Goal: Task Accomplishment & Management: Use online tool/utility

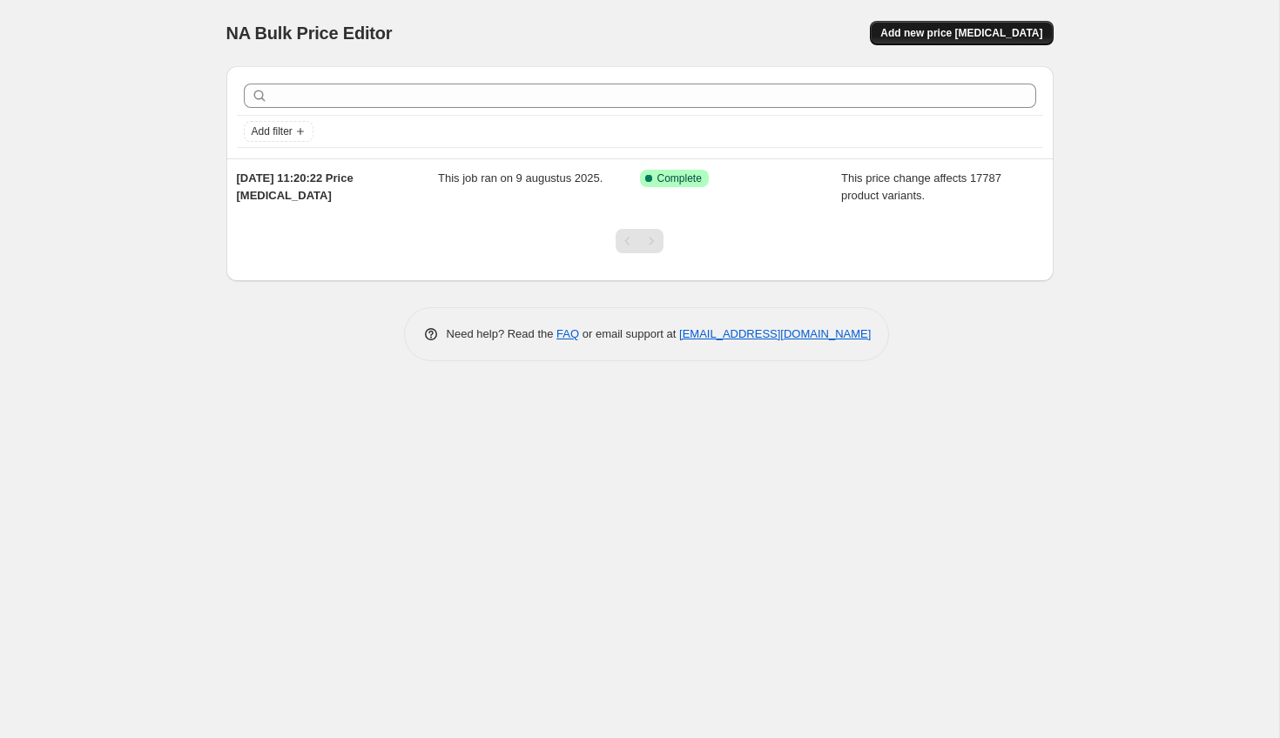
click at [1024, 36] on span "Add new price [MEDICAL_DATA]" at bounding box center [961, 33] width 162 height 14
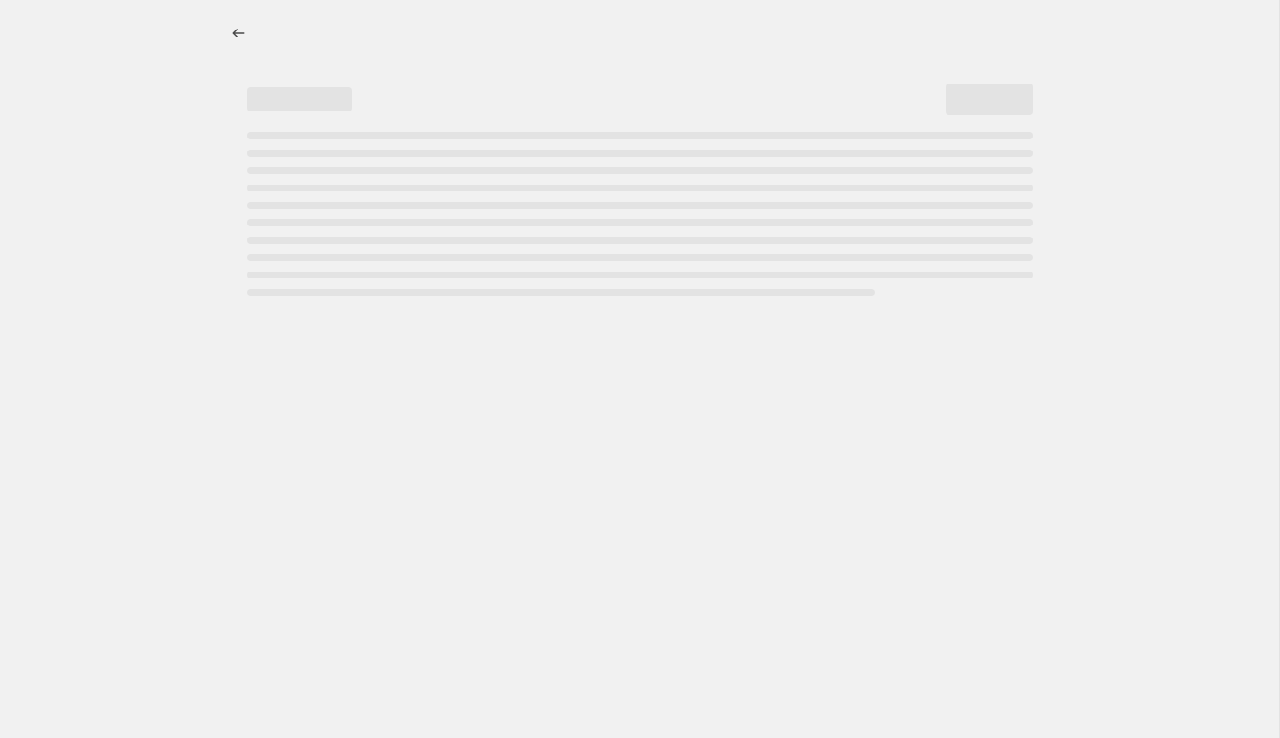
select select "percentage"
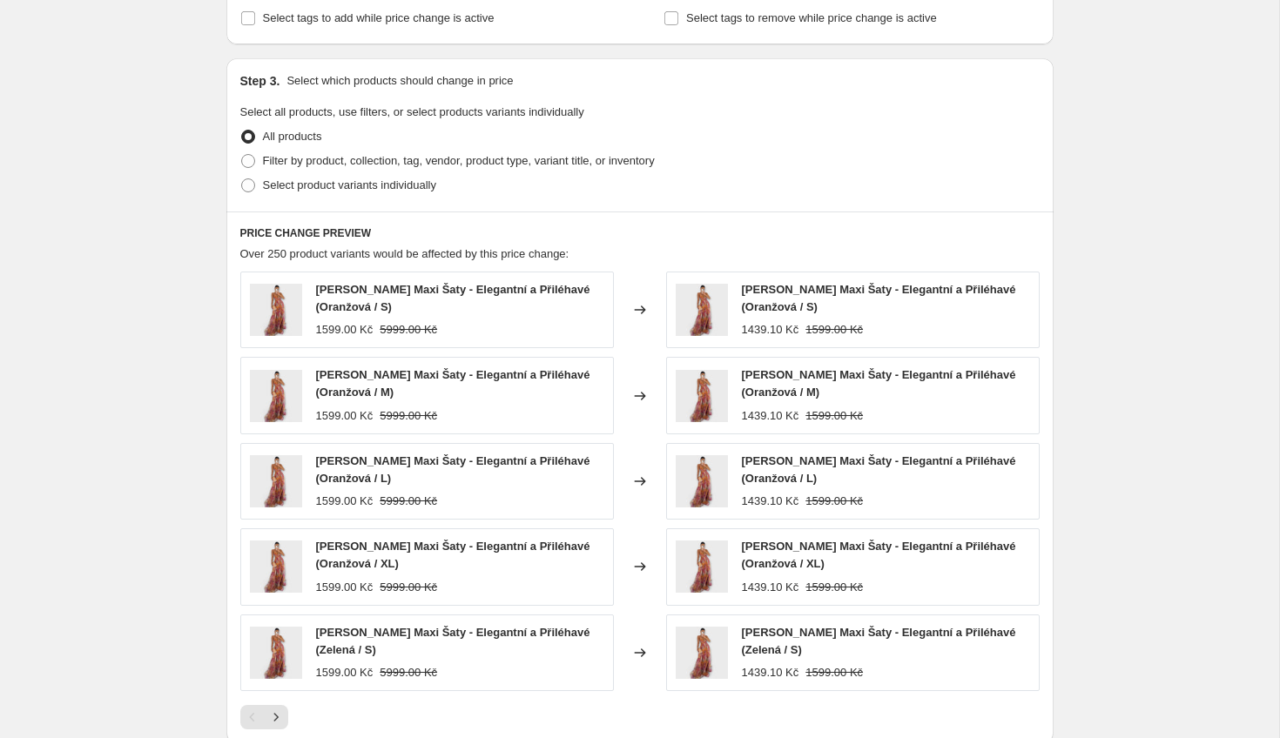
scroll to position [777, 0]
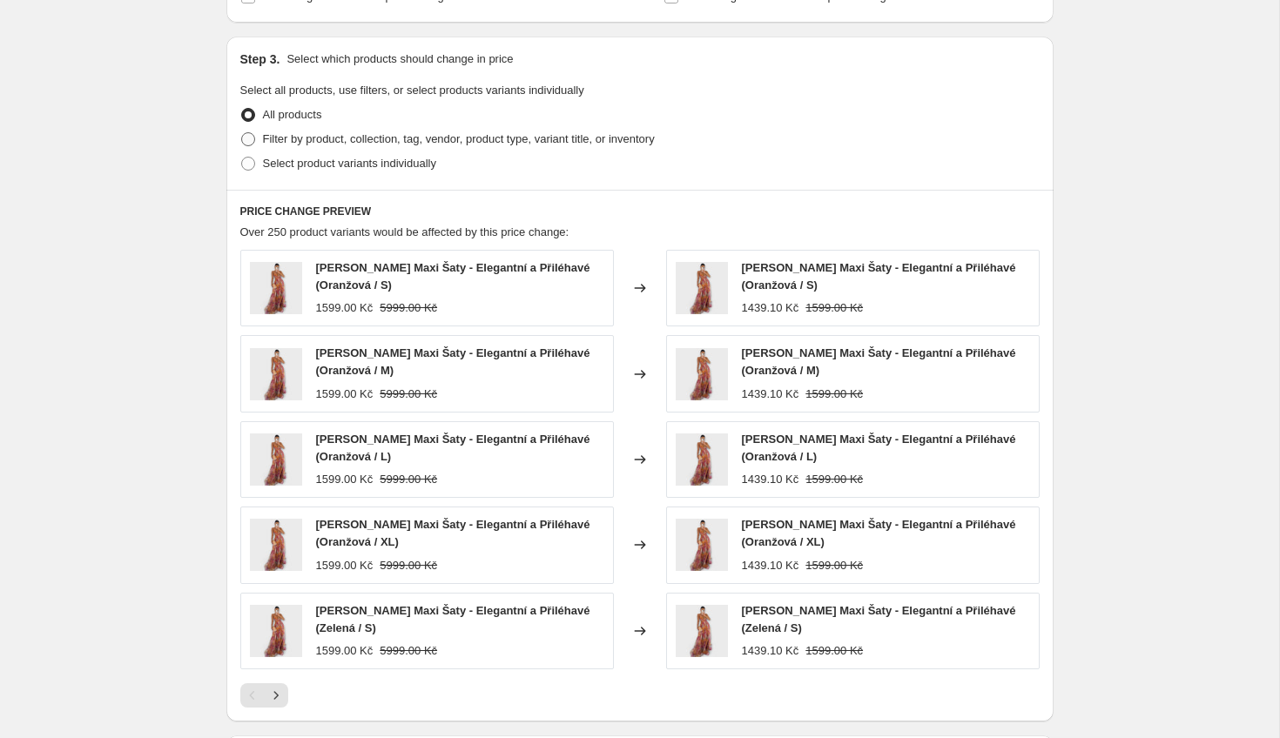
click at [305, 143] on span "Filter by product, collection, tag, vendor, product type, variant title, or inv…" at bounding box center [459, 138] width 392 height 13
click at [242, 133] on input "Filter by product, collection, tag, vendor, product type, variant title, or inv…" at bounding box center [241, 132] width 1 height 1
radio input "true"
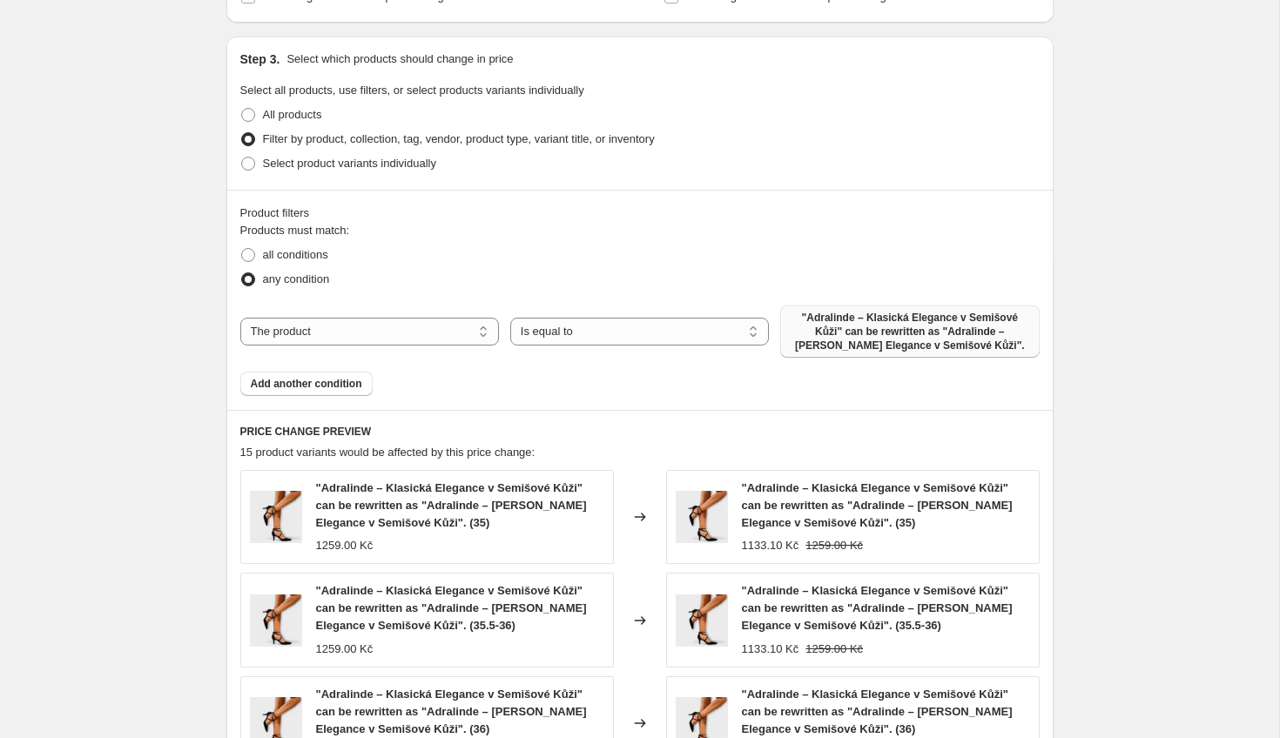
click at [836, 332] on span ""Adralinde – Klasická Elegance v Semišové Kůži" can be rewritten as "Adralinde …" at bounding box center [910, 332] width 238 height 42
click at [312, 252] on span "all conditions" at bounding box center [295, 254] width 65 height 13
click at [242, 249] on input "all conditions" at bounding box center [241, 248] width 1 height 1
radio input "true"
click at [301, 288] on label "any condition" at bounding box center [285, 279] width 90 height 24
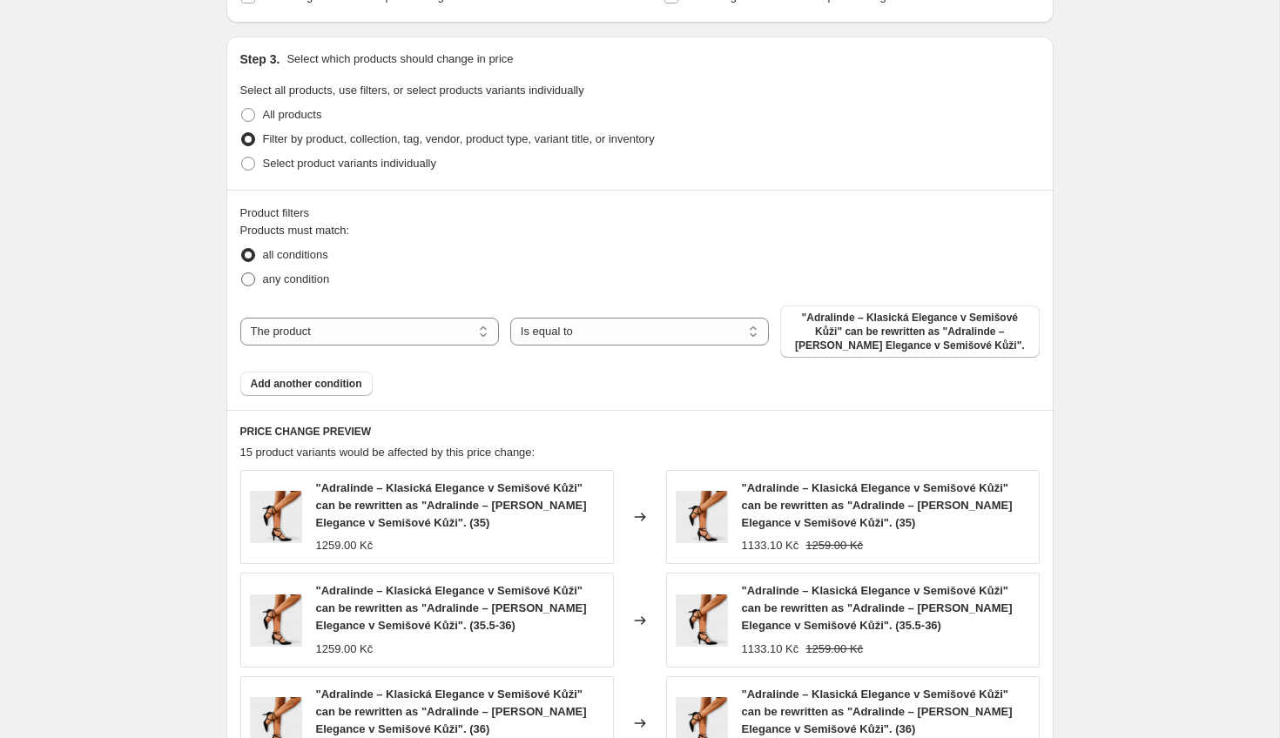
click at [242, 273] on input "any condition" at bounding box center [241, 273] width 1 height 1
radio input "true"
click at [337, 333] on select "The product The product's collection The product's tag The product's vendor The…" at bounding box center [369, 332] width 259 height 28
click at [315, 250] on span "all conditions" at bounding box center [295, 254] width 65 height 13
click at [242, 249] on input "all conditions" at bounding box center [241, 248] width 1 height 1
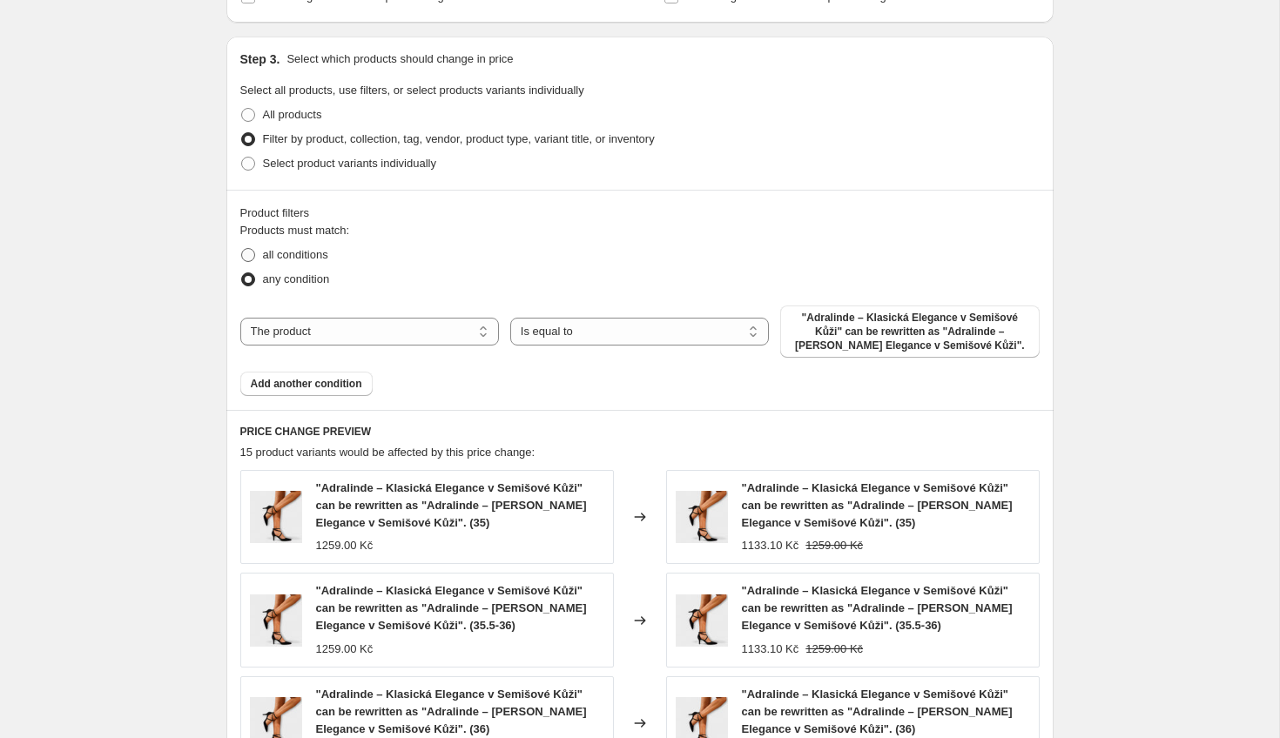
radio input "true"
click at [302, 113] on span "All products" at bounding box center [292, 114] width 59 height 13
click at [242, 109] on input "All products" at bounding box center [241, 108] width 1 height 1
radio input "true"
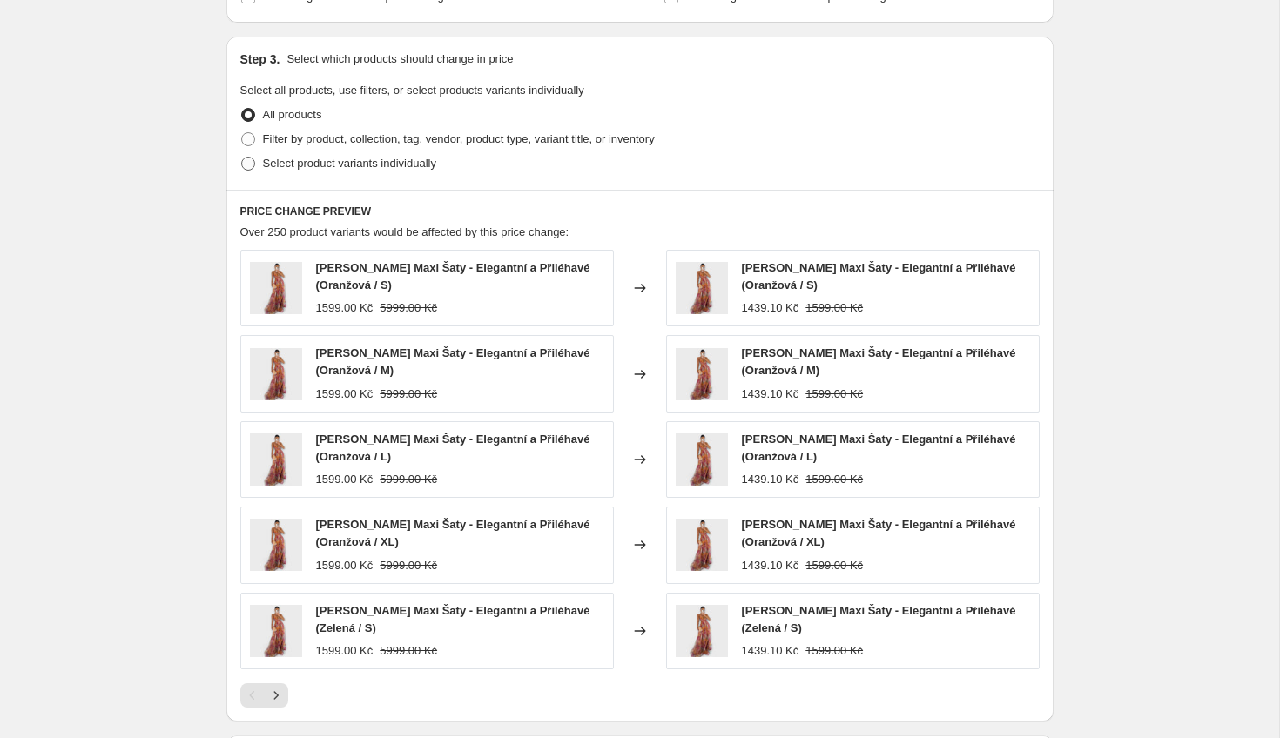
click at [287, 165] on span "Select product variants individually" at bounding box center [349, 163] width 173 height 13
click at [242, 158] on input "Select product variants individually" at bounding box center [241, 157] width 1 height 1
radio input "true"
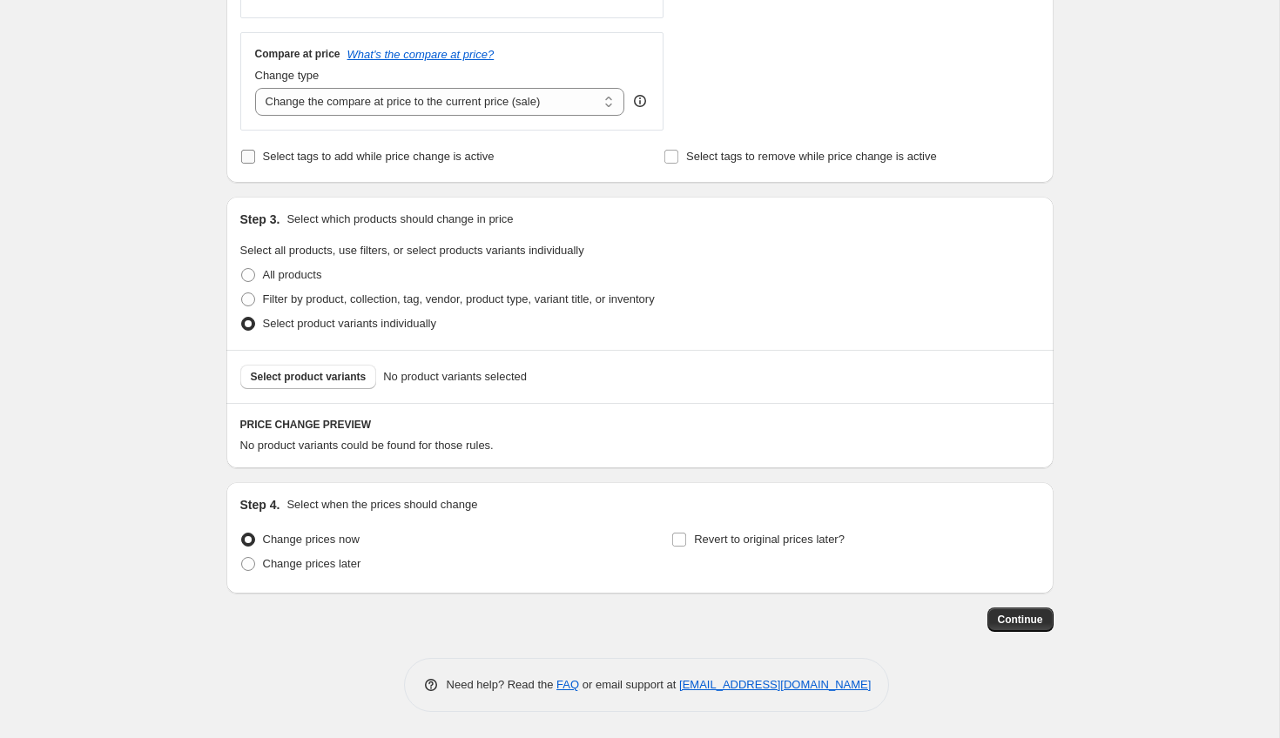
scroll to position [616, 0]
click at [290, 296] on span "Filter by product, collection, tag, vendor, product type, variant title, or inv…" at bounding box center [459, 299] width 392 height 13
click at [242, 293] on input "Filter by product, collection, tag, vendor, product type, variant title, or inv…" at bounding box center [241, 293] width 1 height 1
radio input "true"
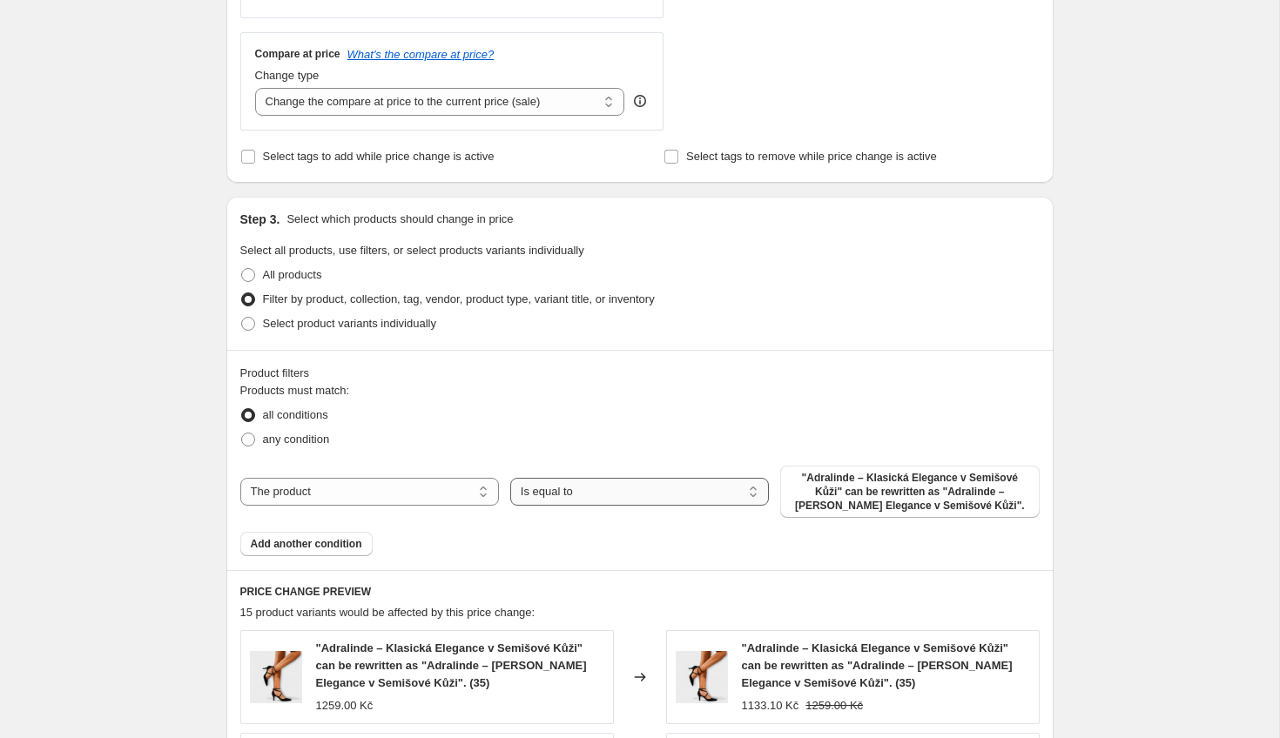
click at [617, 495] on select "Is equal to Is not equal to" at bounding box center [639, 492] width 259 height 28
click at [380, 495] on select "The product The product's collection The product's tag The product's vendor The…" at bounding box center [369, 492] width 259 height 28
select select "collection"
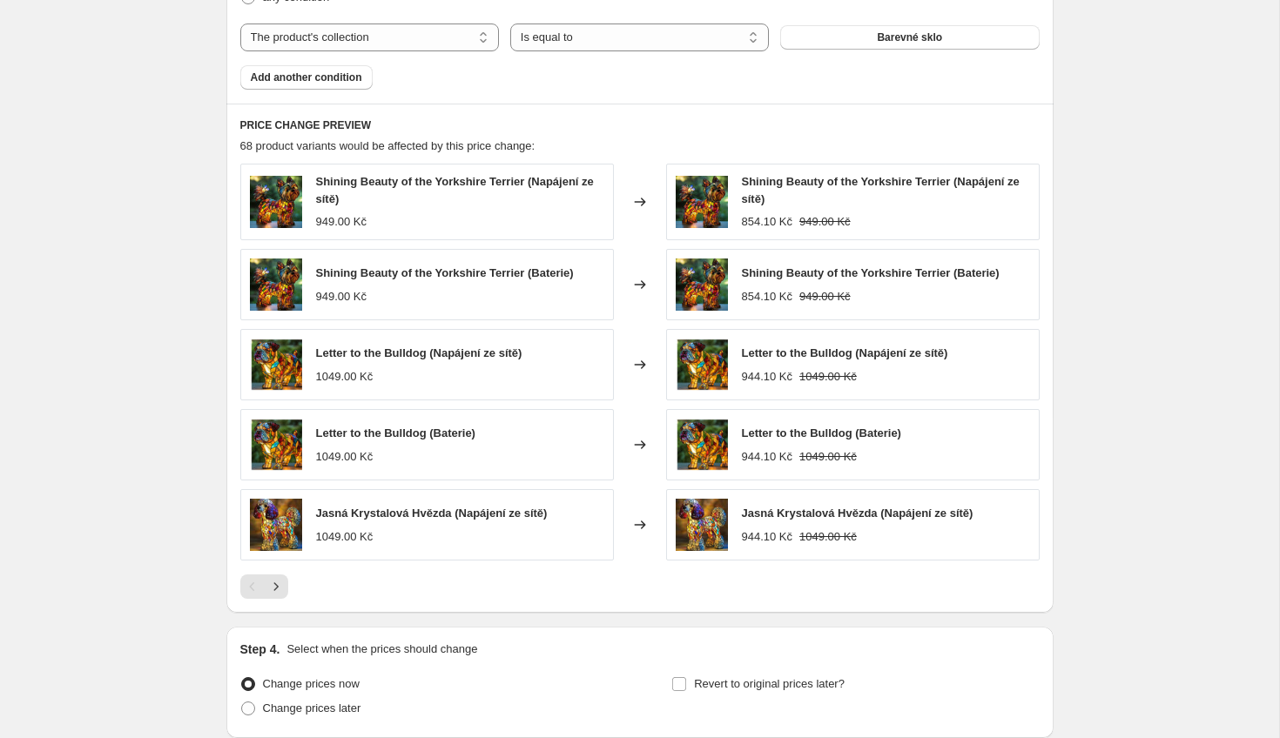
scroll to position [1055, 0]
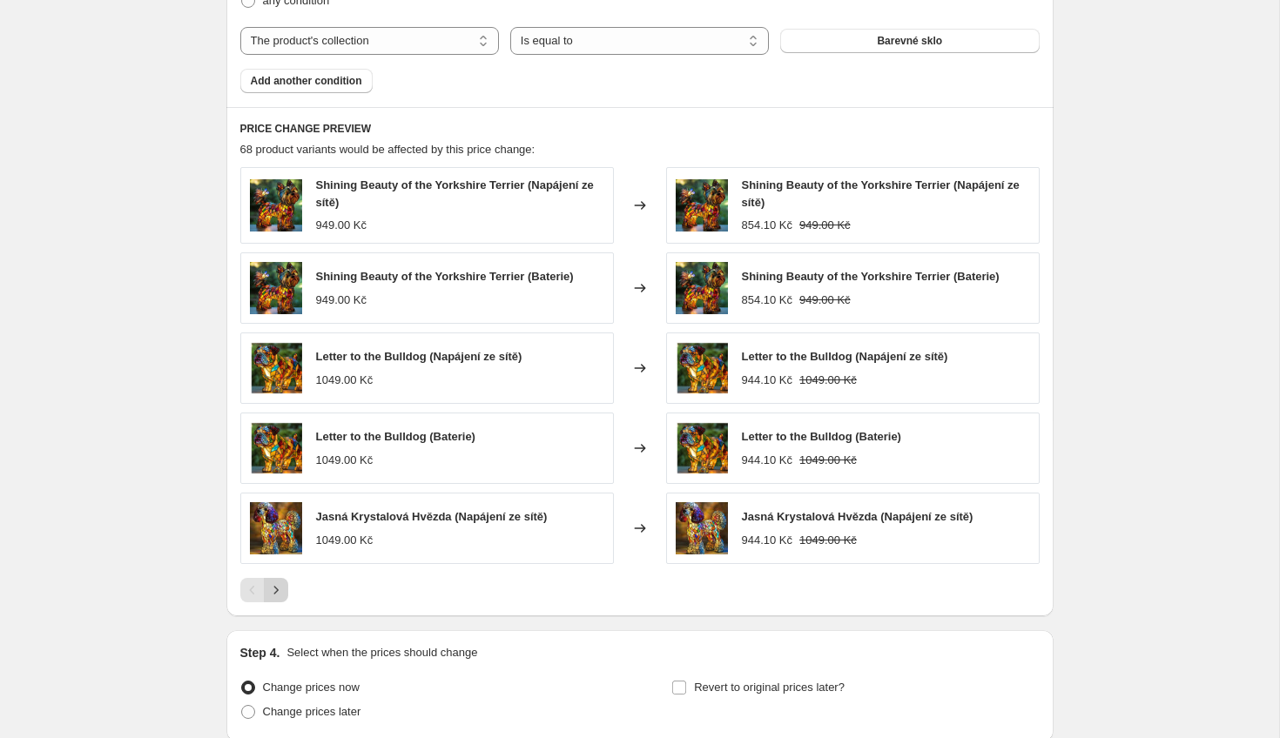
click at [279, 583] on icon "Next" at bounding box center [275, 590] width 17 height 17
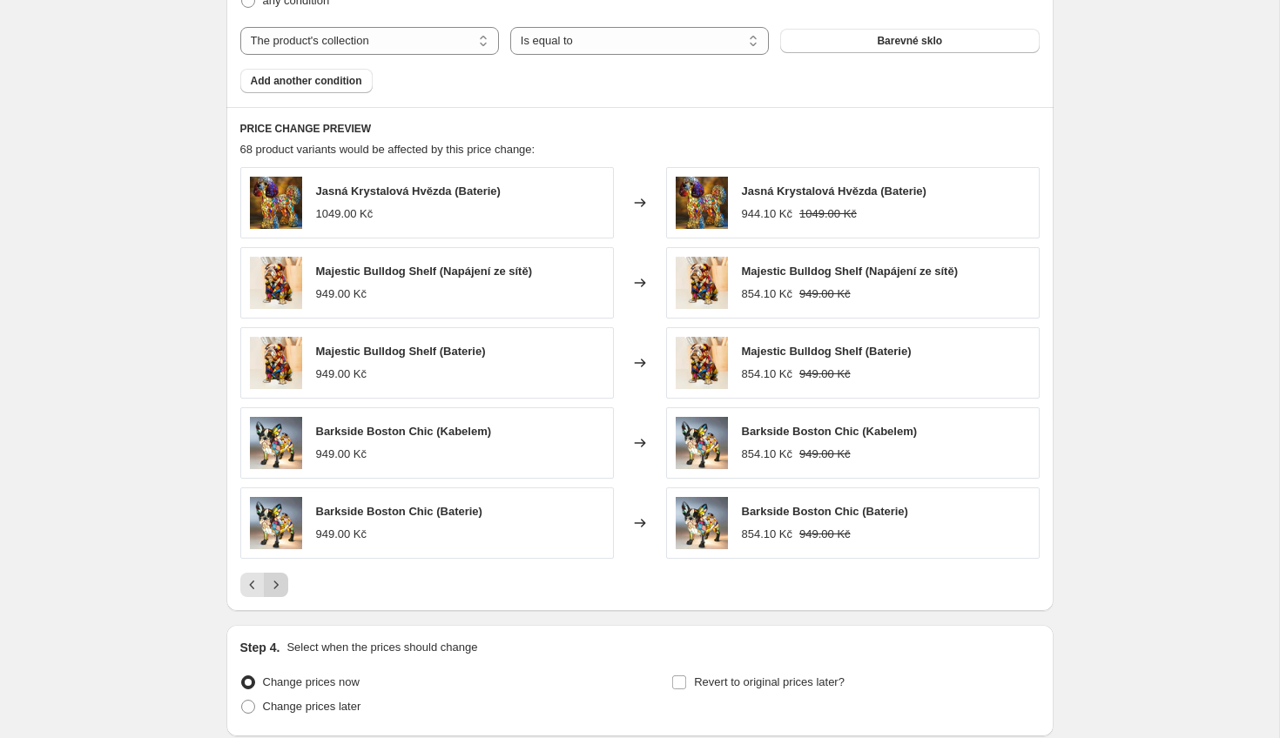
click at [279, 583] on icon "Next" at bounding box center [275, 584] width 17 height 17
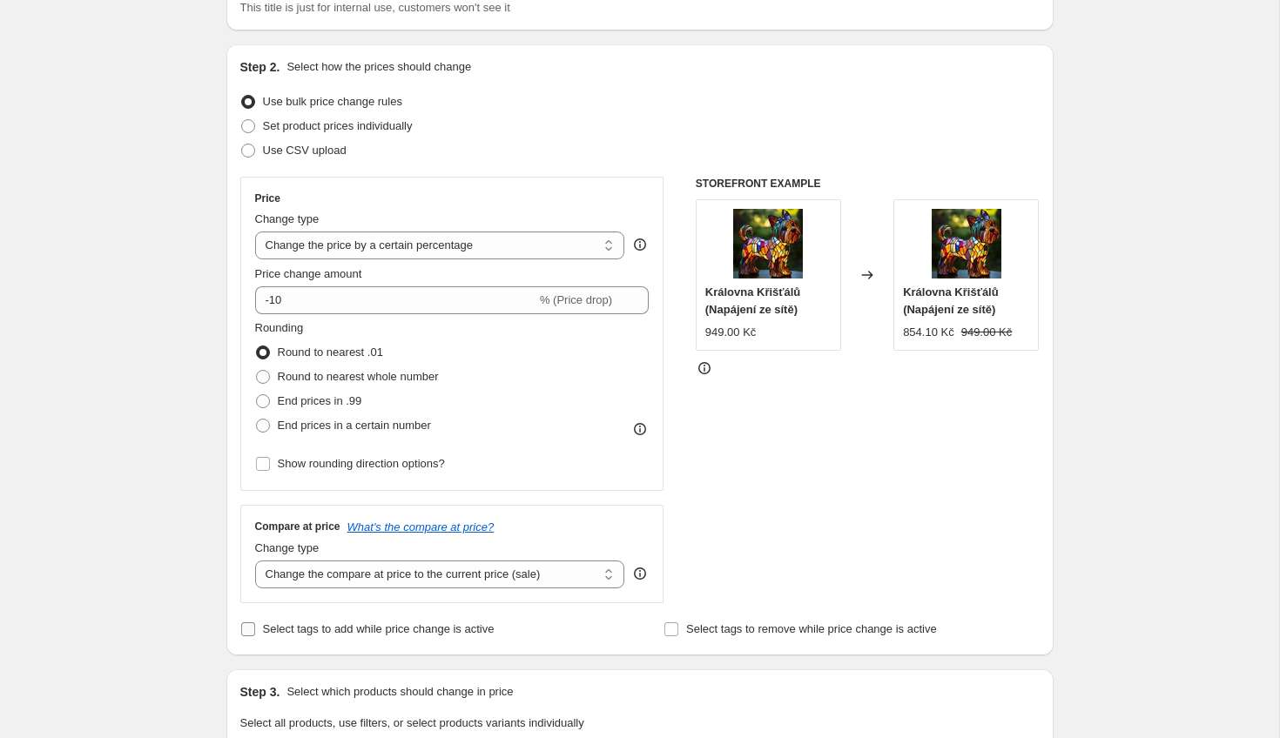
scroll to position [199, 0]
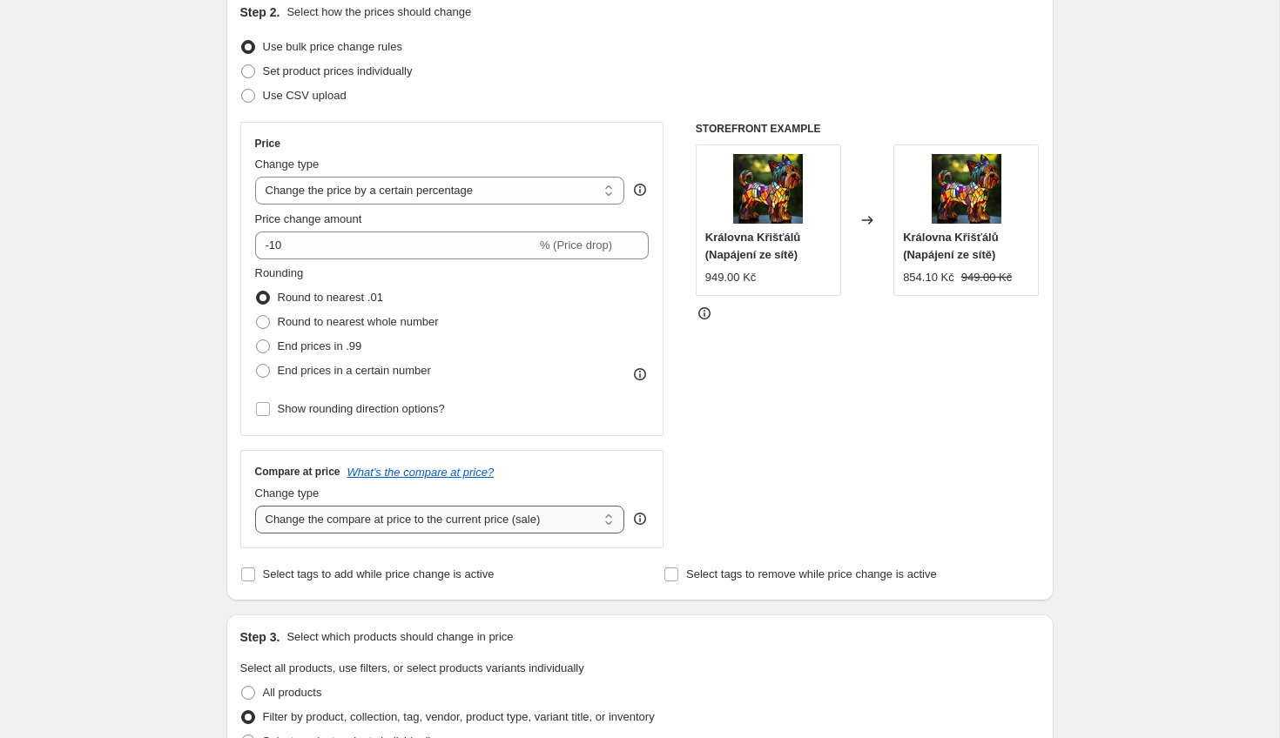
click at [441, 527] on select "Change the compare at price to the current price (sale) Change the compare at p…" at bounding box center [440, 520] width 370 height 28
select select "to"
click at [255, 506] on select "Change the compare at price to the current price (sale) Change the compare at p…" at bounding box center [440, 520] width 370 height 28
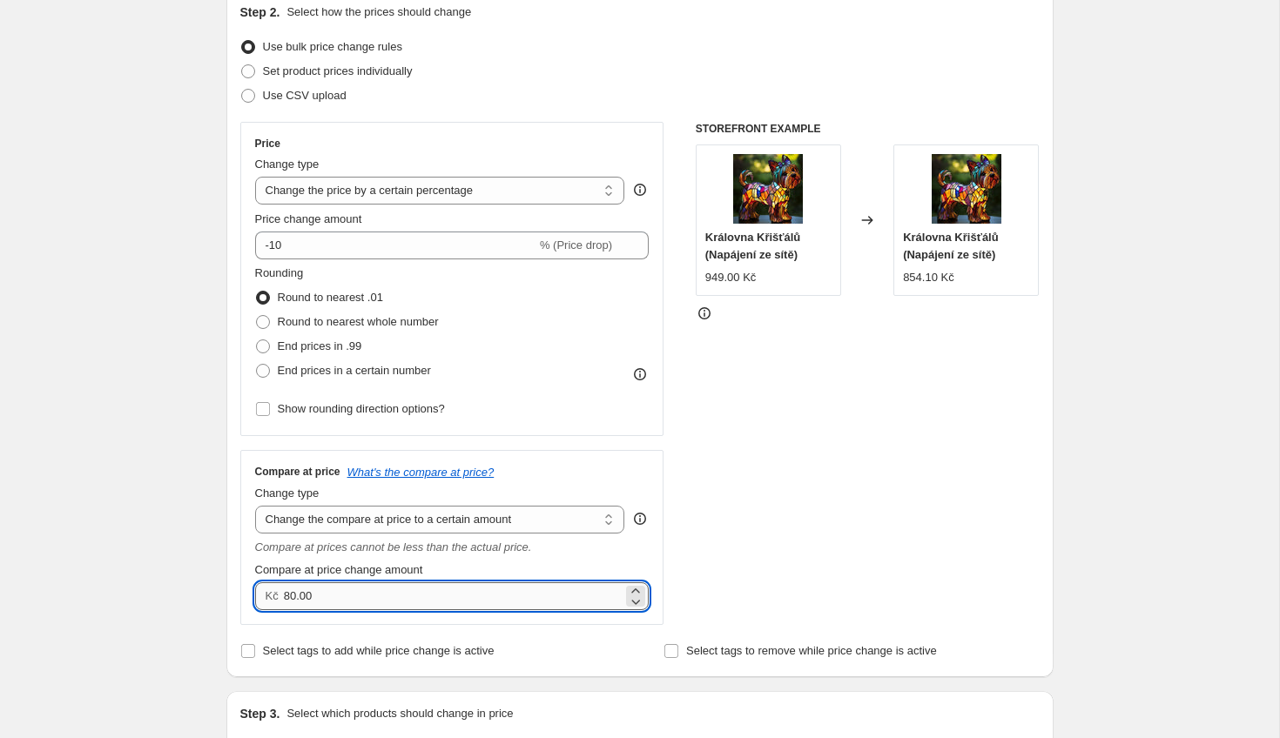
click at [453, 589] on input "80.00" at bounding box center [453, 596] width 339 height 28
click at [295, 596] on input "80.00" at bounding box center [453, 596] width 339 height 28
type input "0.00"
click at [491, 521] on select "Change the compare at price to the current price (sale) Change the compare at p…" at bounding box center [440, 520] width 370 height 28
click at [255, 506] on select "Change the compare at price to the current price (sale) Change the compare at p…" at bounding box center [440, 520] width 370 height 28
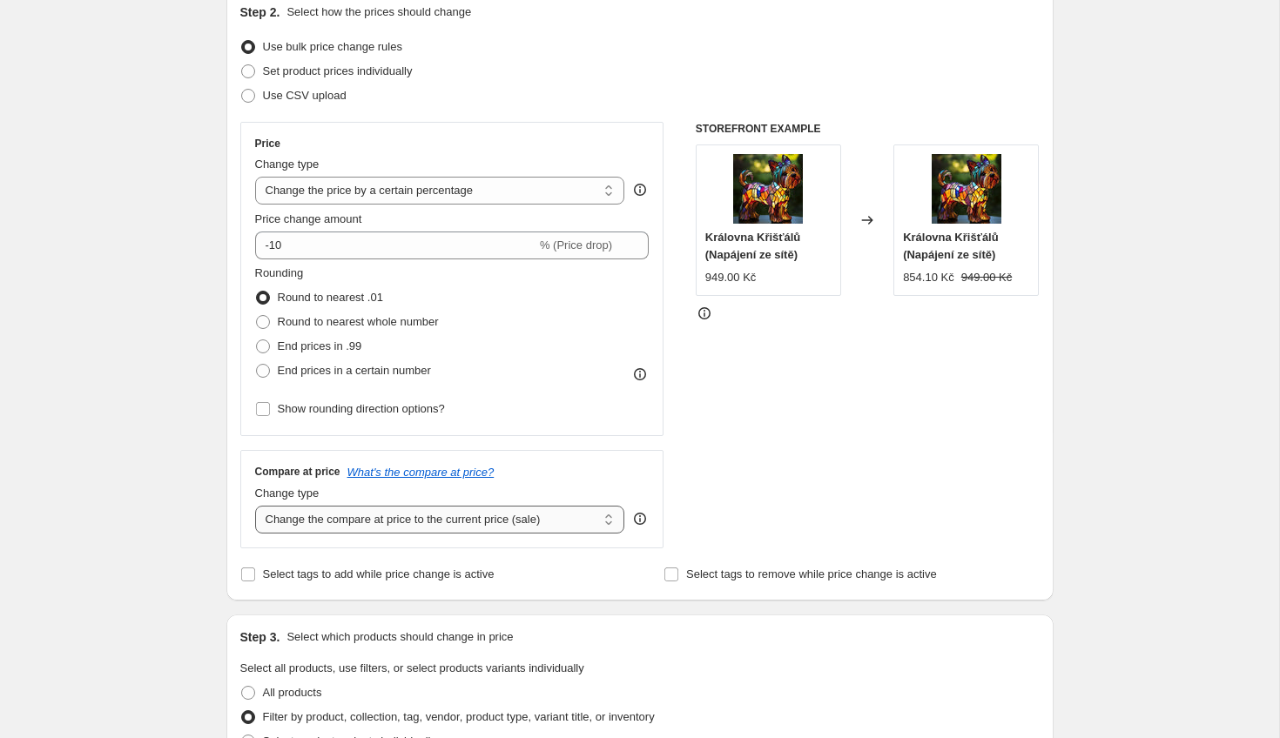
click at [477, 509] on select "Change the compare at price to the current price (sale) Change the compare at p…" at bounding box center [440, 520] width 370 height 28
select select "to"
click at [255, 506] on select "Change the compare at price to the current price (sale) Change the compare at p…" at bounding box center [440, 520] width 370 height 28
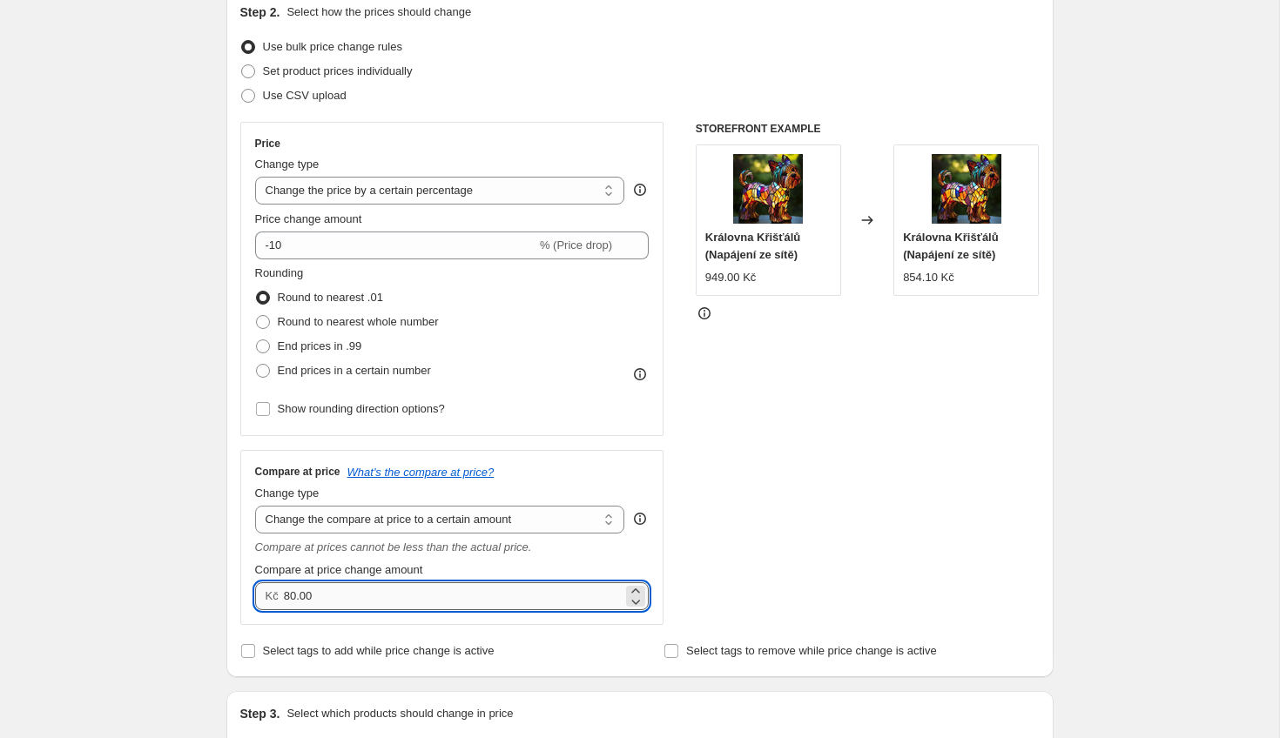
click at [379, 601] on input "80.00" at bounding box center [453, 596] width 339 height 28
click at [293, 599] on input "80.00" at bounding box center [453, 596] width 339 height 28
click at [867, 542] on div "STOREFRONT EXAMPLE Královna Křišťálů (Napájení ze sítě) 949.00 Kč Changed to Kr…" at bounding box center [868, 373] width 344 height 503
click at [443, 603] on input "800.00" at bounding box center [453, 596] width 339 height 28
drag, startPoint x: 305, startPoint y: 598, endPoint x: 253, endPoint y: 598, distance: 51.4
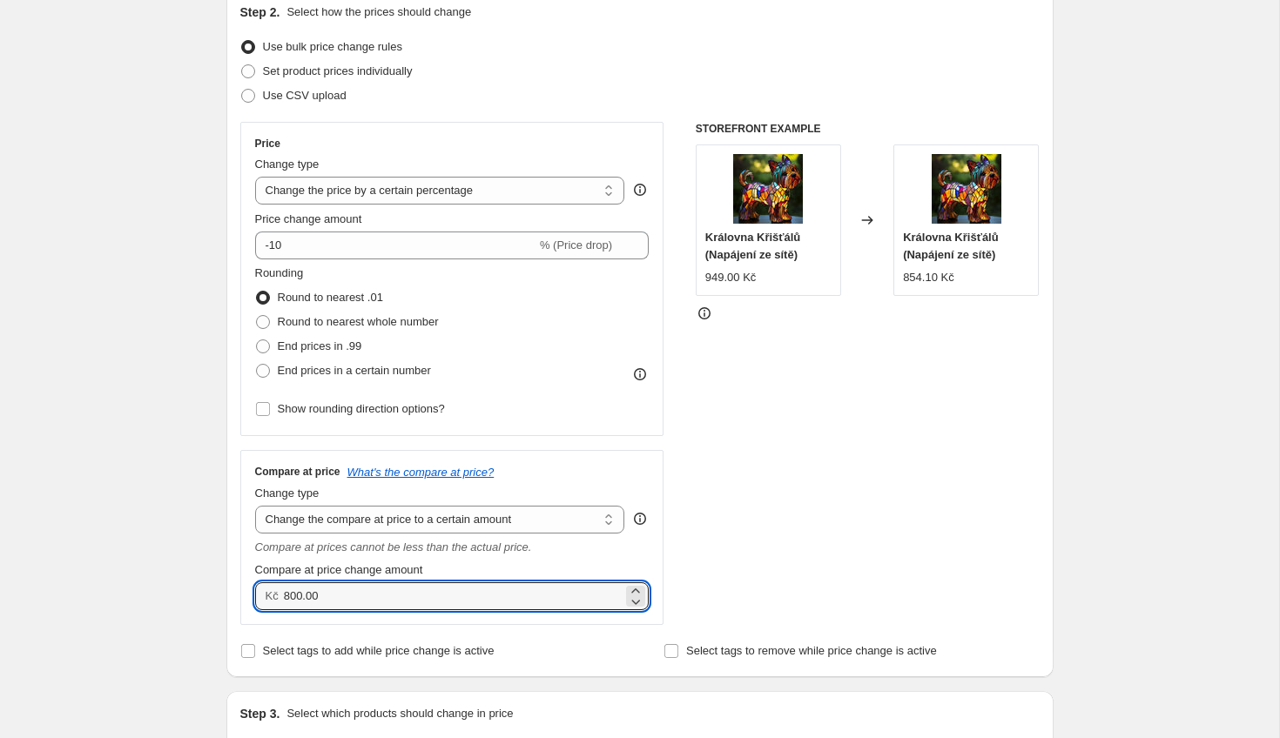
click at [253, 598] on div "Compare at price What's the compare at price? Change type Change the compare at…" at bounding box center [452, 537] width 424 height 175
type input "2999.00"
click at [555, 642] on div "Select tags to add while price change is active" at bounding box center [427, 651] width 375 height 24
click at [408, 205] on select "Change the price to a certain amount Change the price by a certain amount Chang…" at bounding box center [440, 191] width 370 height 28
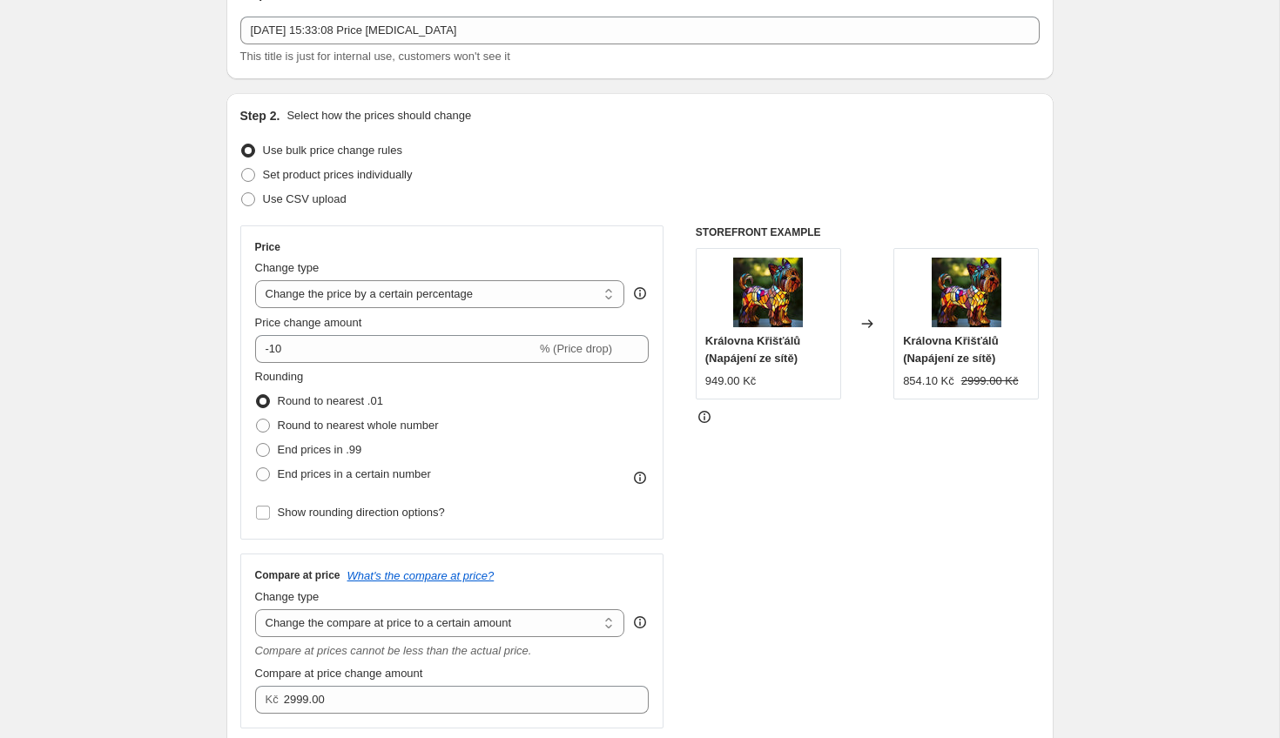
scroll to position [85, 0]
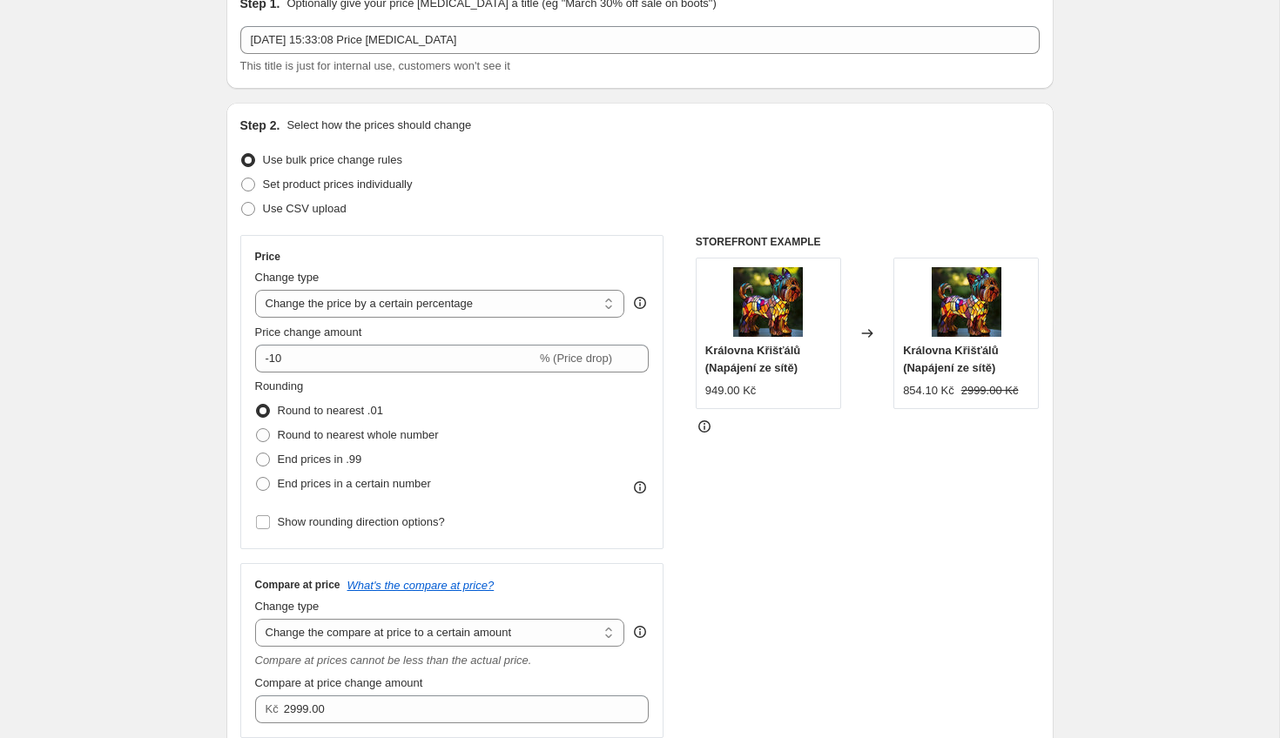
click at [407, 373] on div "Price Change type Change the price to a certain amount Change the price by a ce…" at bounding box center [452, 392] width 394 height 285
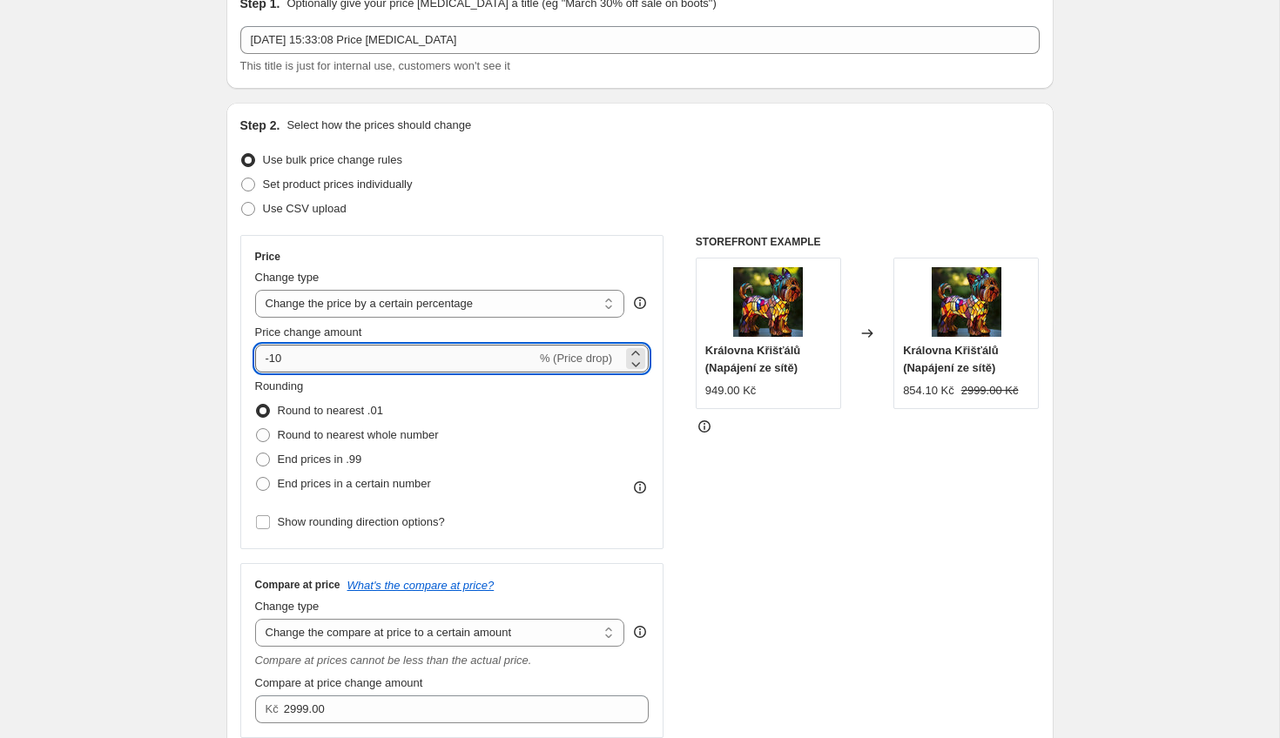
click at [428, 347] on input "-10" at bounding box center [395, 359] width 281 height 28
click at [427, 360] on input "-10" at bounding box center [395, 359] width 281 height 28
type input "-1"
type input "0"
click at [666, 448] on div "Price Change type Change the price to a certain amount Change the price by a ce…" at bounding box center [639, 486] width 799 height 503
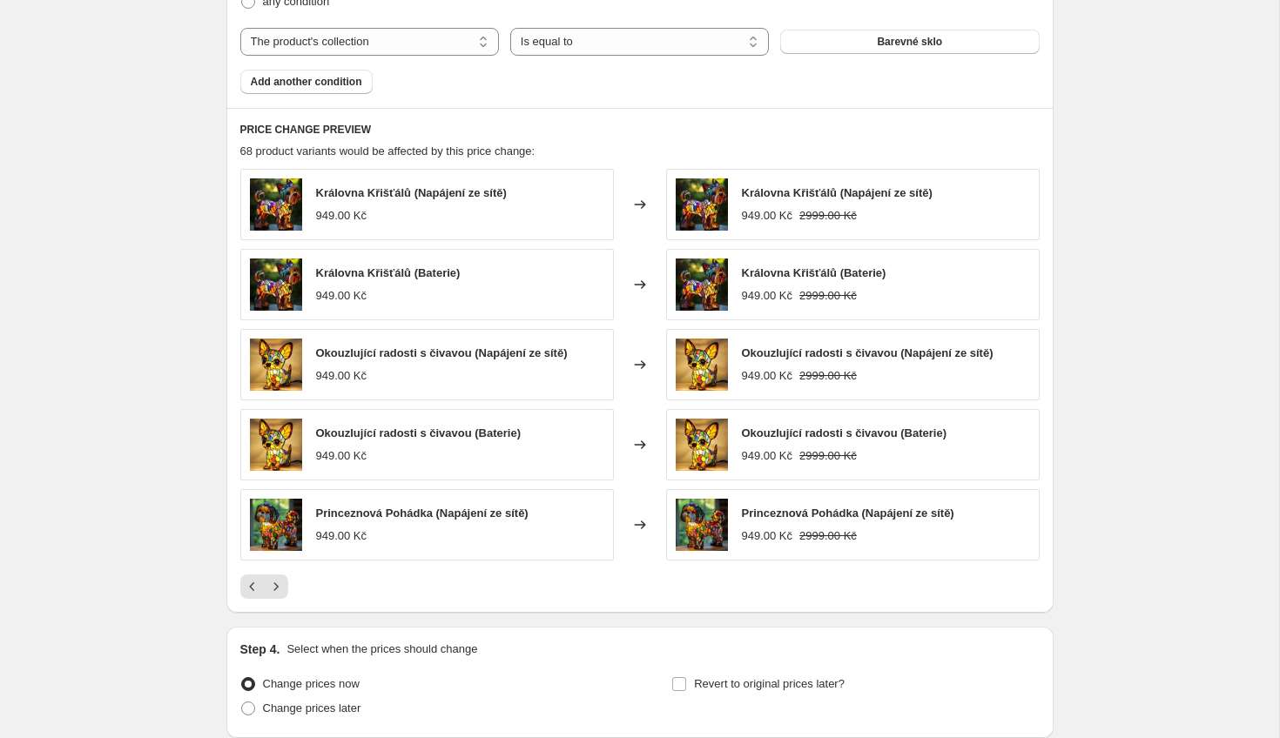
scroll to position [1276, 0]
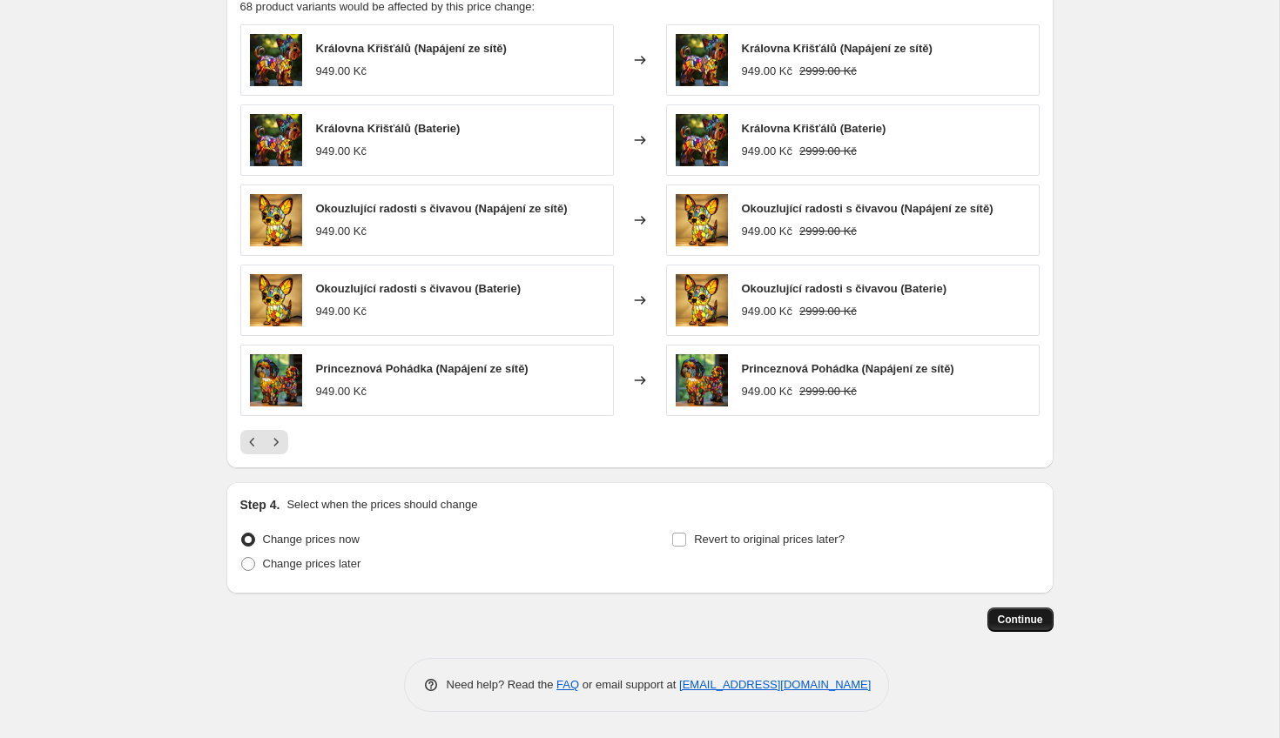
click at [1030, 621] on span "Continue" at bounding box center [1020, 620] width 45 height 14
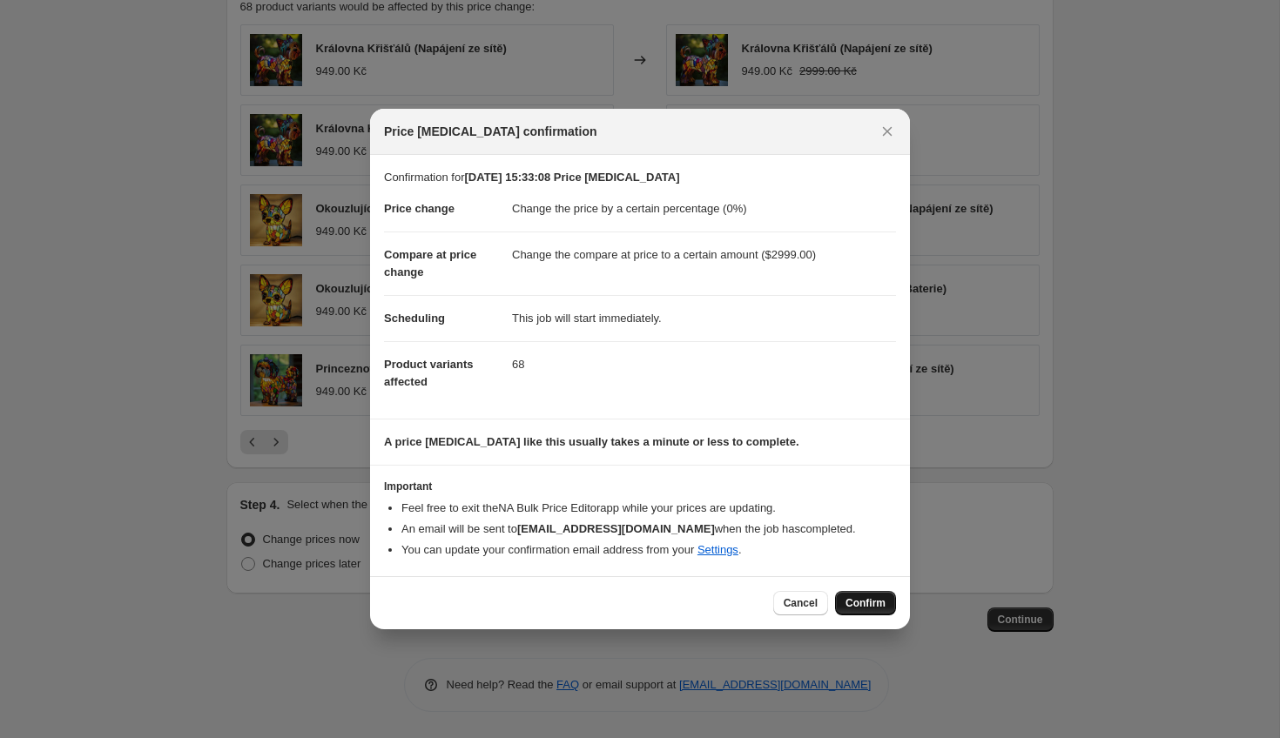
click at [873, 606] on span "Confirm" at bounding box center [865, 603] width 40 height 14
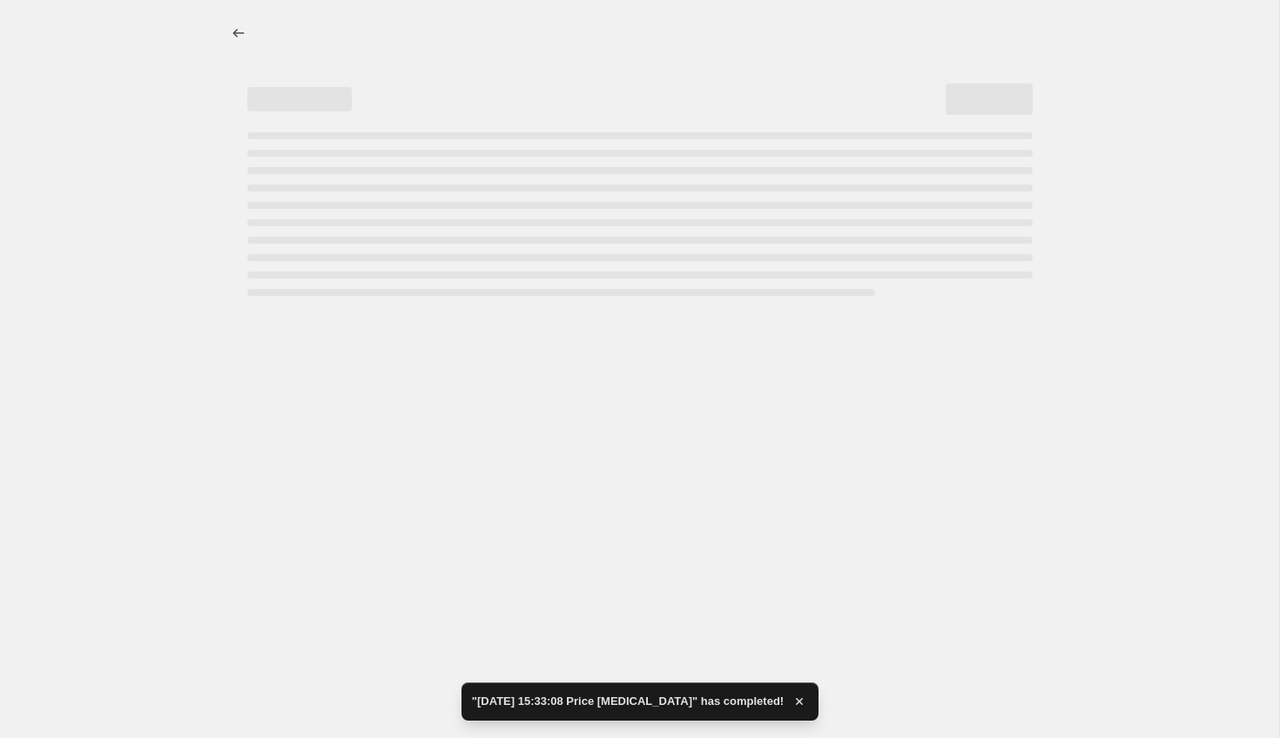
select select "percentage"
select select "to"
select select "collection"
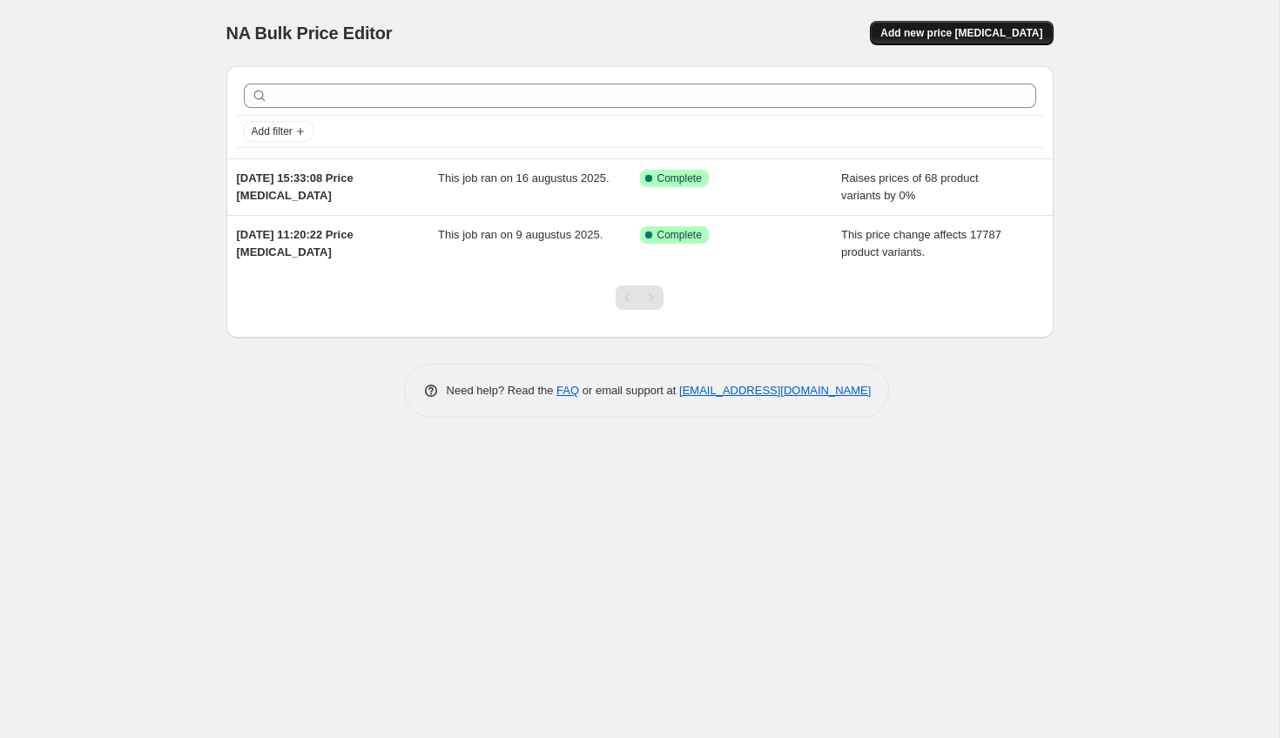
click at [982, 35] on span "Add new price [MEDICAL_DATA]" at bounding box center [961, 33] width 162 height 14
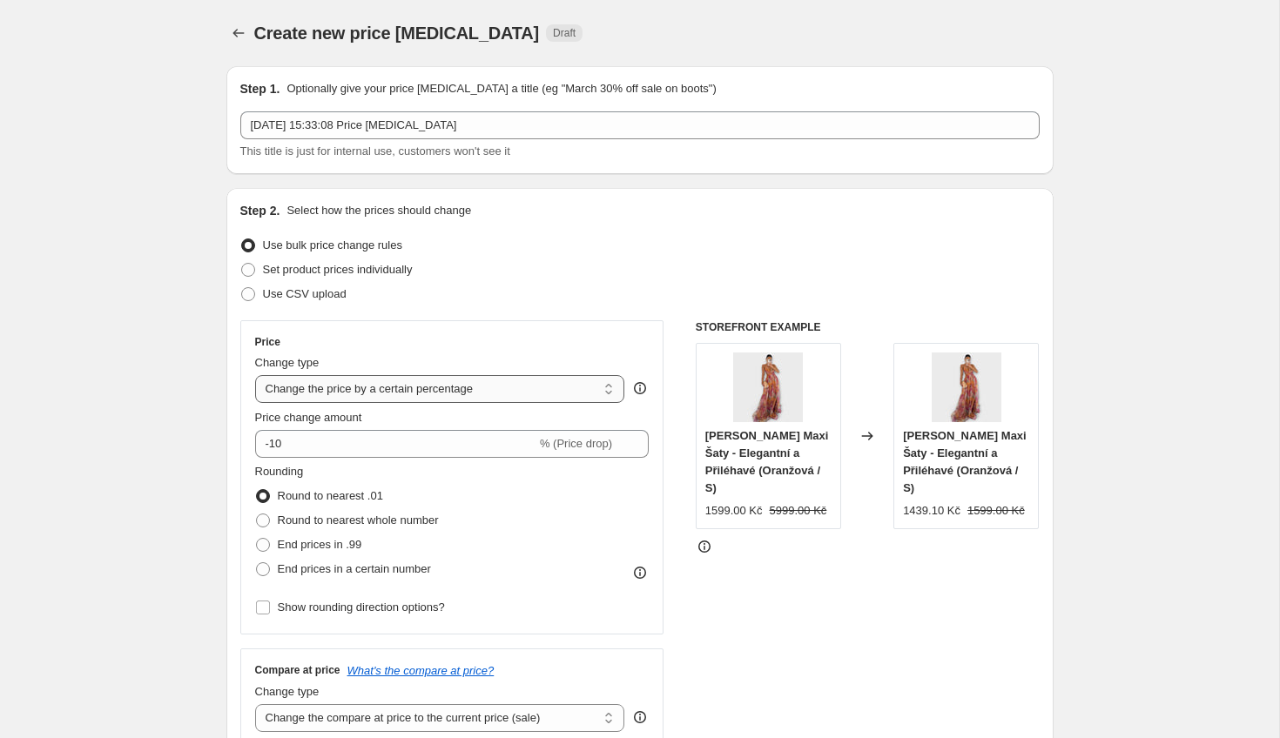
click at [360, 381] on select "Change the price to a certain amount Change the price by a certain amount Chang…" at bounding box center [440, 389] width 370 height 28
select select "no_change"
click at [255, 375] on select "Change the price to a certain amount Change the price by a certain amount Chang…" at bounding box center [440, 389] width 370 height 28
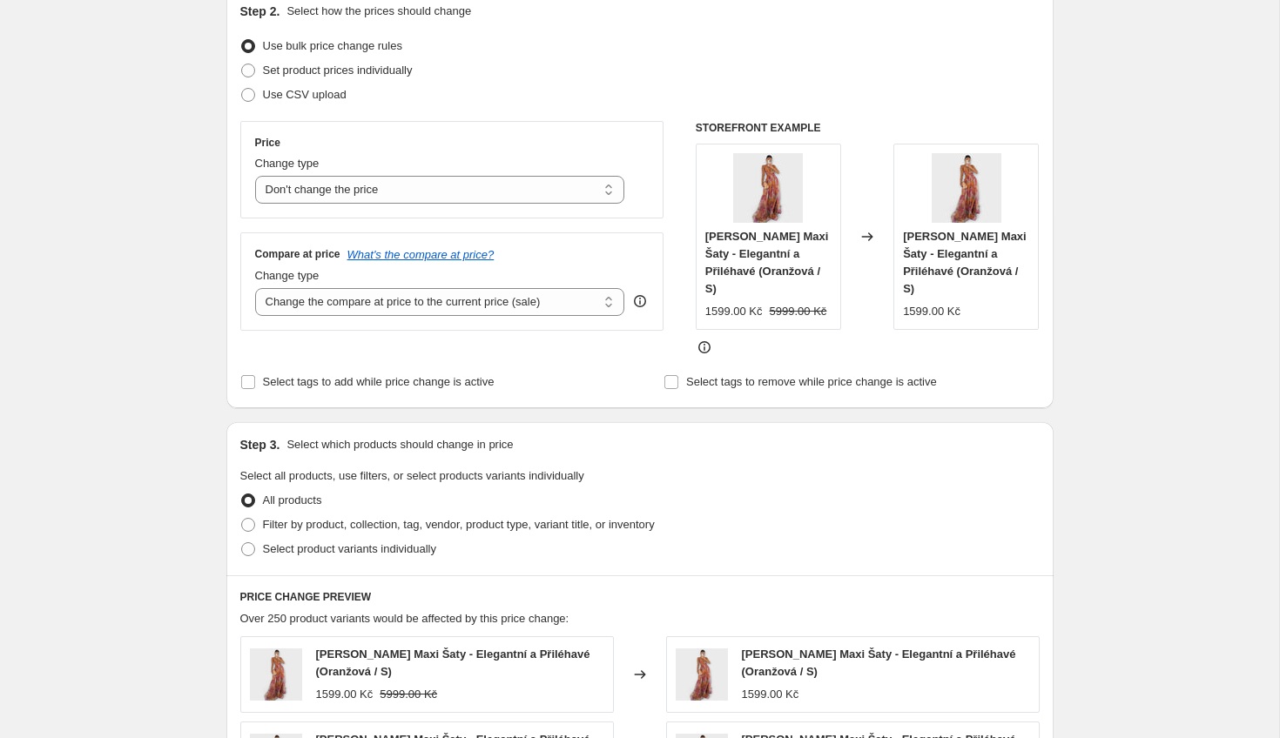
scroll to position [205, 0]
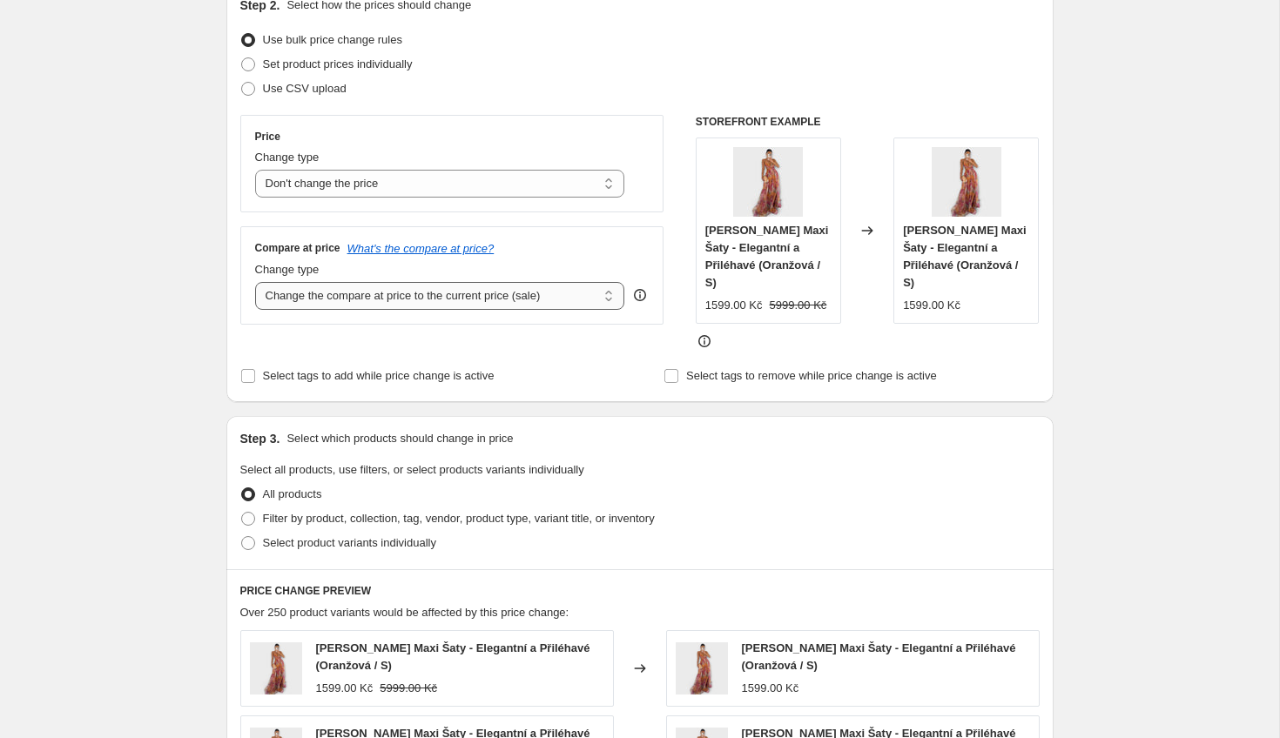
click at [472, 308] on select "Change the compare at price to the current price (sale) Change the compare at p…" at bounding box center [440, 296] width 370 height 28
select select "to"
click at [255, 282] on select "Change the compare at price to the current price (sale) Change the compare at p…" at bounding box center [440, 296] width 370 height 28
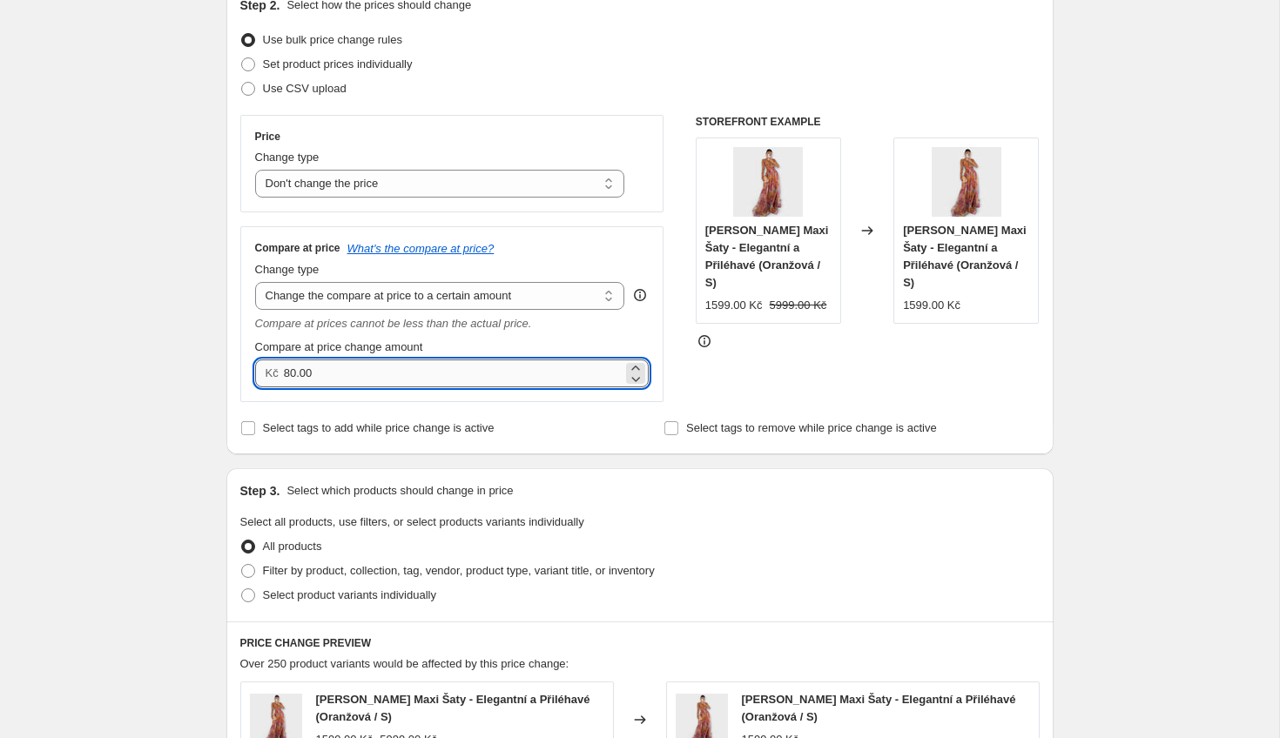
click at [367, 374] on input "80.00" at bounding box center [453, 374] width 339 height 28
drag, startPoint x: 298, startPoint y: 374, endPoint x: 279, endPoint y: 377, distance: 19.3
click at [279, 377] on div "Kč 80.00" at bounding box center [452, 374] width 394 height 28
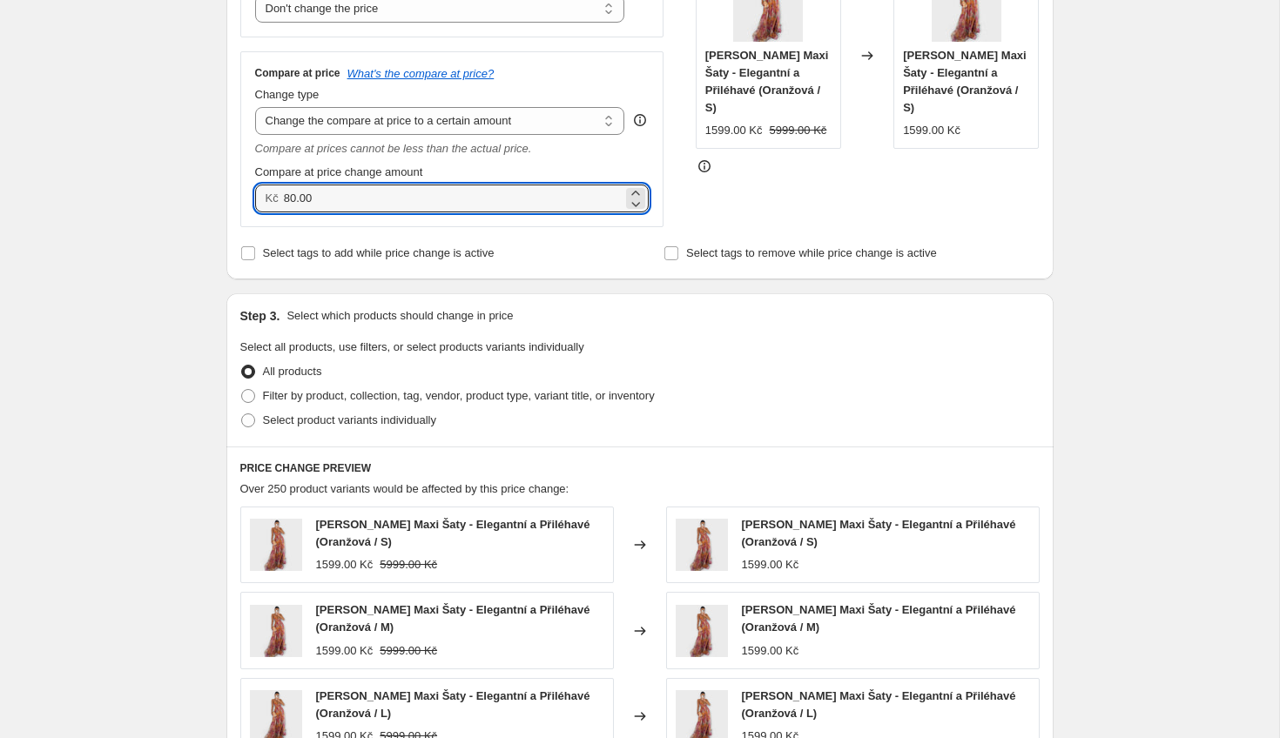
scroll to position [369, 0]
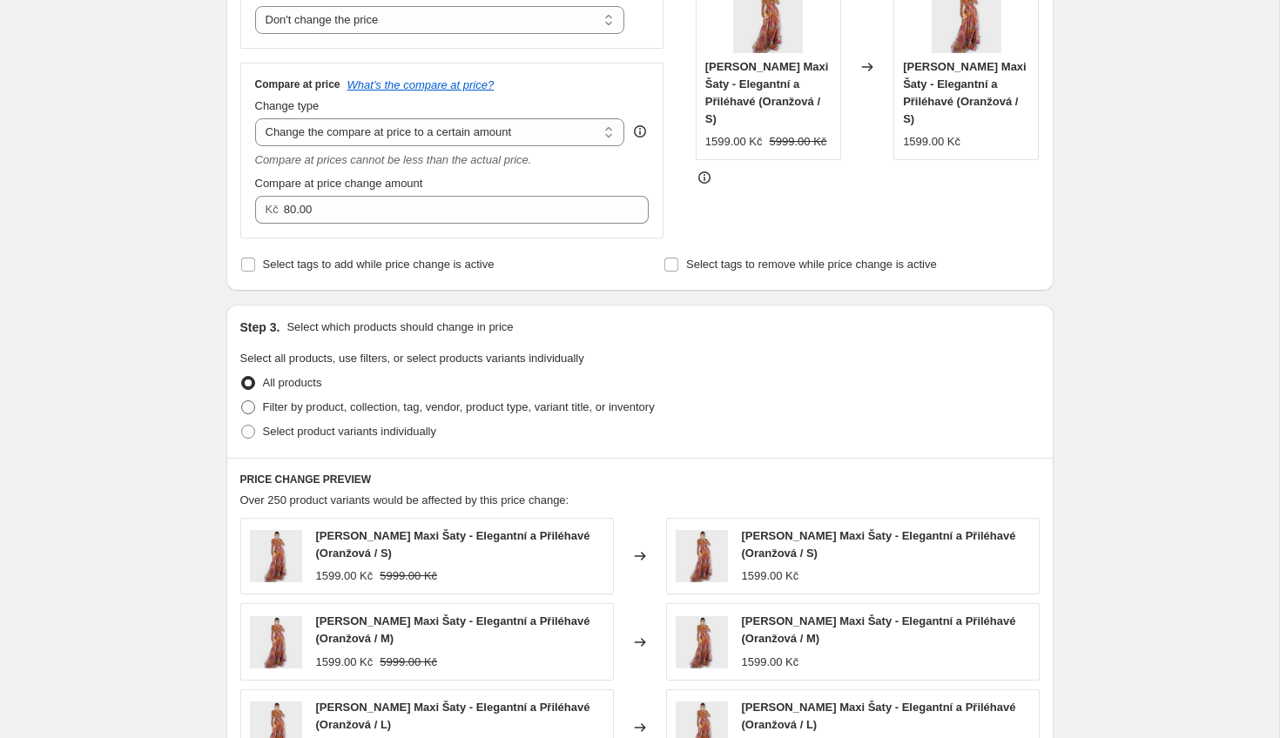
click at [308, 407] on span "Filter by product, collection, tag, vendor, product type, variant title, or inv…" at bounding box center [459, 407] width 392 height 13
click at [242, 401] on input "Filter by product, collection, tag, vendor, product type, variant title, or inv…" at bounding box center [241, 401] width 1 height 1
radio input "true"
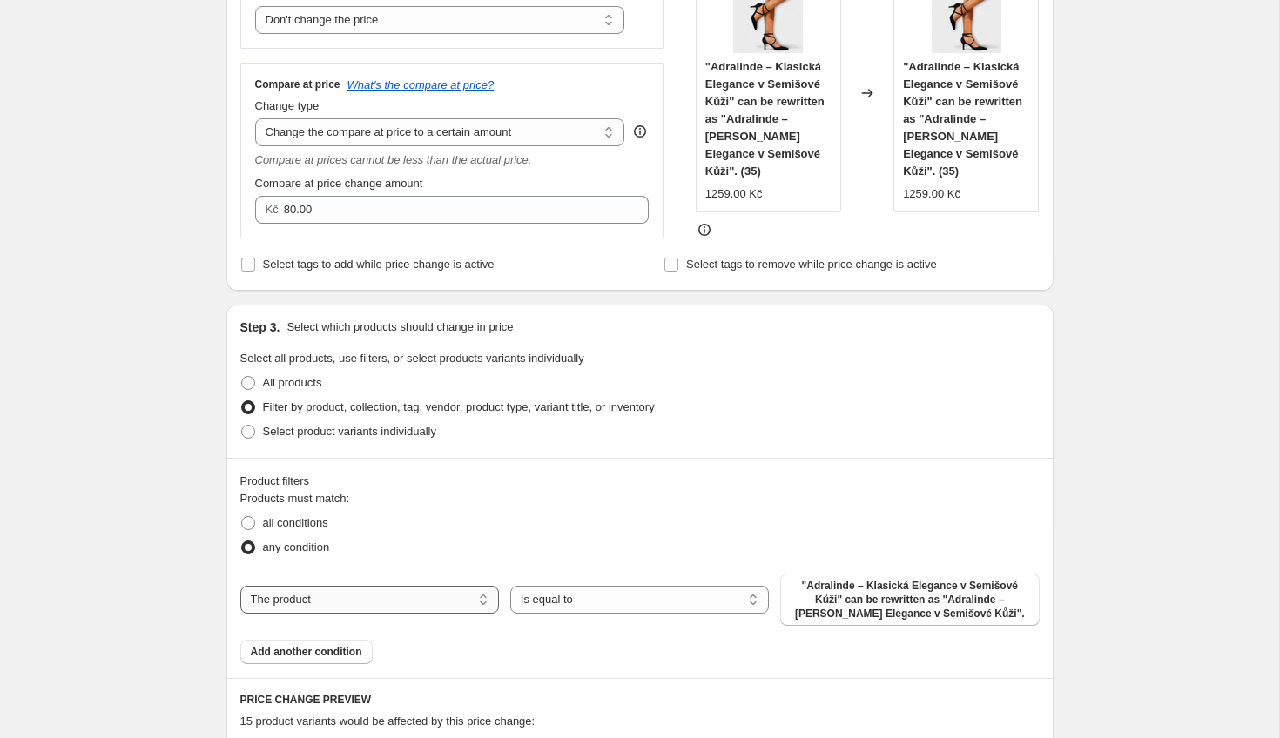
click at [354, 594] on select "The product The product's collection The product's tag The product's vendor The…" at bounding box center [369, 600] width 259 height 28
select select "collection"
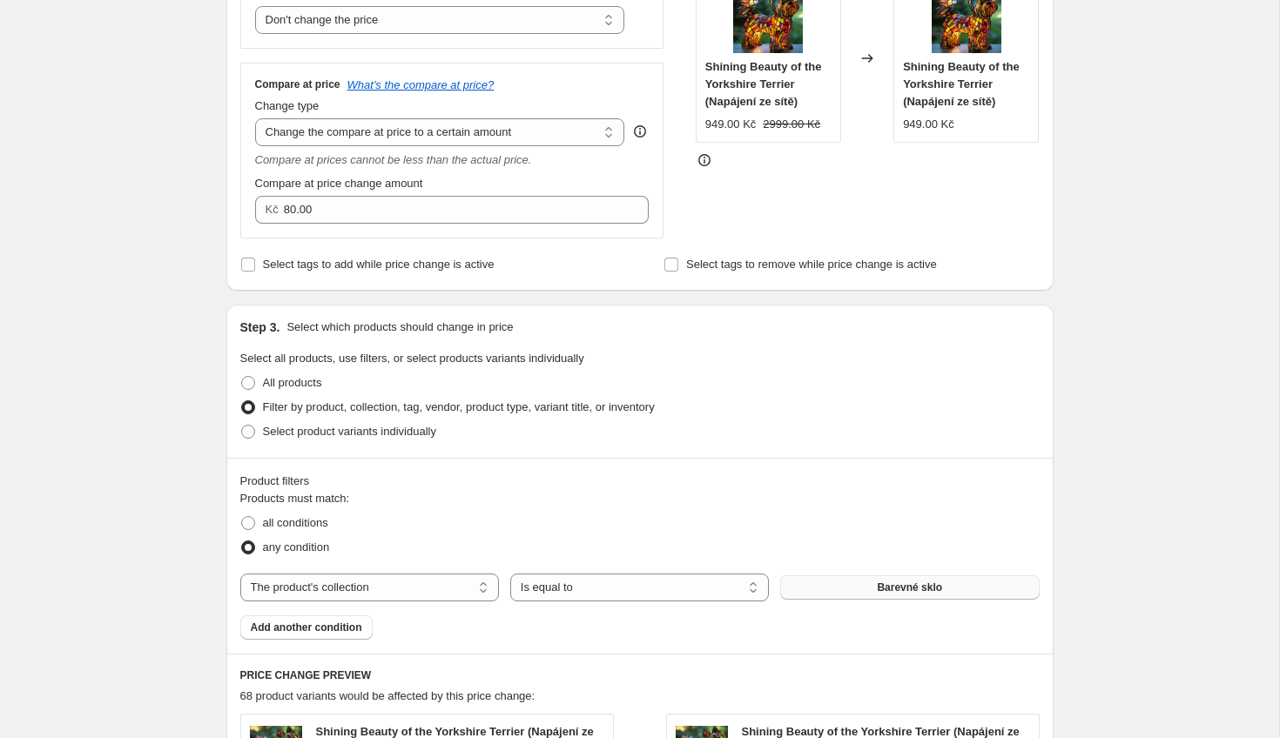
click at [880, 596] on button "Barevné sklo" at bounding box center [909, 588] width 259 height 24
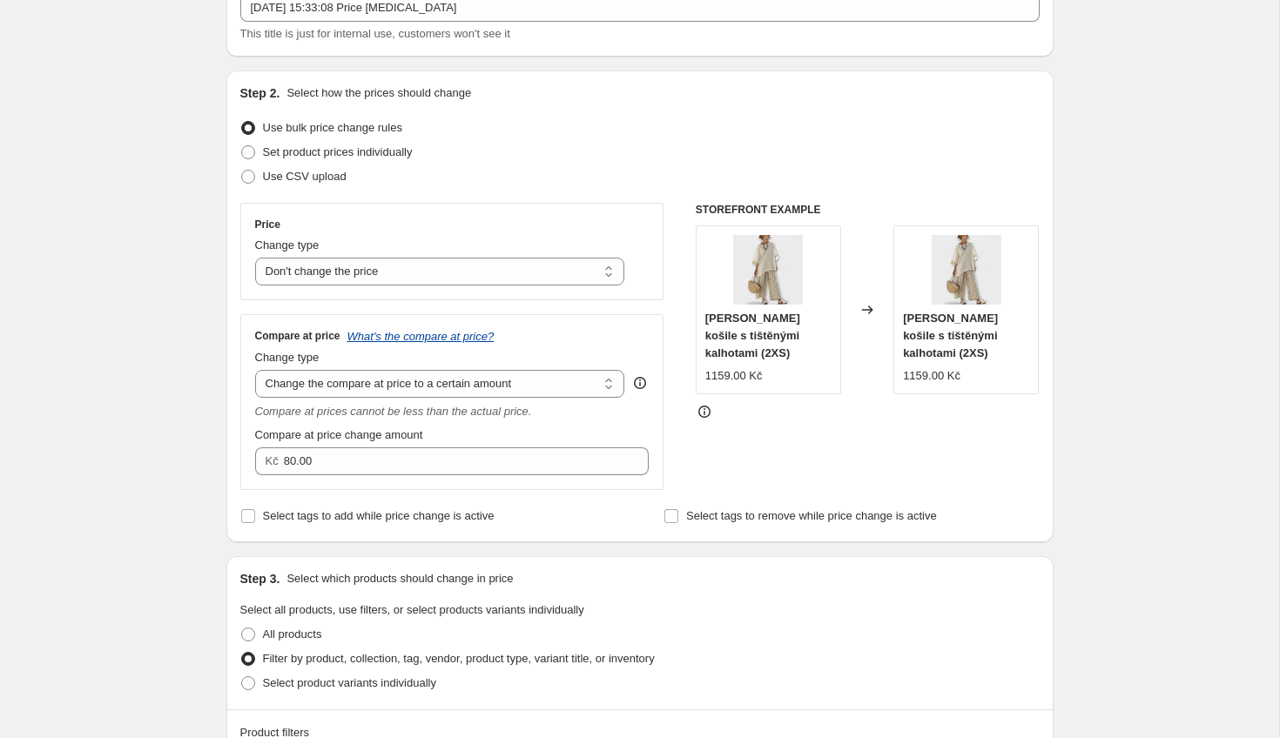
scroll to position [124, 0]
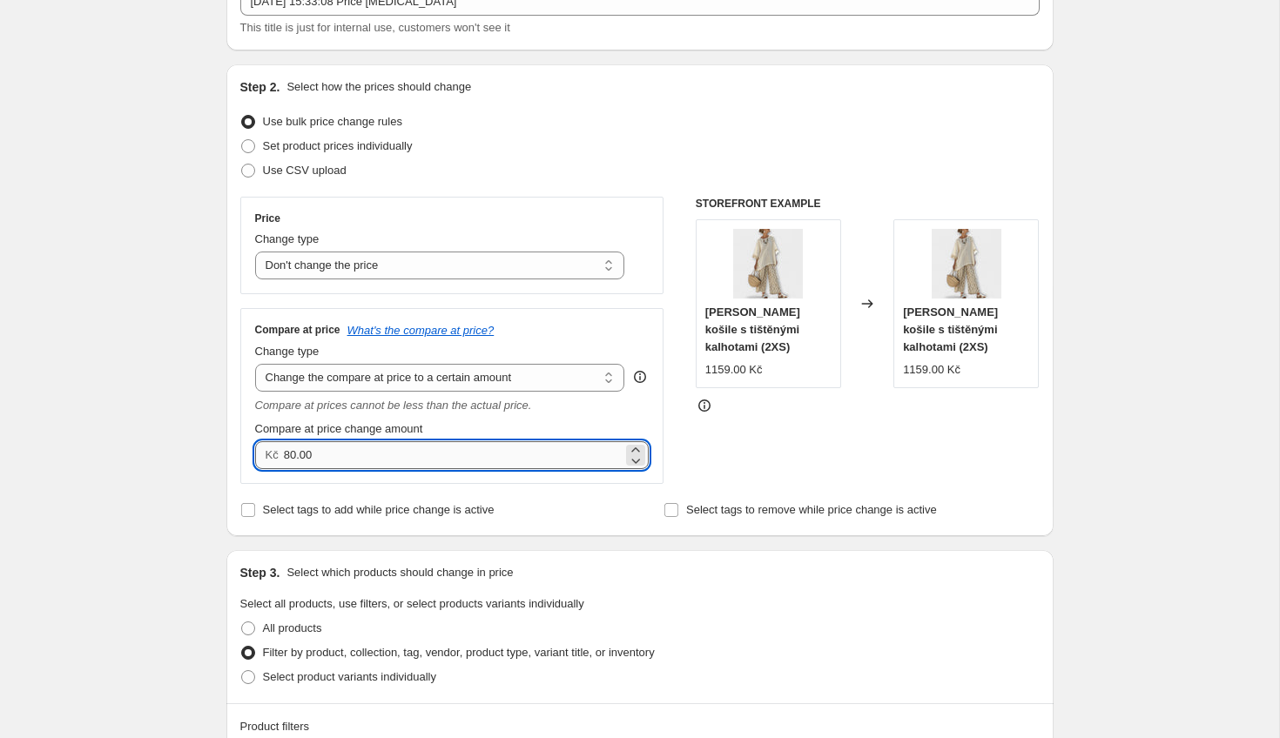
click at [297, 455] on input "80.00" at bounding box center [453, 455] width 339 height 28
click at [585, 508] on div "Select tags to add while price change is active" at bounding box center [427, 510] width 375 height 24
click at [299, 457] on input "32999.00" at bounding box center [453, 455] width 339 height 28
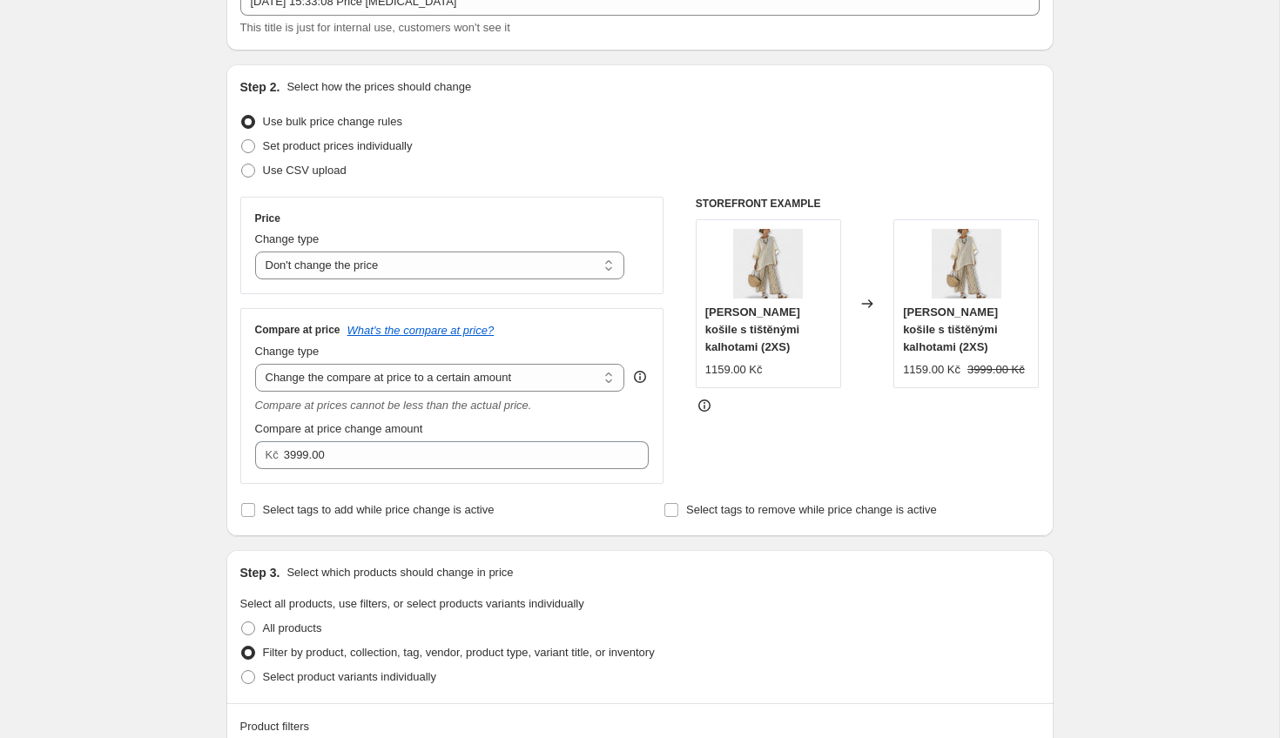
click at [557, 498] on div "Select tags to add while price change is active" at bounding box center [427, 510] width 375 height 24
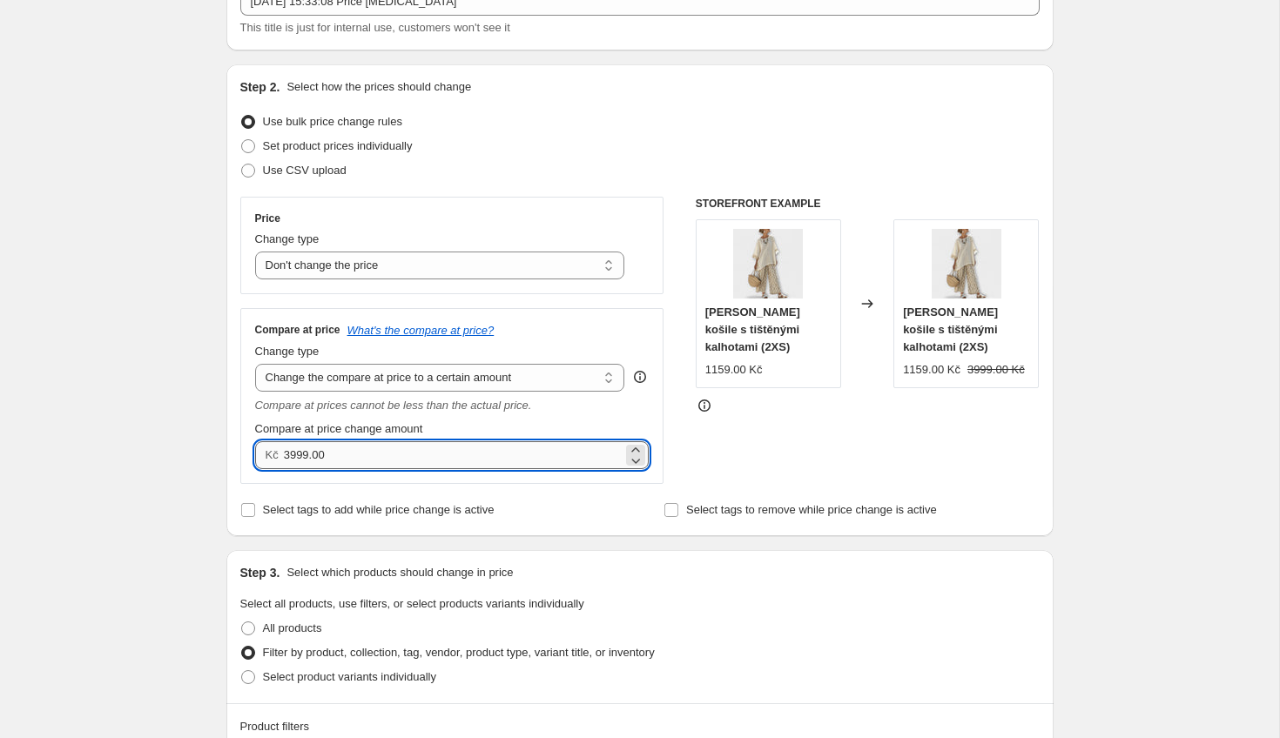
click at [300, 455] on input "3999.00" at bounding box center [453, 455] width 339 height 28
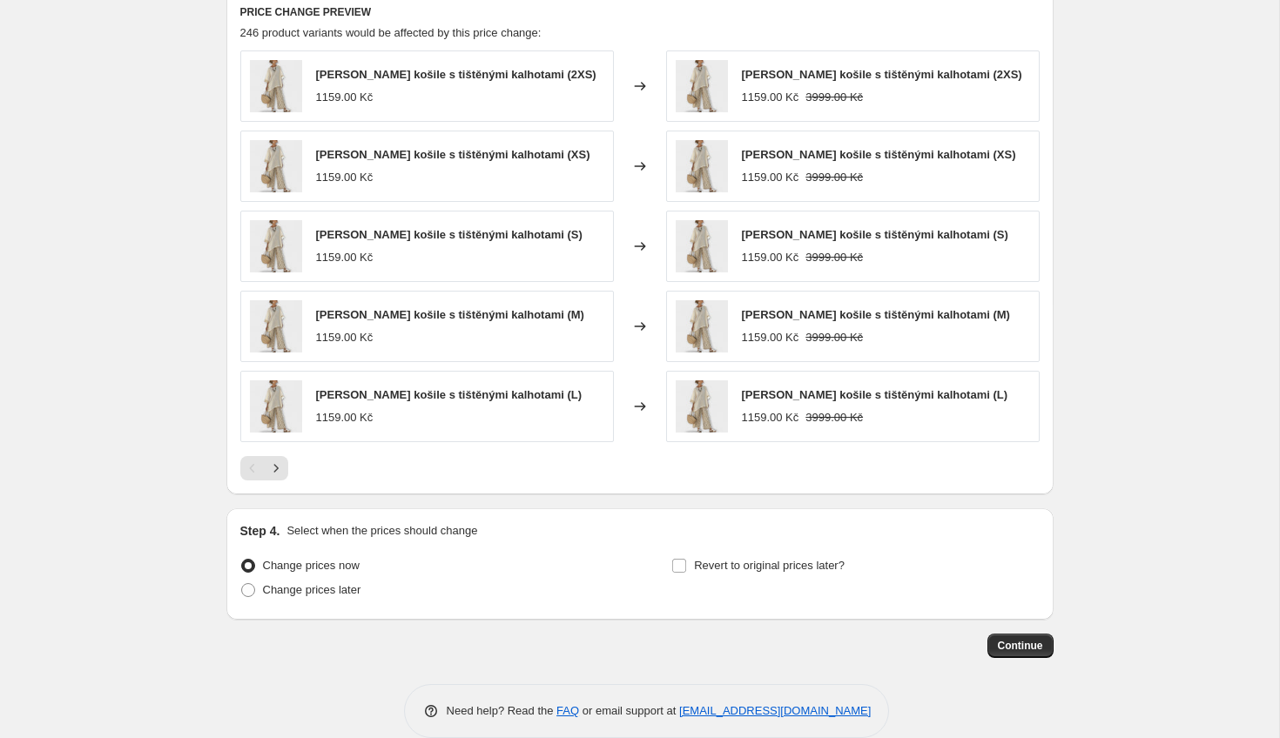
scroll to position [1064, 0]
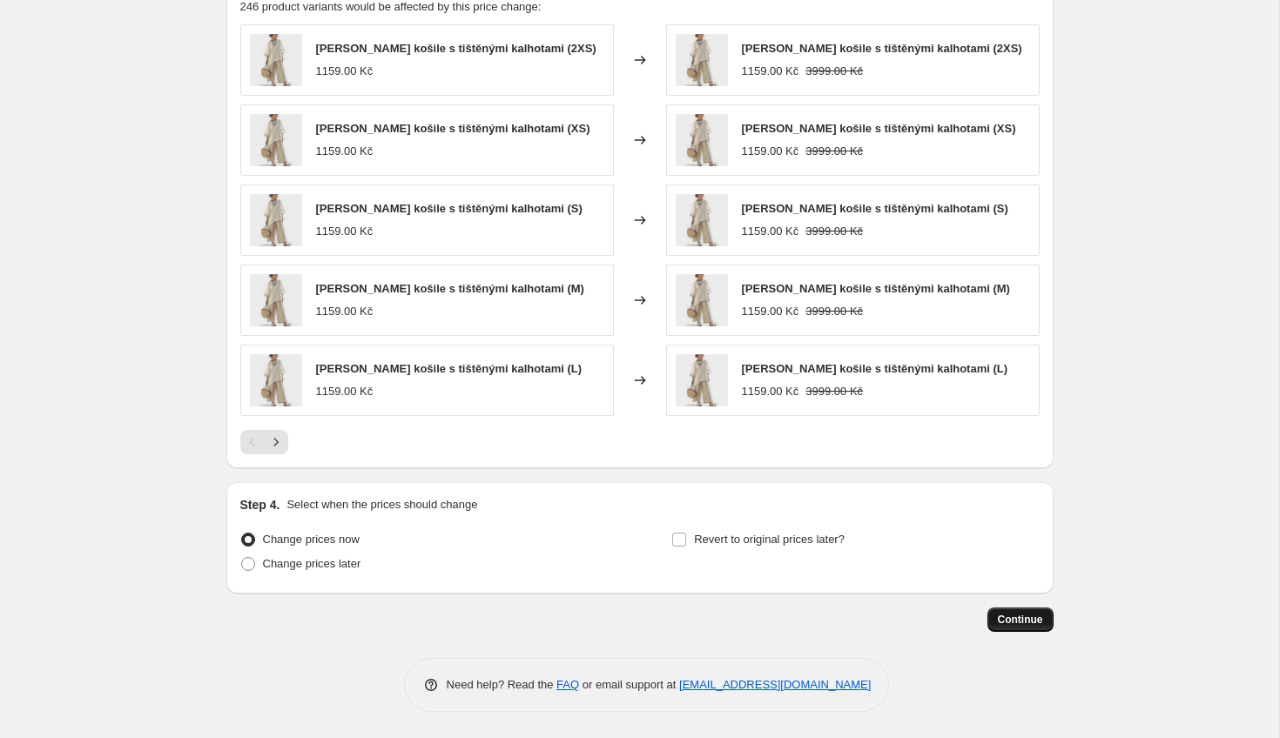
type input "3499.00"
click at [1020, 620] on span "Continue" at bounding box center [1020, 620] width 45 height 14
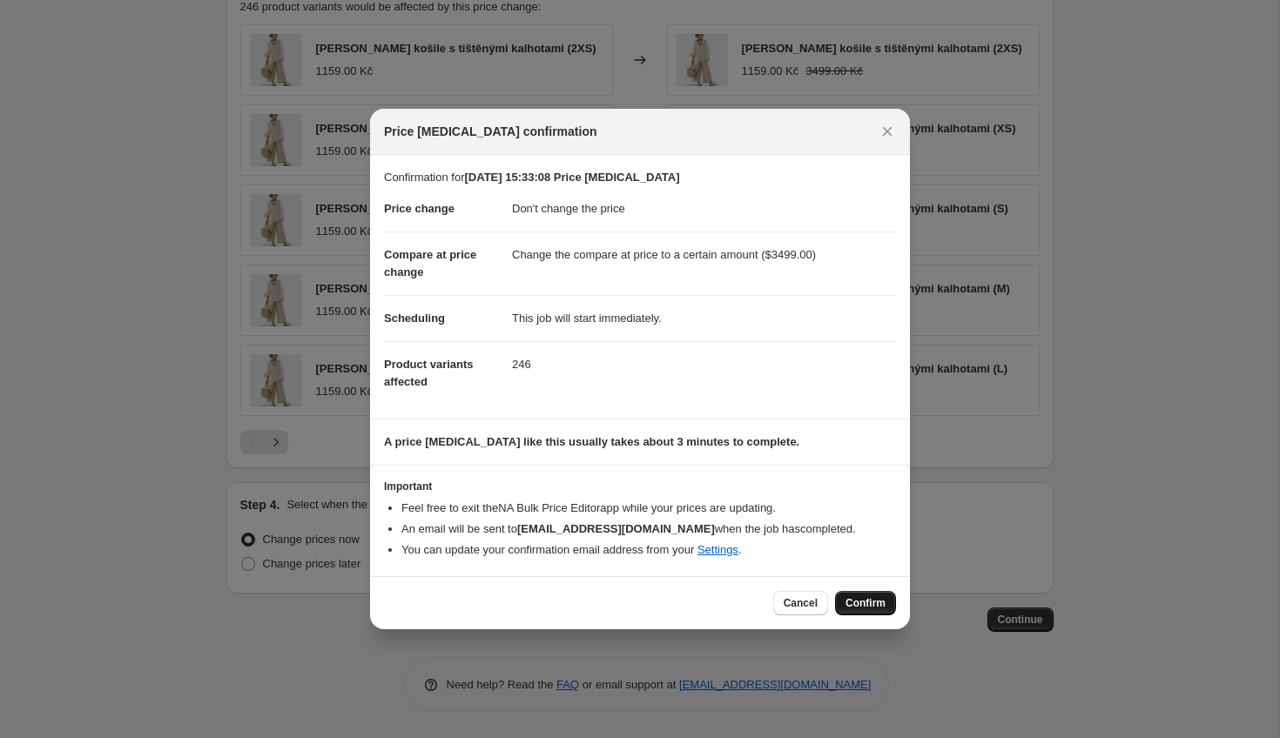
click at [875, 599] on span "Confirm" at bounding box center [865, 603] width 40 height 14
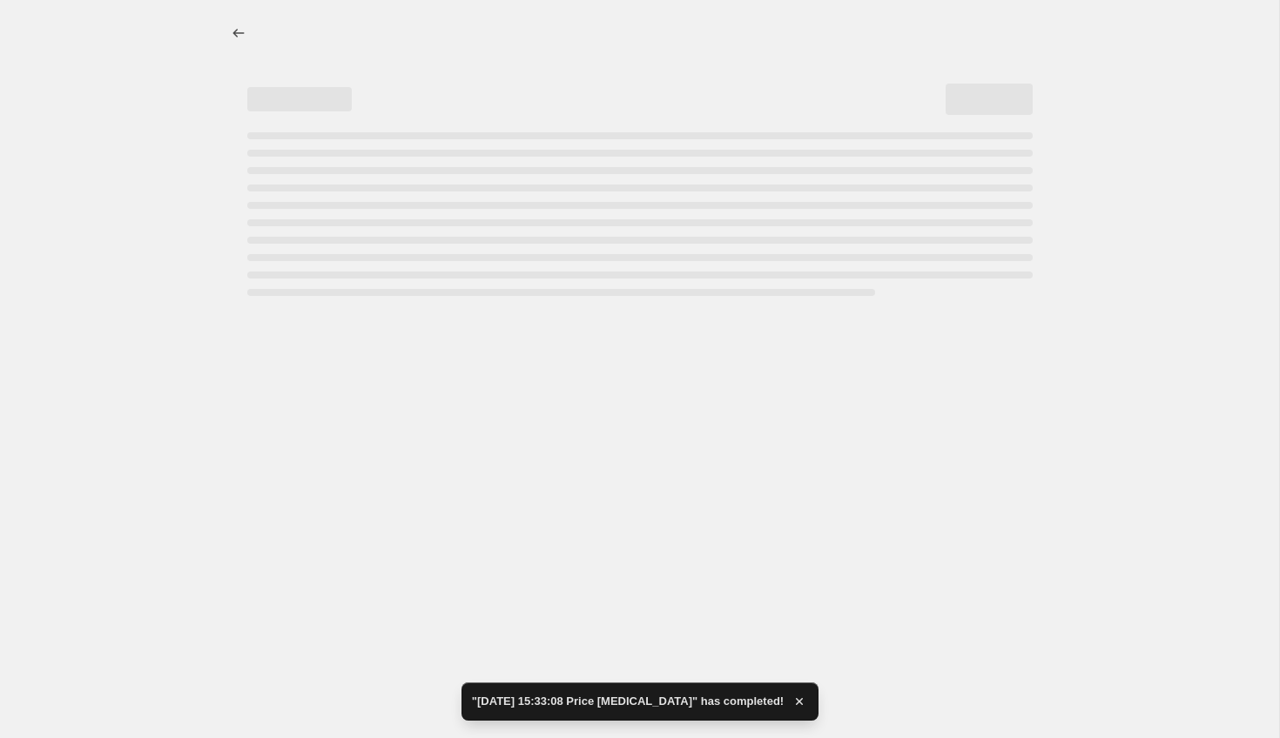
select select "no_change"
select select "to"
select select "collection"
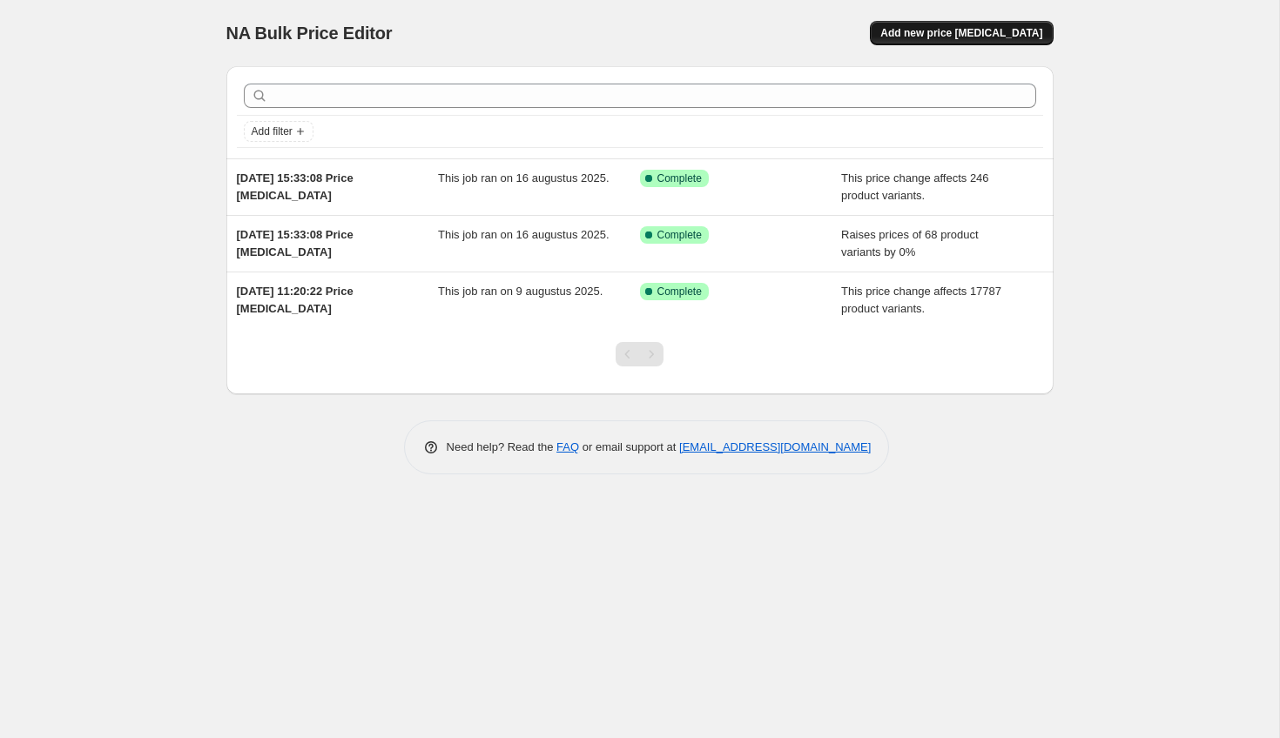
click at [1000, 40] on button "Add new price [MEDICAL_DATA]" at bounding box center [961, 33] width 183 height 24
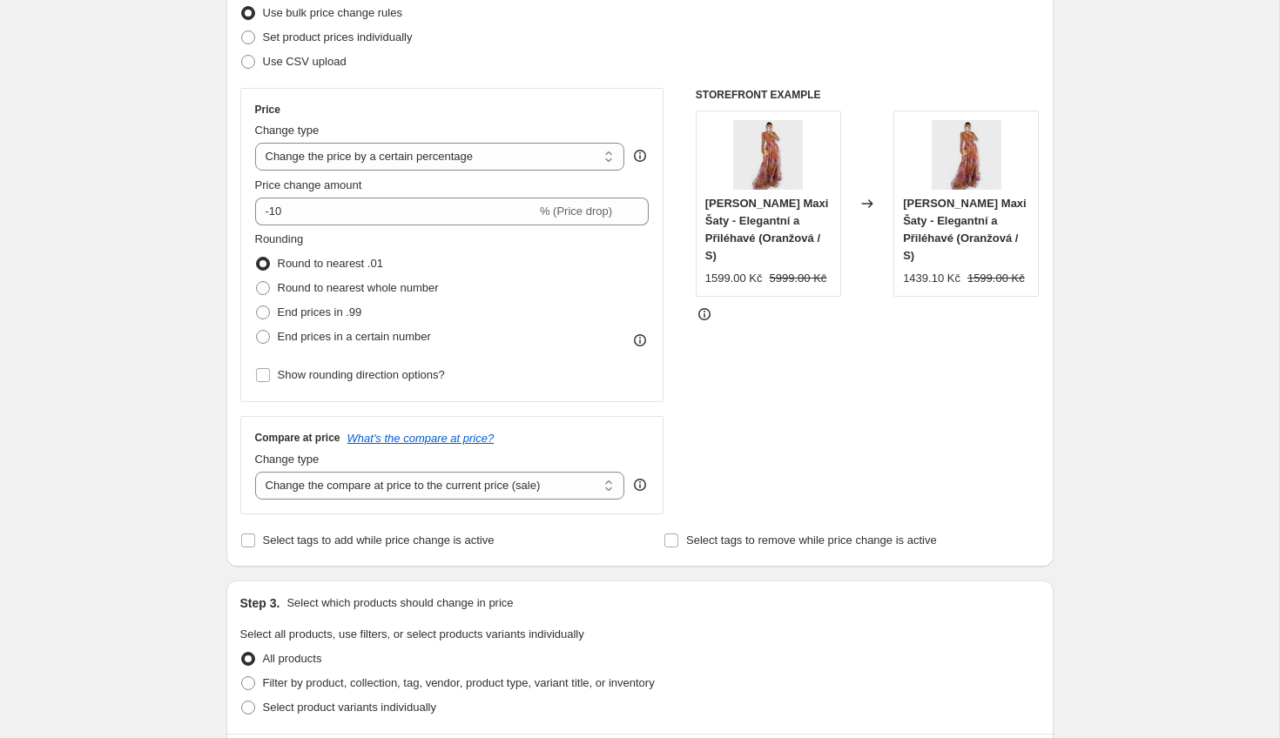
scroll to position [237, 0]
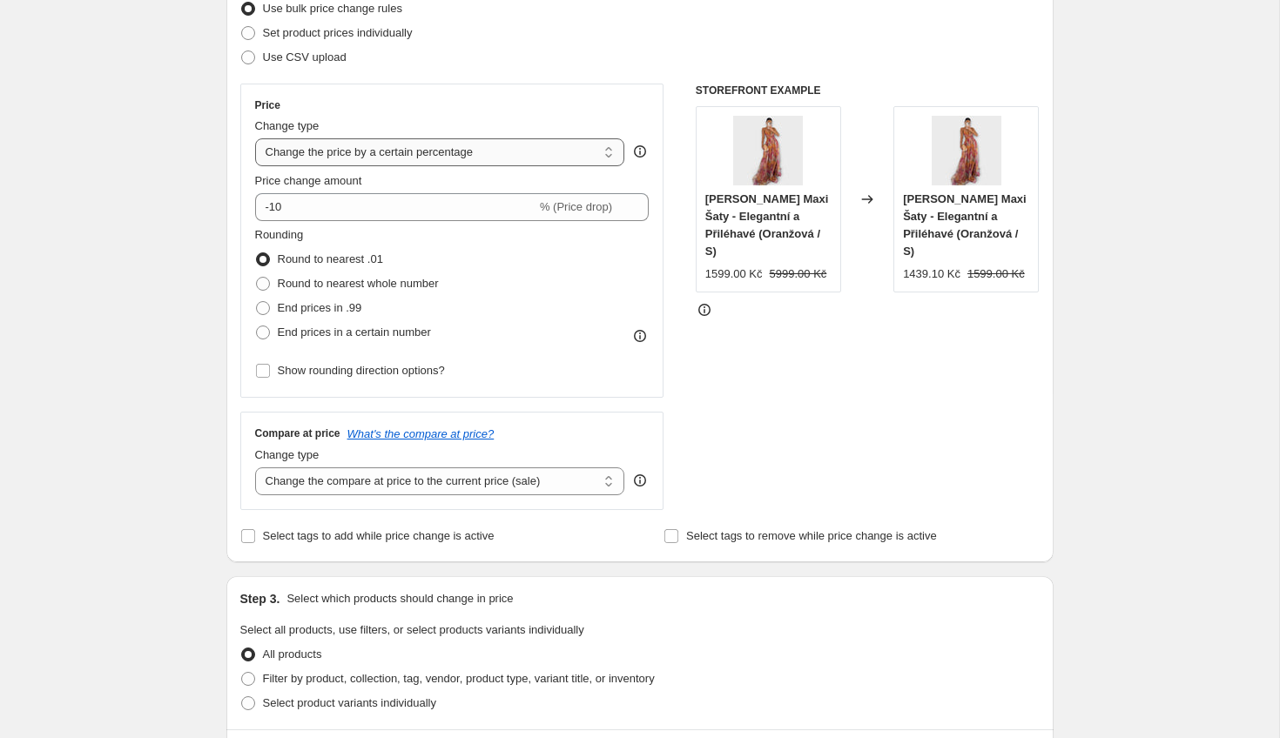
click at [397, 156] on select "Change the price to a certain amount Change the price by a certain amount Chang…" at bounding box center [440, 152] width 370 height 28
select select "no_change"
click at [255, 138] on select "Change the price to a certain amount Change the price by a certain amount Chang…" at bounding box center [440, 152] width 370 height 28
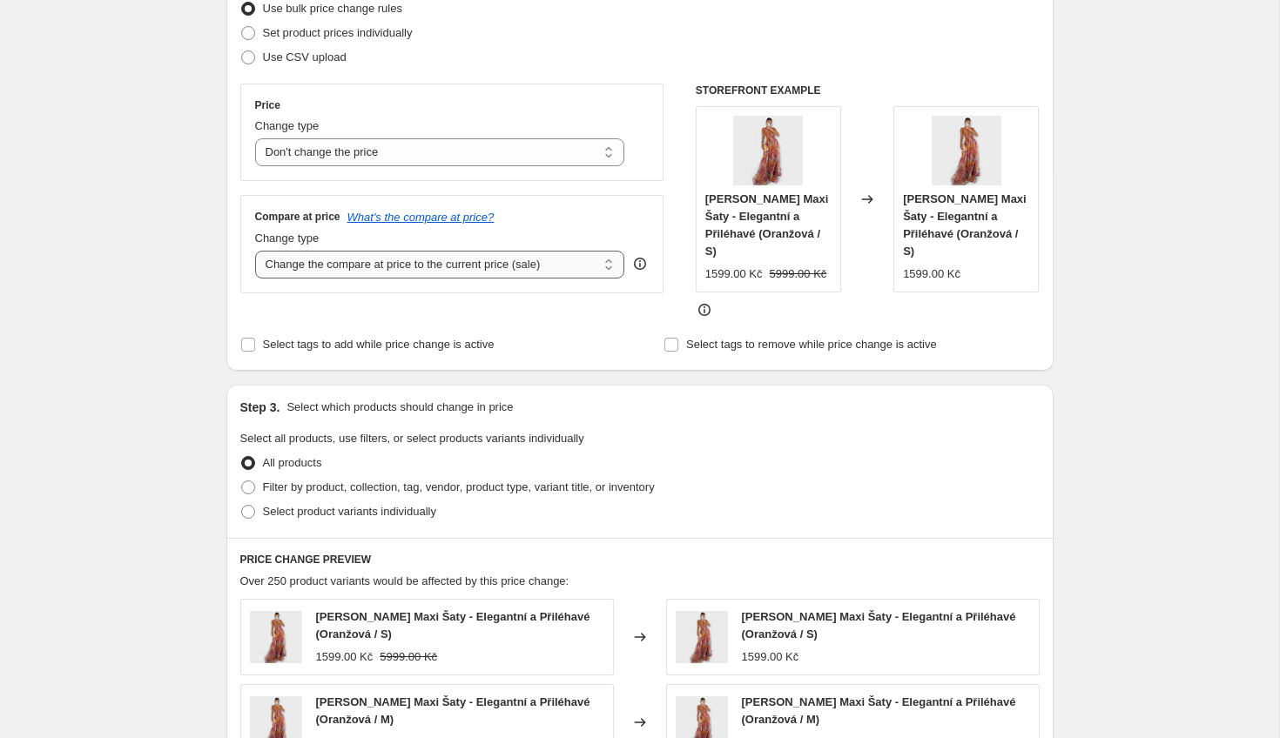
click at [432, 267] on select "Change the compare at price to the current price (sale) Change the compare at p…" at bounding box center [440, 265] width 370 height 28
select select "to"
click at [255, 251] on select "Change the compare at price to the current price (sale) Change the compare at p…" at bounding box center [440, 265] width 370 height 28
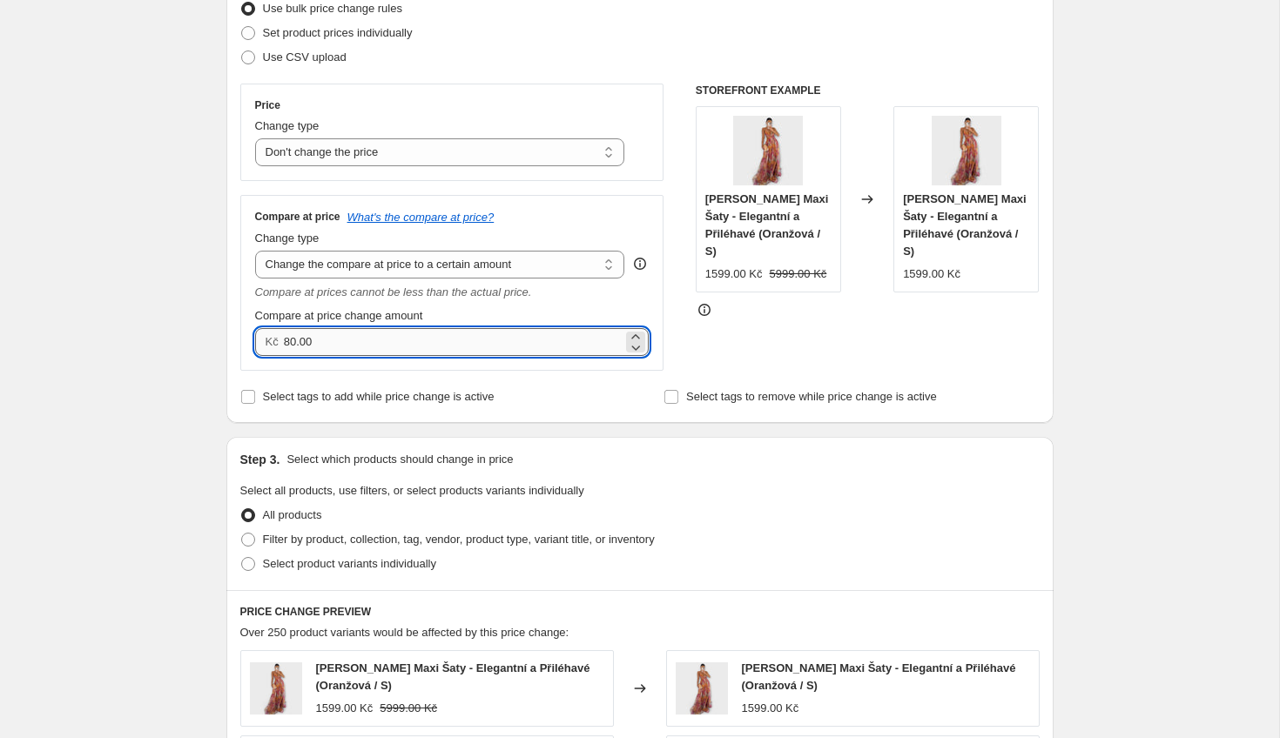
click at [363, 342] on input "80.00" at bounding box center [453, 342] width 339 height 28
type input "79.64"
click at [345, 537] on span "Filter by product, collection, tag, vendor, product type, variant title, or inv…" at bounding box center [459, 539] width 392 height 13
click at [242, 534] on input "Filter by product, collection, tag, vendor, product type, variant title, or inv…" at bounding box center [241, 533] width 1 height 1
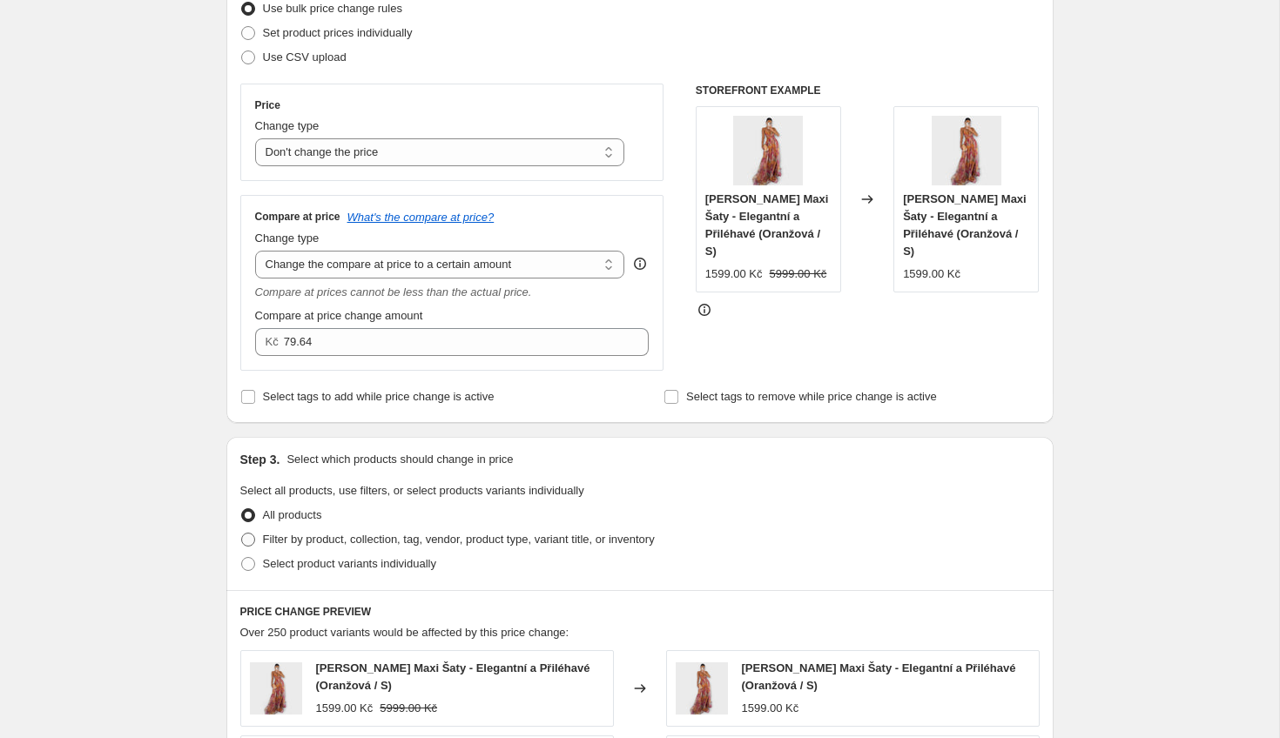
radio input "true"
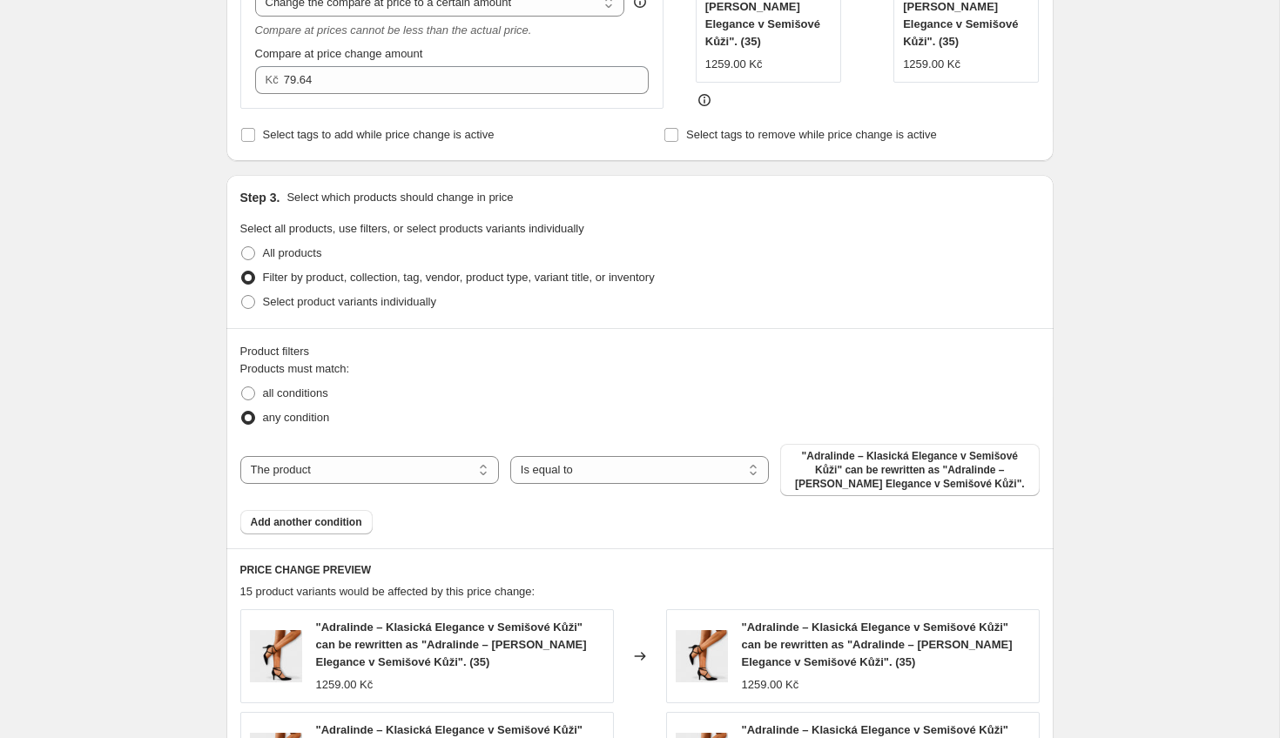
scroll to position [514, 0]
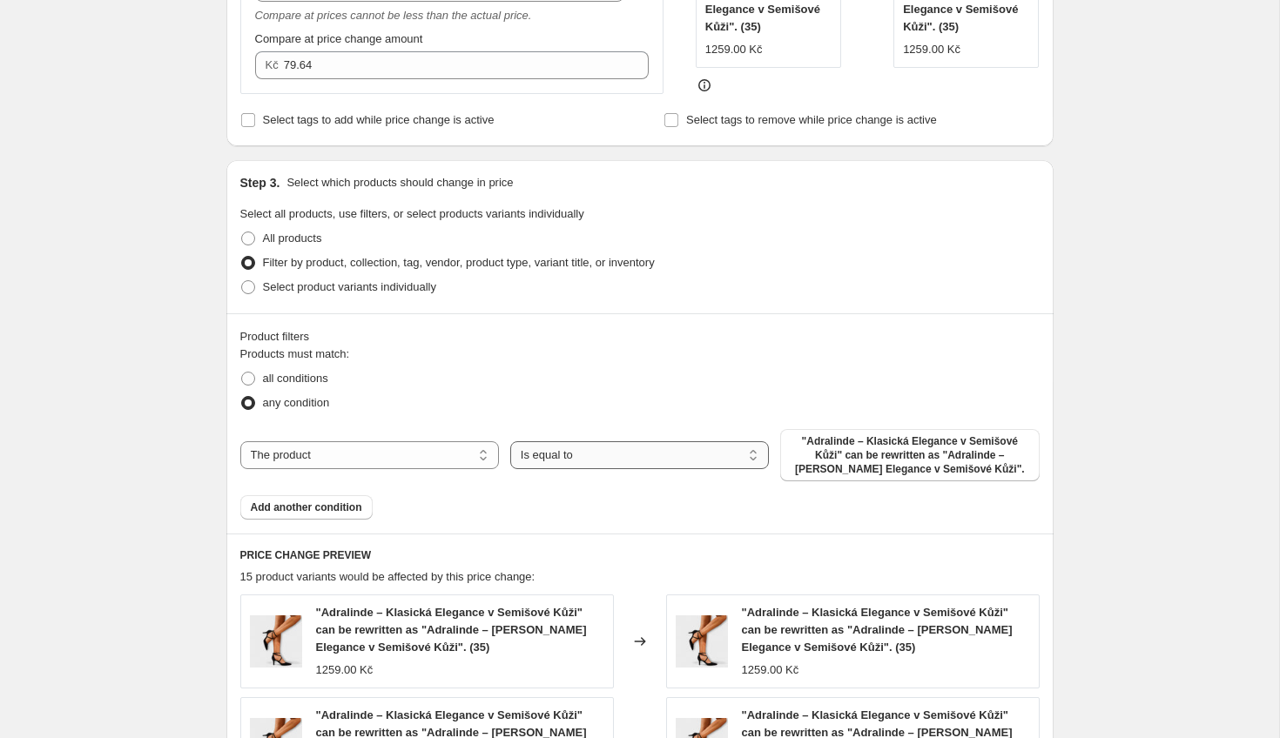
click at [584, 461] on select "Is equal to Is not equal to" at bounding box center [639, 455] width 259 height 28
click at [414, 462] on select "The product The product's collection The product's tag The product's vendor The…" at bounding box center [369, 455] width 259 height 28
select select "collection"
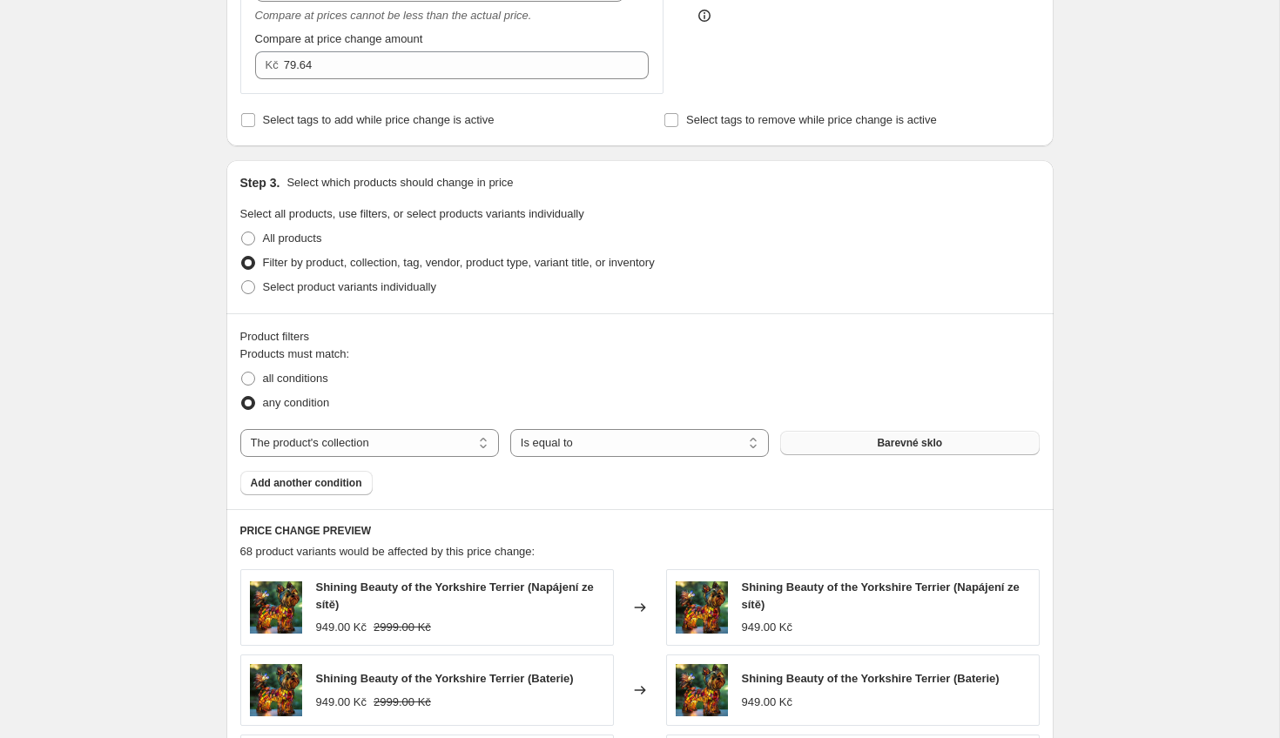
click at [873, 441] on button "Barevné sklo" at bounding box center [909, 443] width 259 height 24
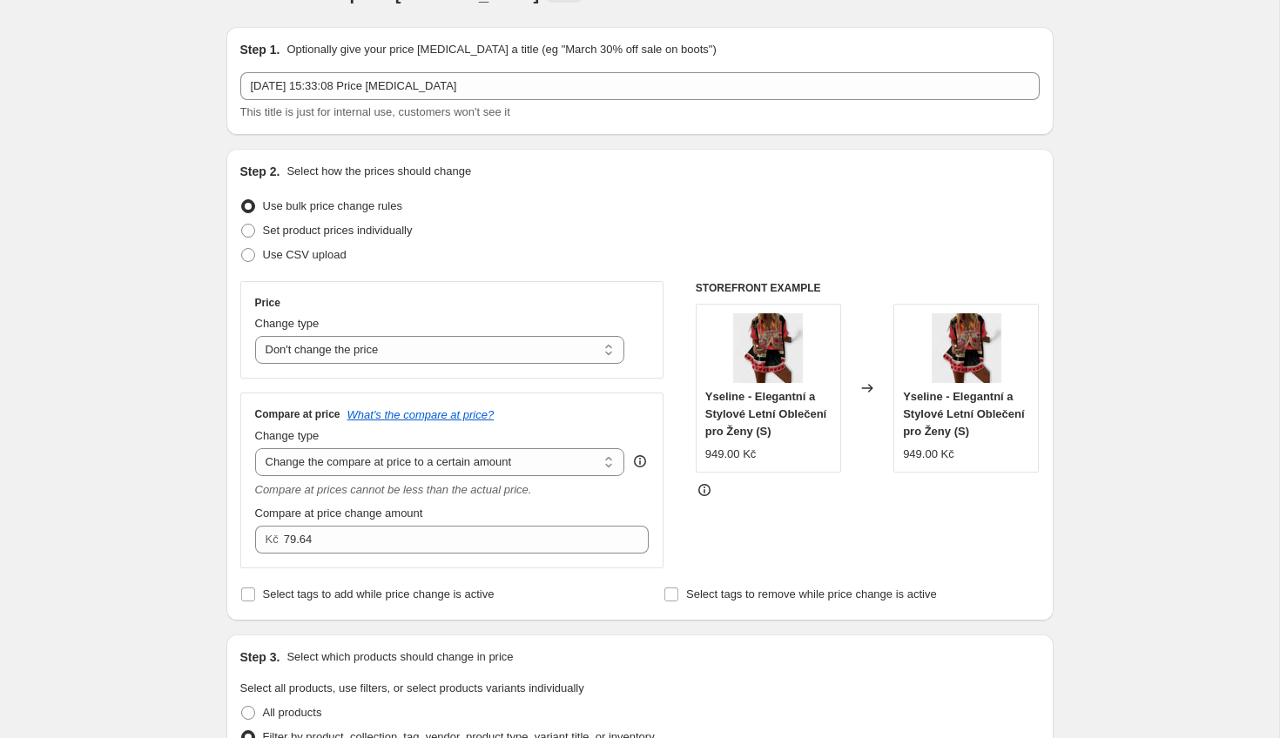
scroll to position [0, 0]
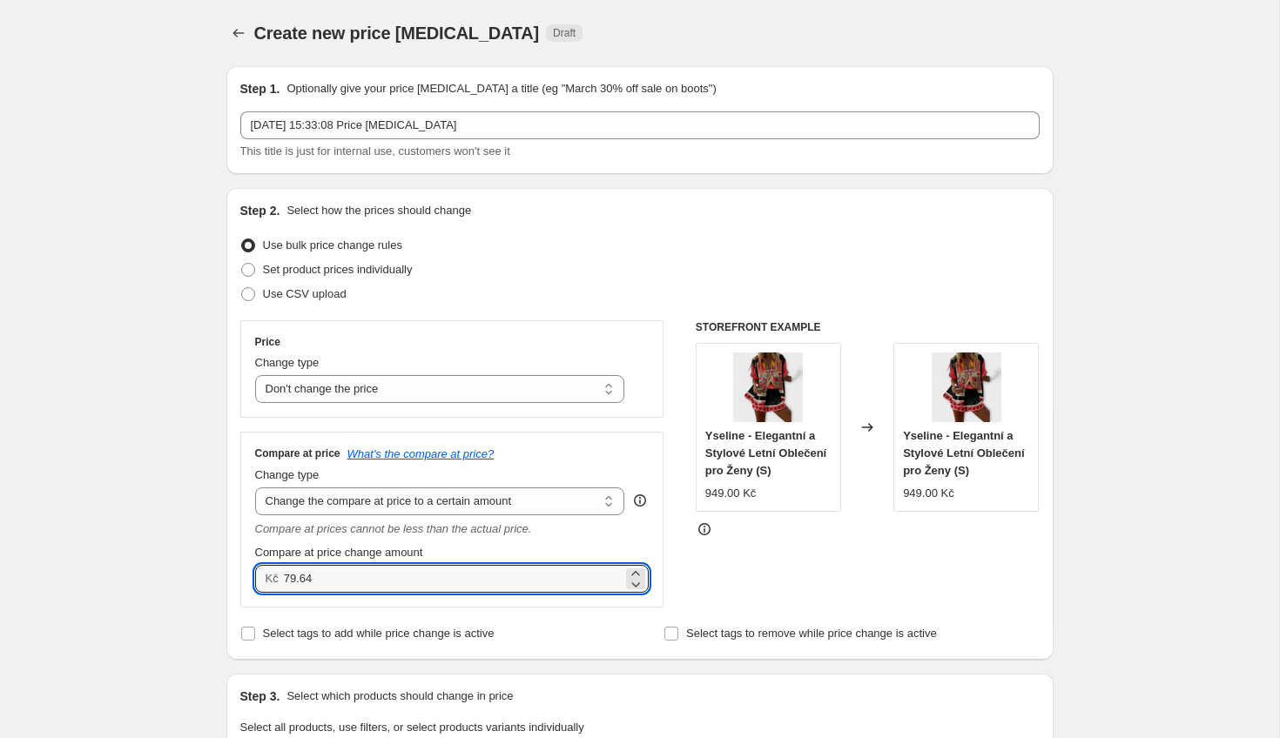
drag, startPoint x: 316, startPoint y: 574, endPoint x: 265, endPoint y: 574, distance: 51.4
click at [265, 574] on div "Kč 79.64" at bounding box center [452, 579] width 394 height 28
type input "2999.00"
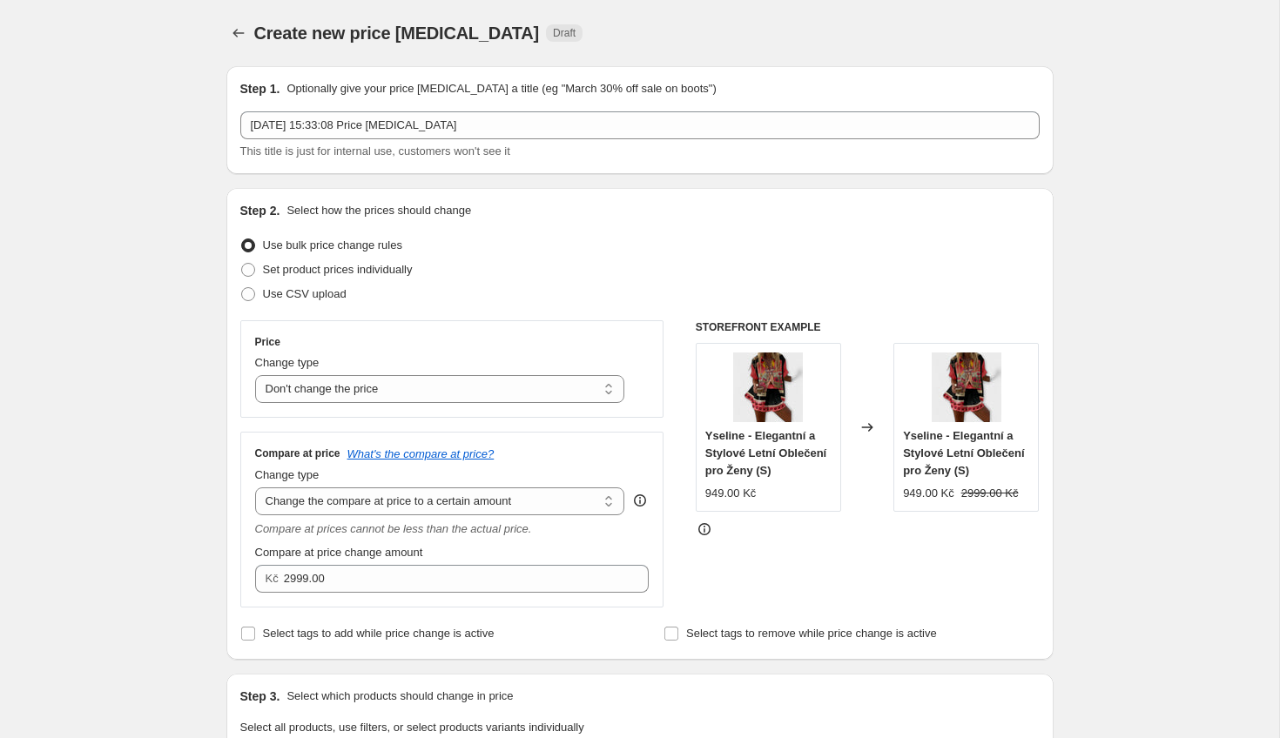
click at [811, 557] on div "STOREFRONT EXAMPLE Yseline - Elegantní a Stylové Letní Oblečení pro Ženy (S) 94…" at bounding box center [868, 463] width 344 height 287
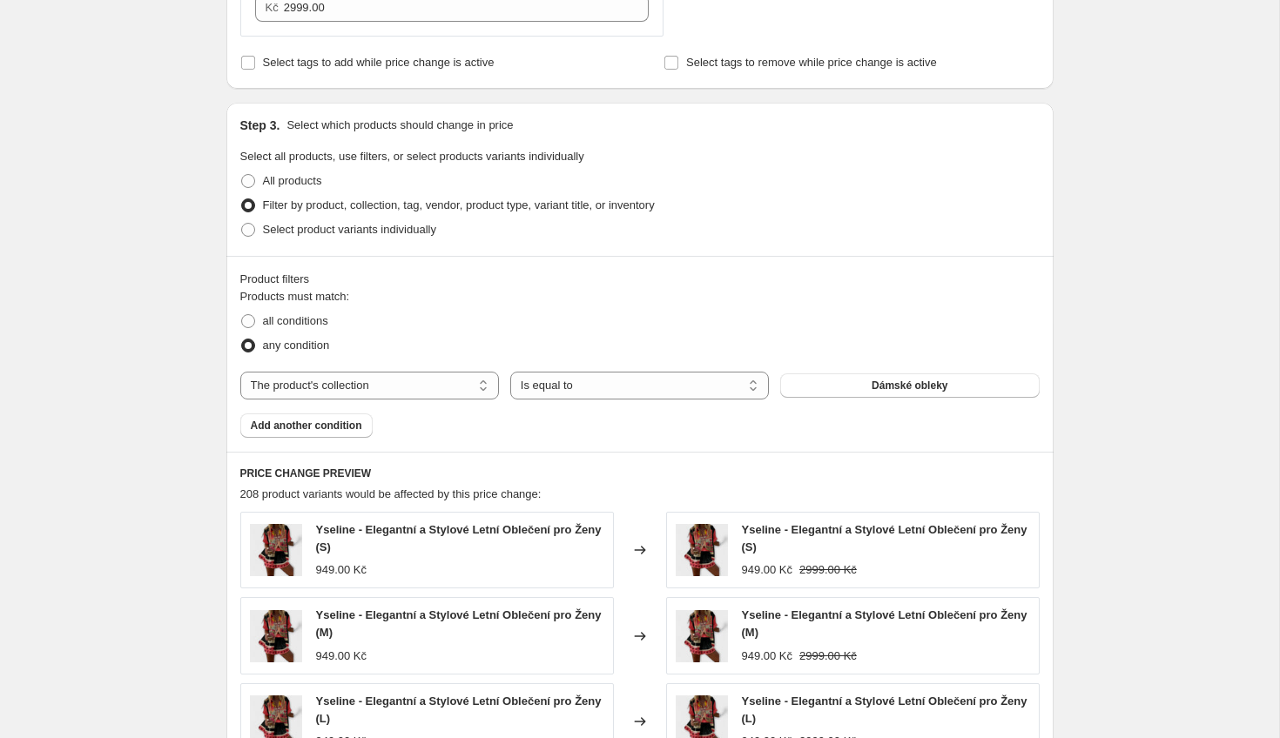
scroll to position [1087, 0]
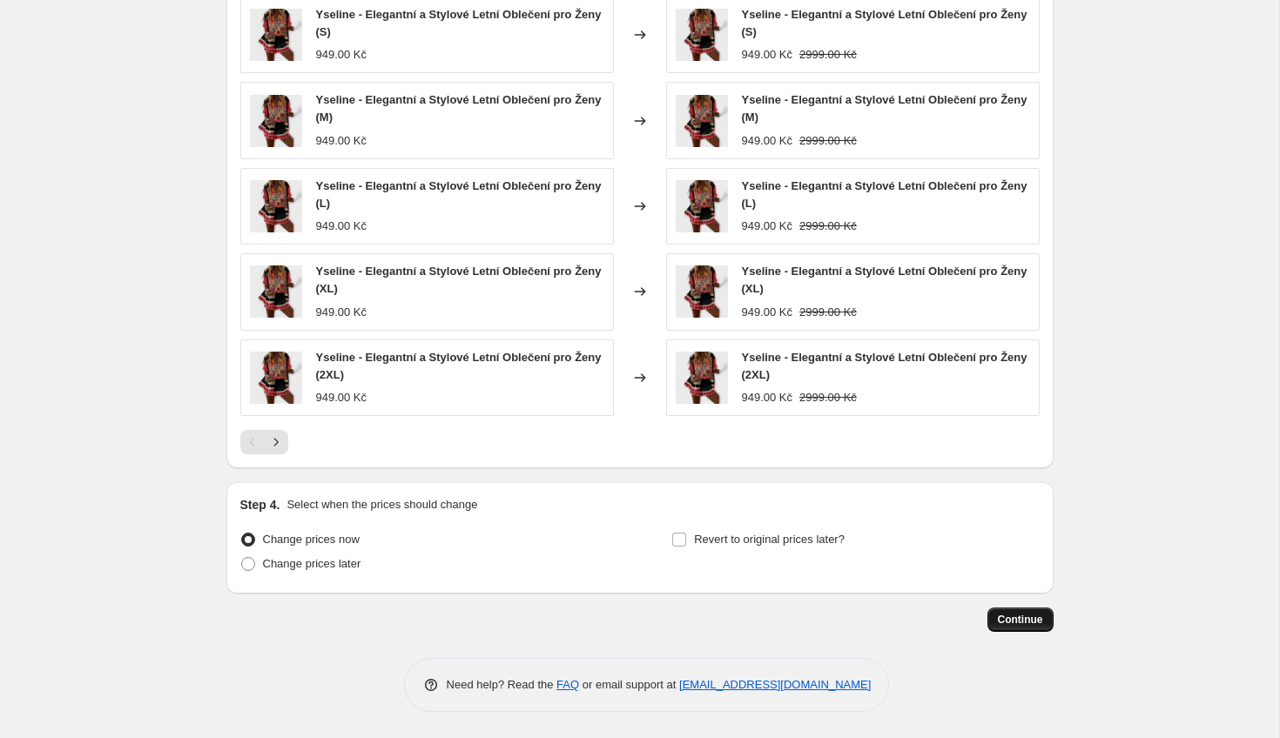
click at [1029, 623] on span "Continue" at bounding box center [1020, 620] width 45 height 14
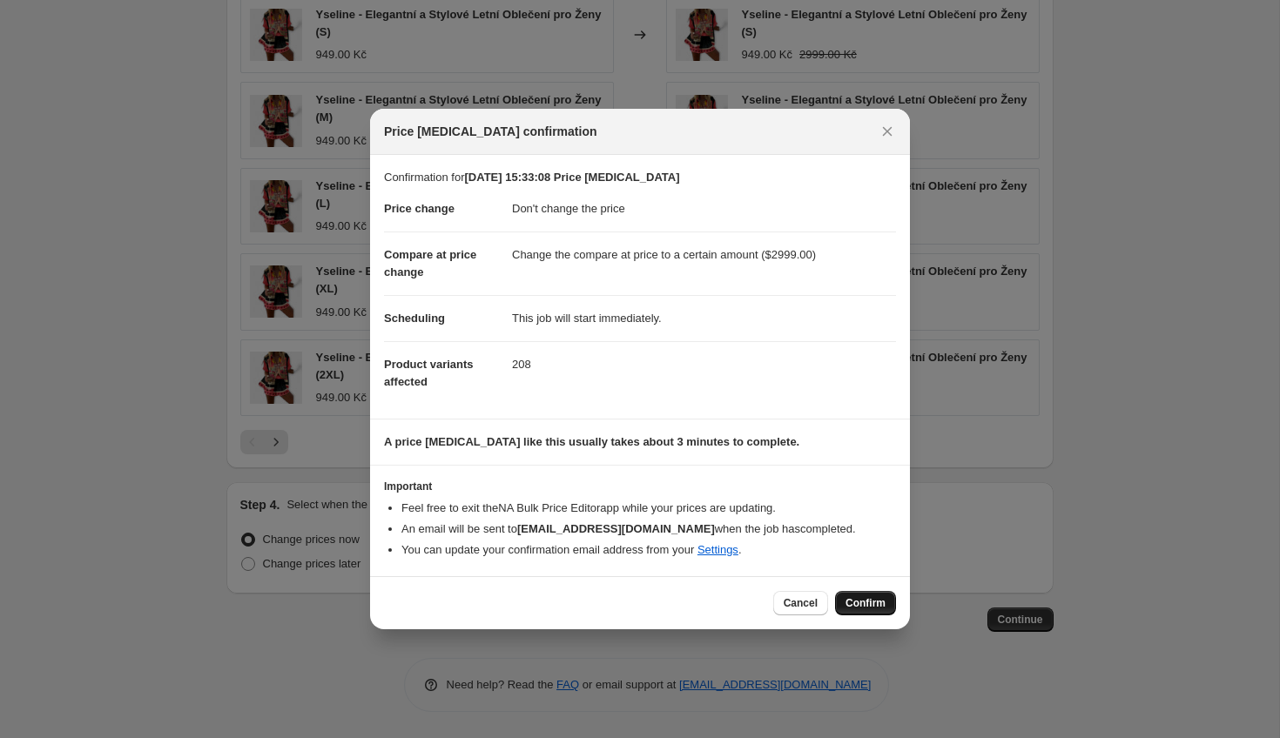
click at [865, 604] on span "Confirm" at bounding box center [865, 603] width 40 height 14
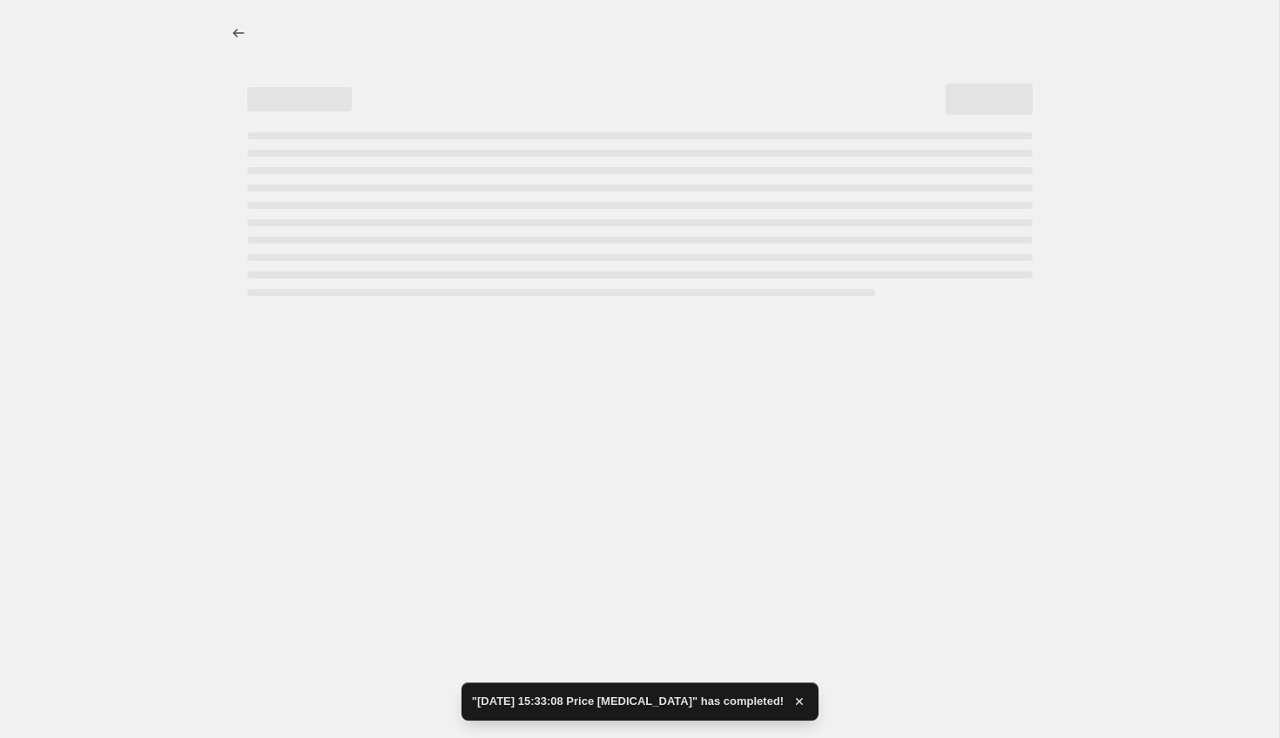
select select "no_change"
select select "to"
select select "collection"
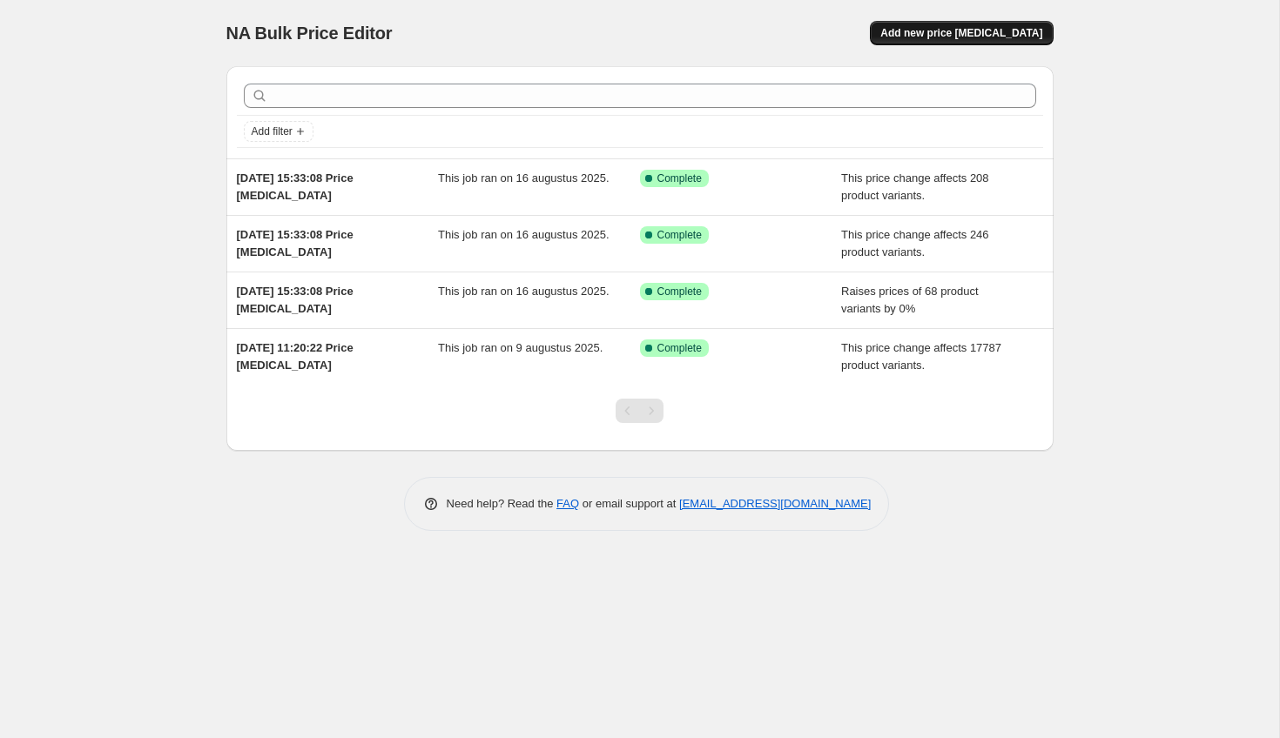
click at [971, 23] on button "Add new price [MEDICAL_DATA]" at bounding box center [961, 33] width 183 height 24
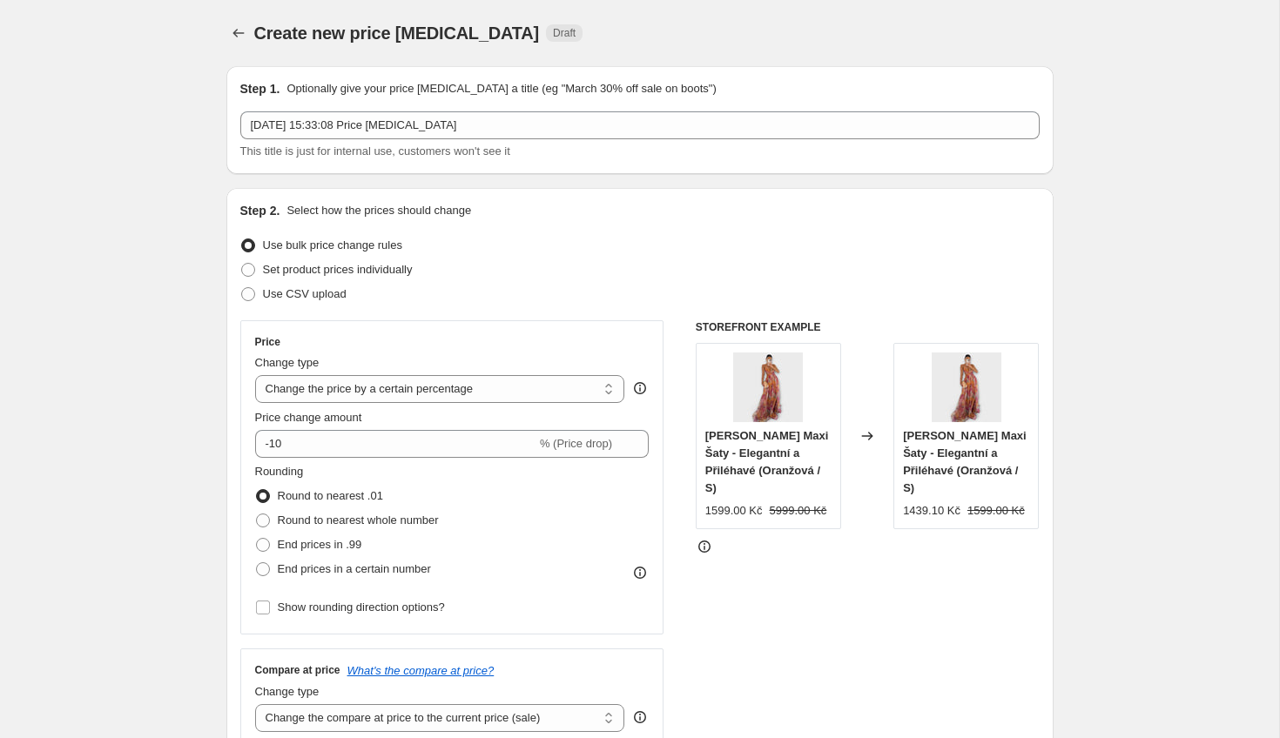
click at [328, 407] on div "Price Change type Change the price to a certain amount Change the price by a ce…" at bounding box center [452, 477] width 394 height 285
click at [341, 394] on select "Change the price to a certain amount Change the price by a certain amount Chang…" at bounding box center [440, 389] width 370 height 28
select select "no_change"
click at [255, 375] on select "Change the price to a certain amount Change the price by a certain amount Chang…" at bounding box center [440, 389] width 370 height 28
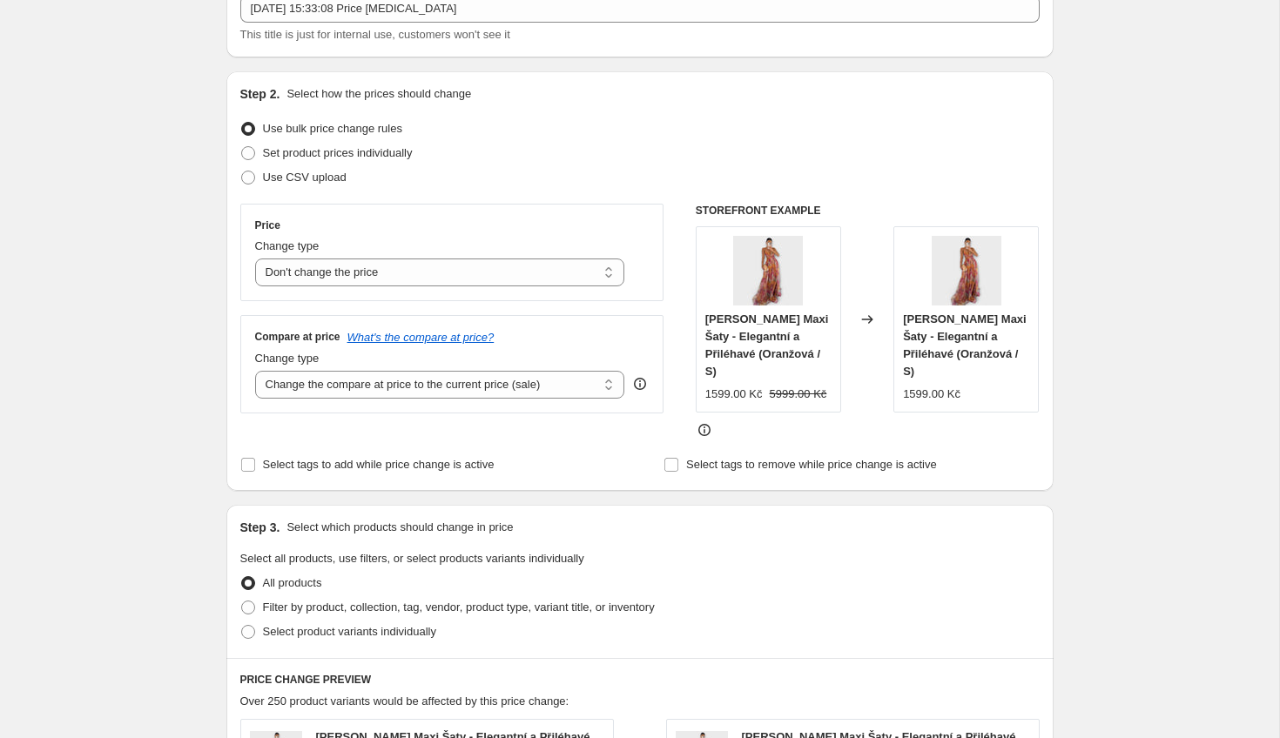
scroll to position [172, 0]
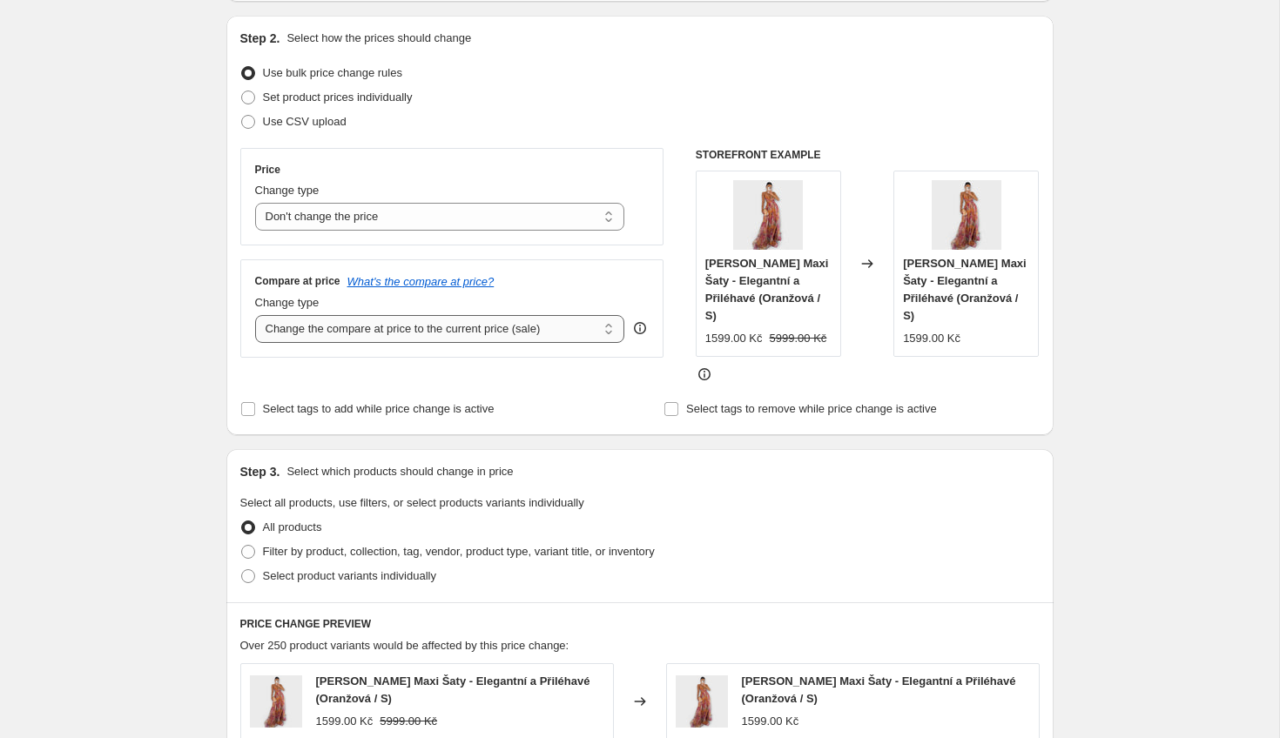
click at [480, 340] on select "Change the compare at price to the current price (sale) Change the compare at p…" at bounding box center [440, 329] width 370 height 28
select select "to"
click at [255, 315] on select "Change the compare at price to the current price (sale) Change the compare at p…" at bounding box center [440, 329] width 370 height 28
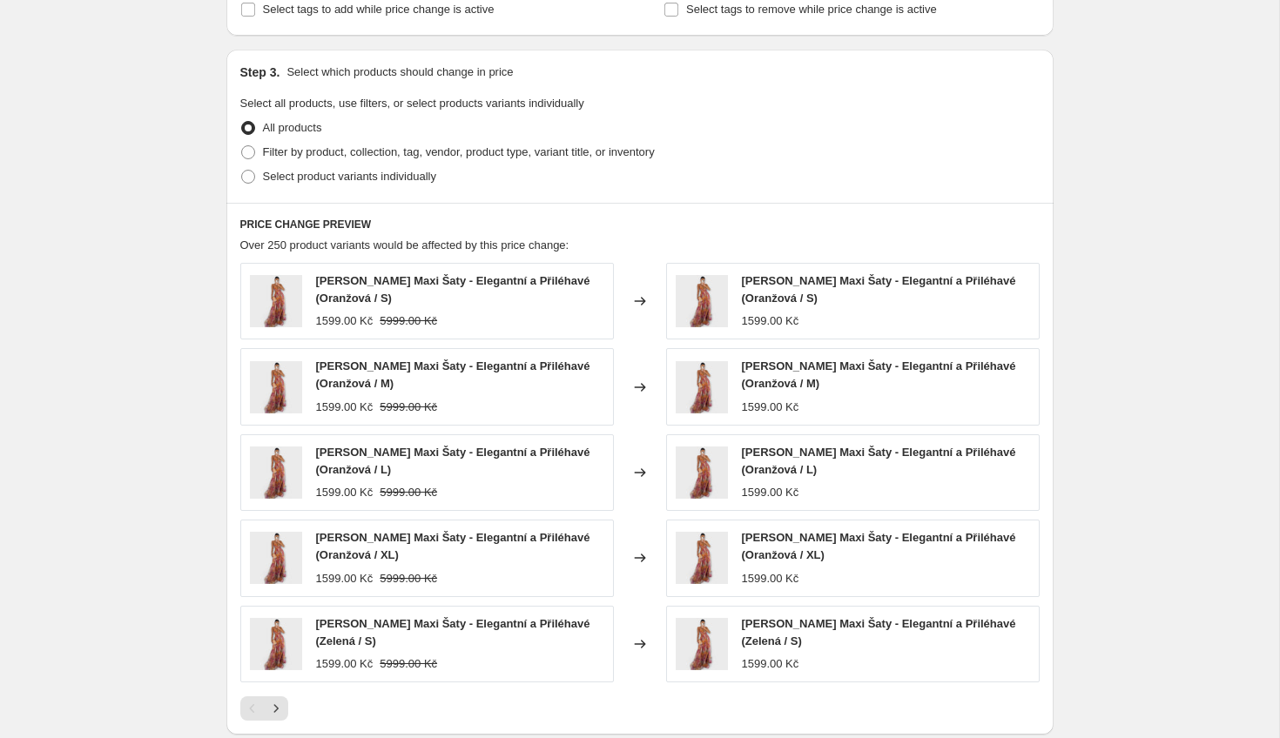
scroll to position [608, 0]
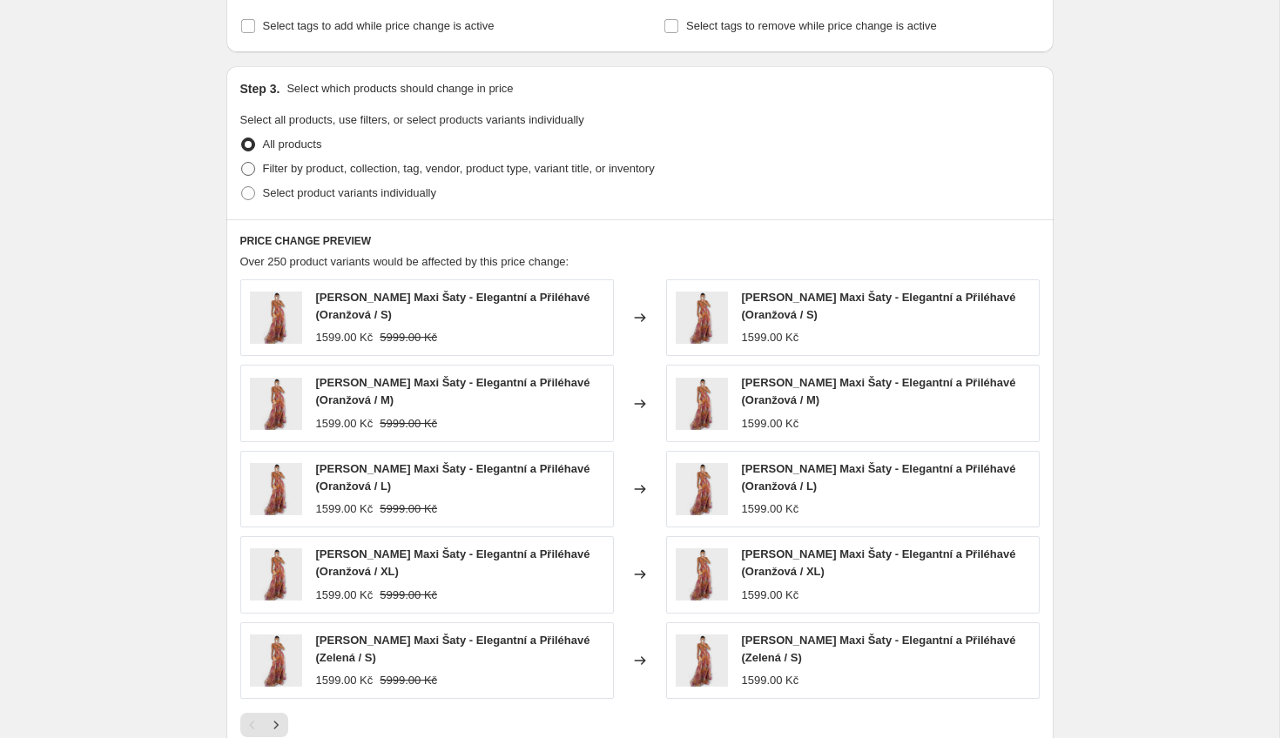
click at [406, 168] on span "Filter by product, collection, tag, vendor, product type, variant title, or inv…" at bounding box center [459, 168] width 392 height 13
click at [242, 163] on input "Filter by product, collection, tag, vendor, product type, variant title, or inv…" at bounding box center [241, 162] width 1 height 1
radio input "true"
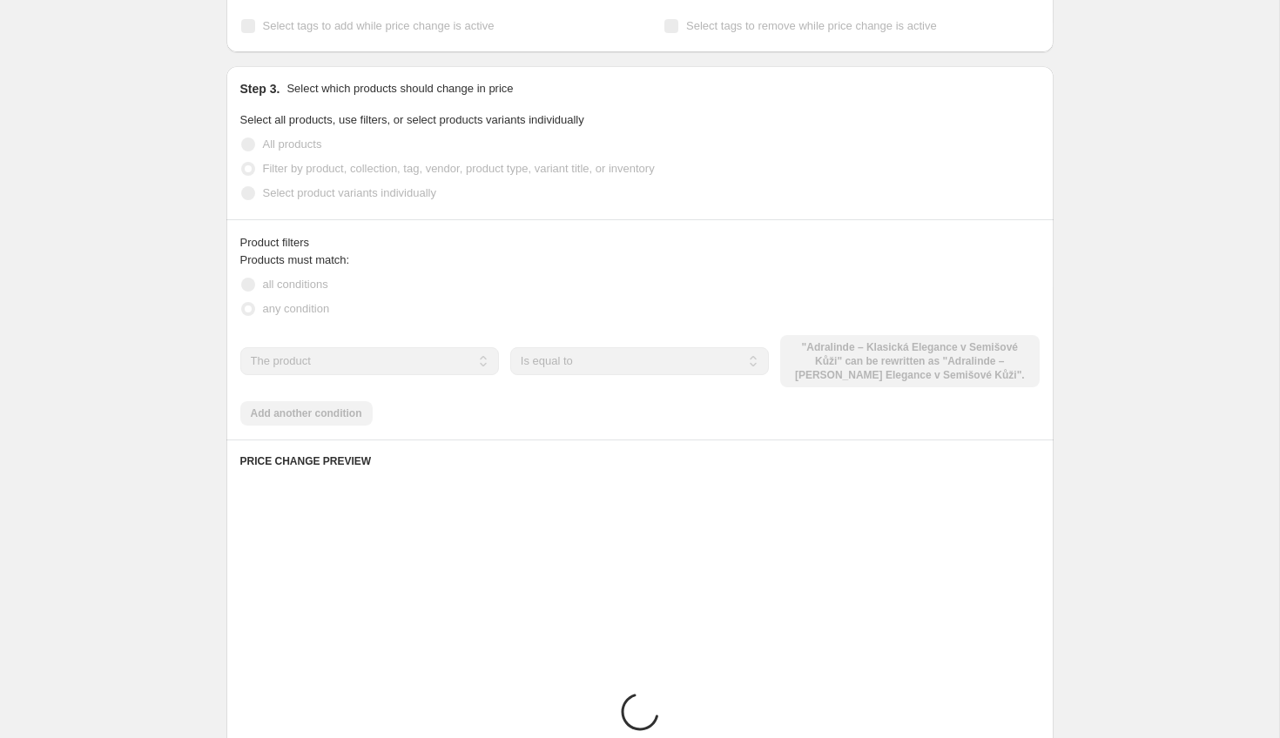
click at [441, 364] on select "The product The product's collection The product's tag The product's vendor The…" at bounding box center [369, 361] width 259 height 28
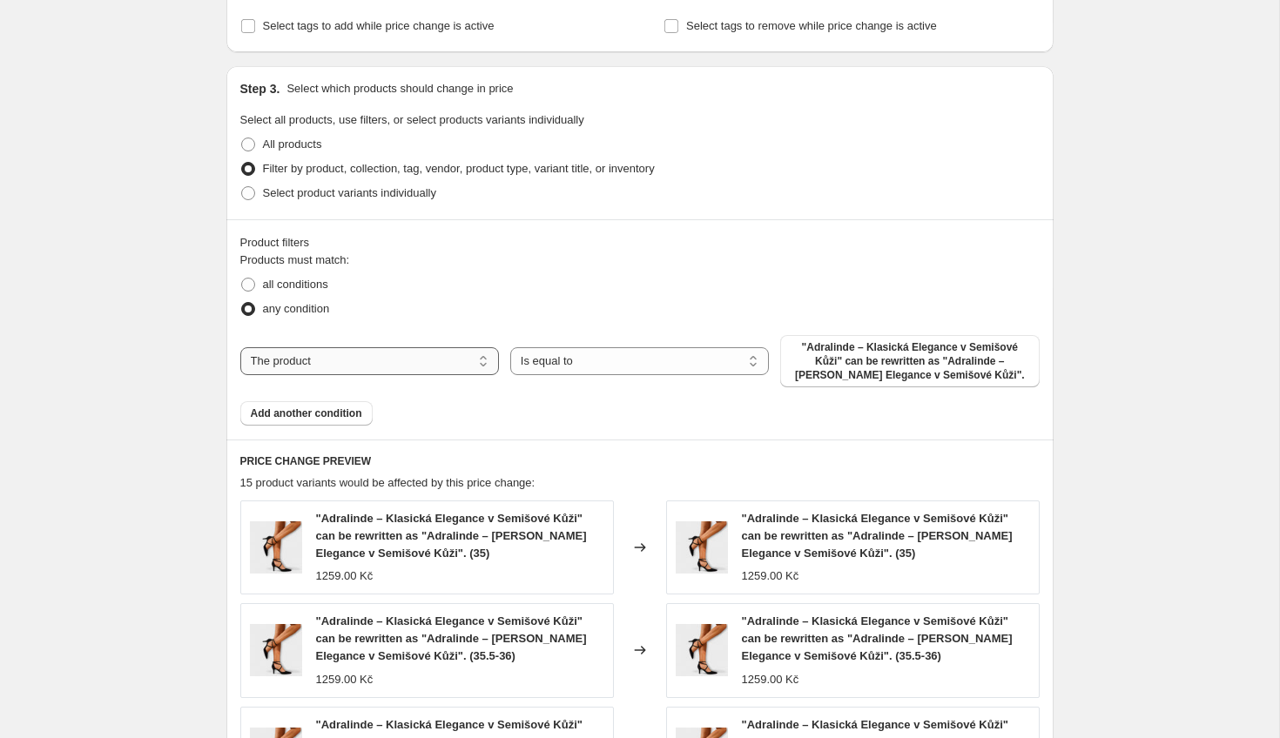
select select "collection"
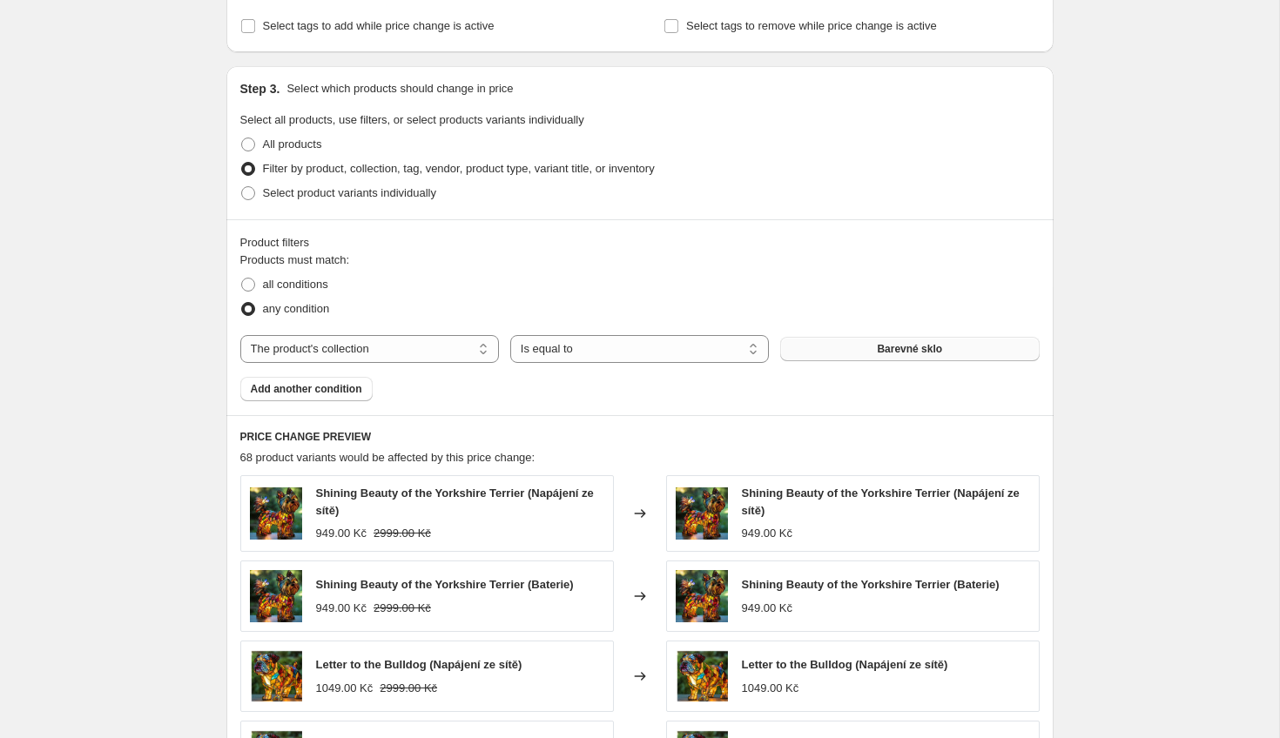
click at [954, 341] on button "Barevné sklo" at bounding box center [909, 349] width 259 height 24
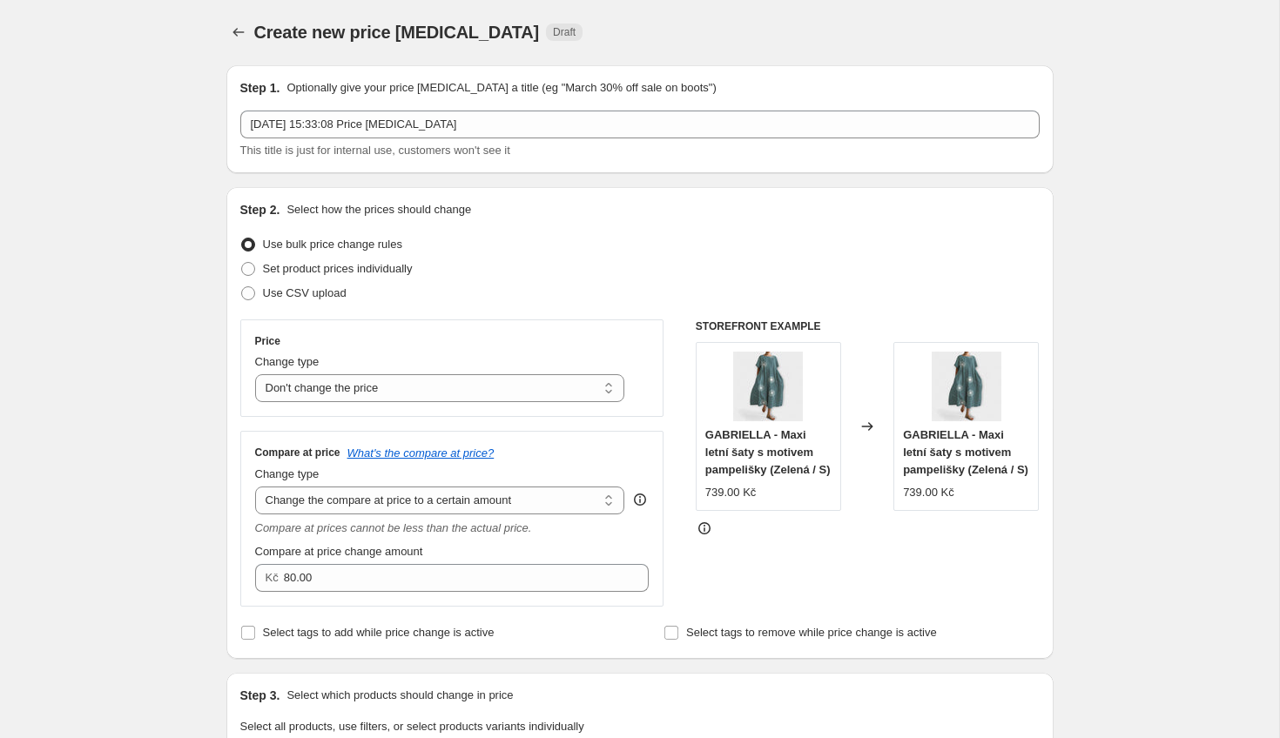
scroll to position [0, 0]
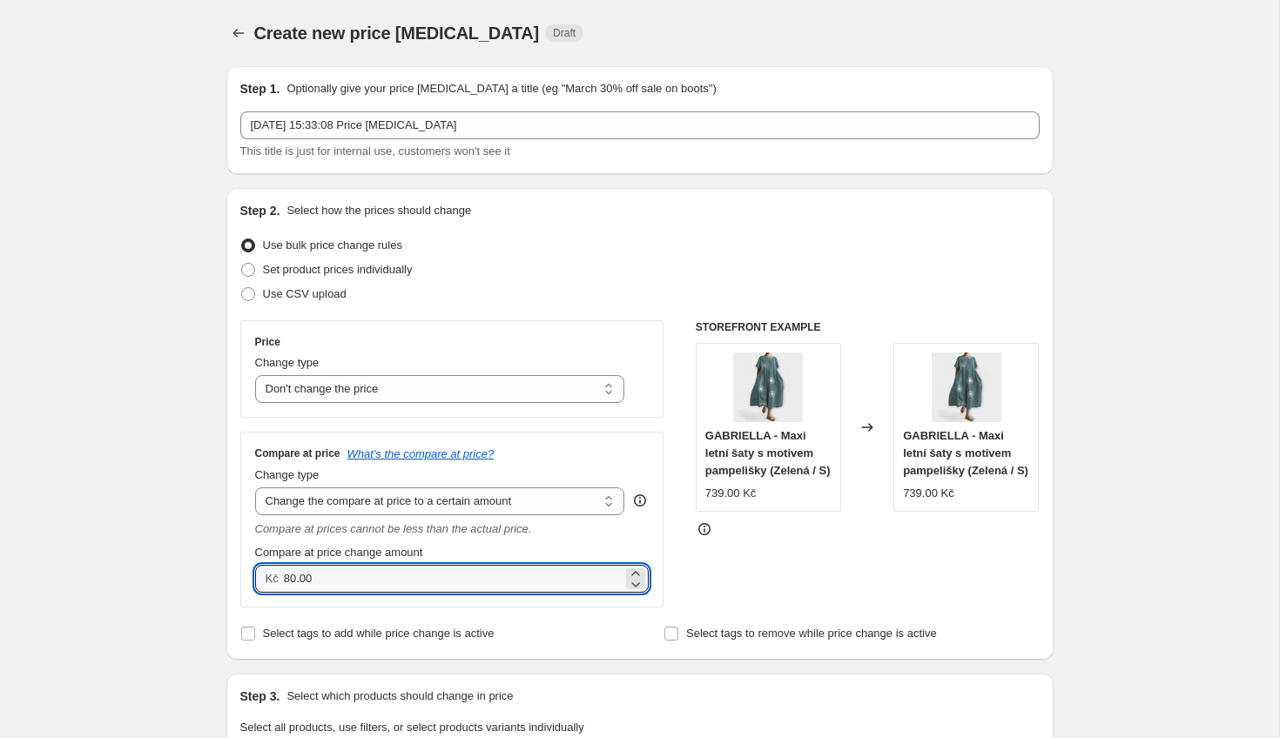
drag, startPoint x: 314, startPoint y: 575, endPoint x: 259, endPoint y: 575, distance: 55.7
click at [259, 575] on div "Kč 80.00" at bounding box center [452, 579] width 394 height 28
type input "3"
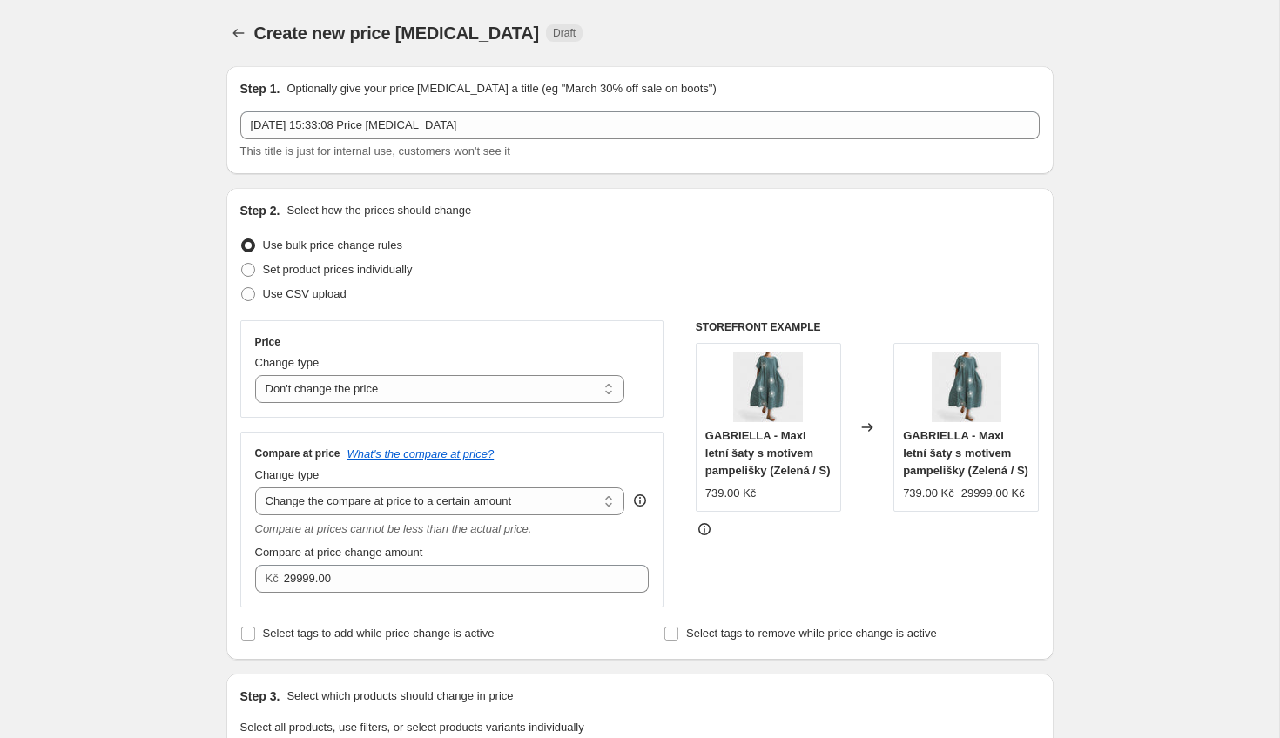
click at [751, 584] on div "STOREFRONT EXAMPLE [PERSON_NAME] - Maxi letní šaty s motivem pampelišky (Zelená…" at bounding box center [868, 463] width 344 height 287
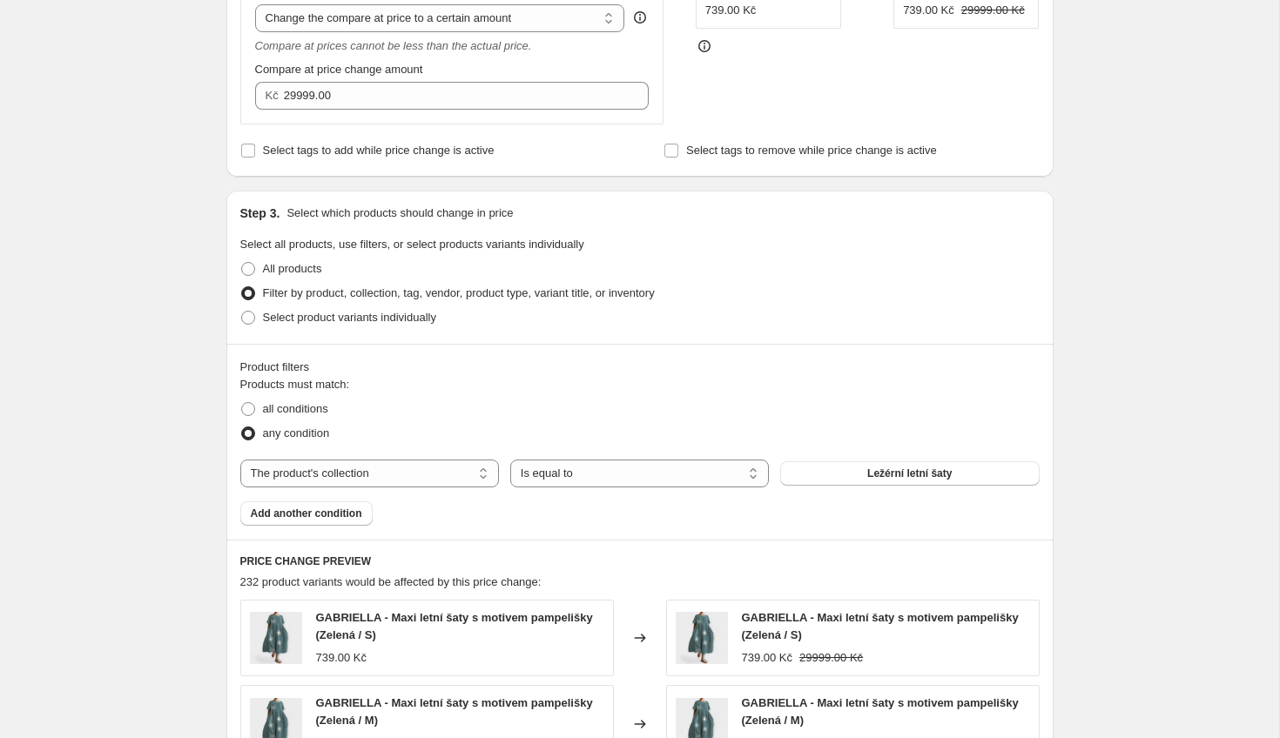
scroll to position [1087, 0]
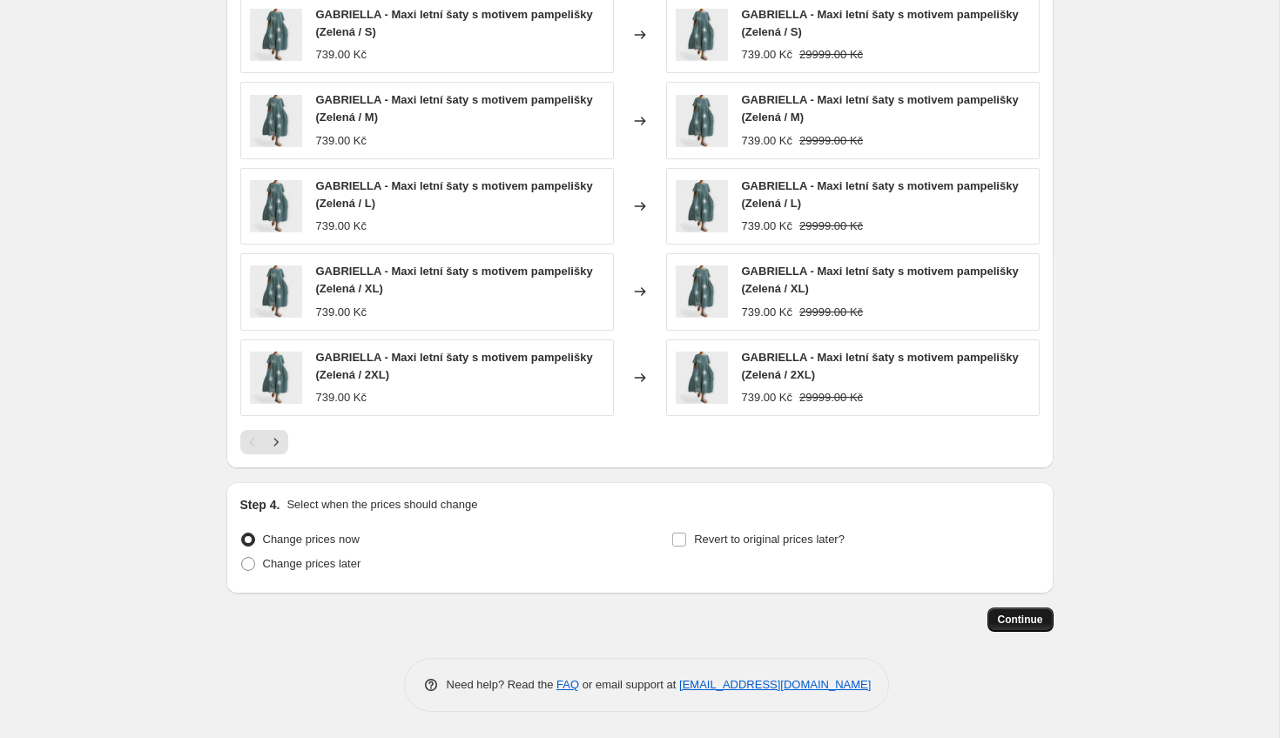
click at [1028, 621] on span "Continue" at bounding box center [1020, 620] width 45 height 14
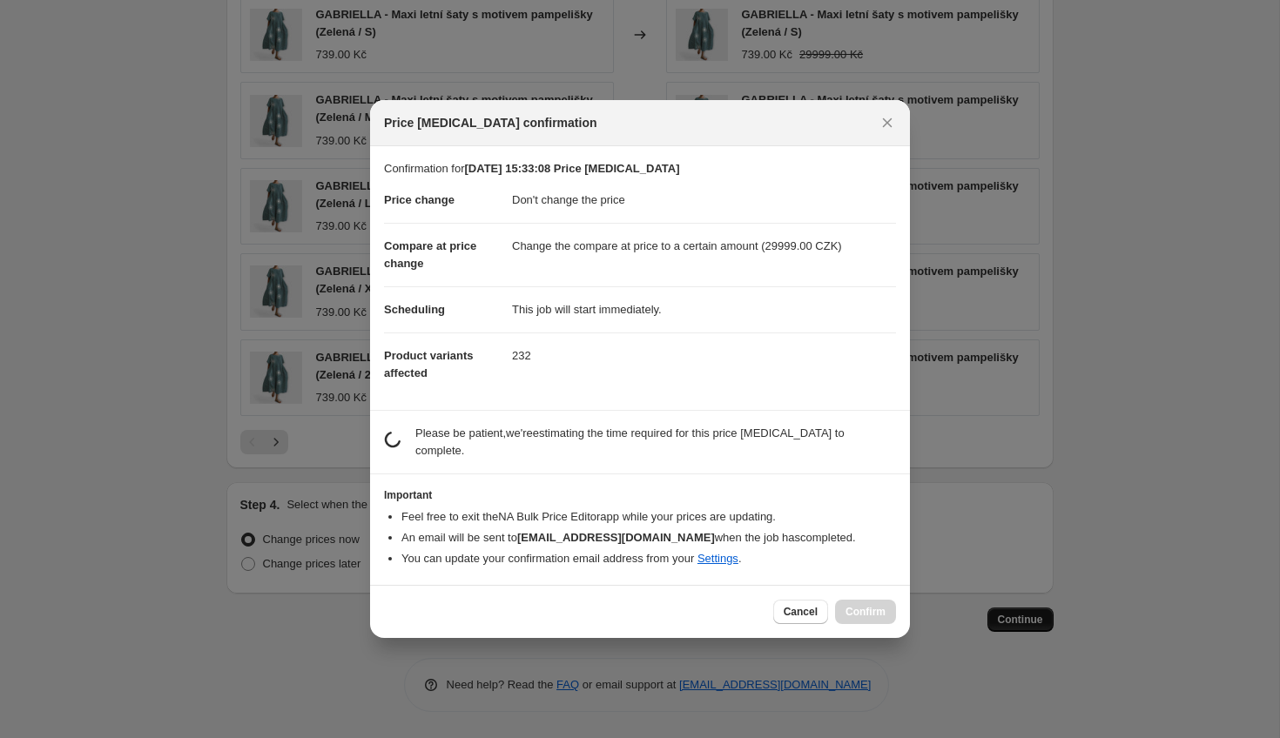
scroll to position [0, 0]
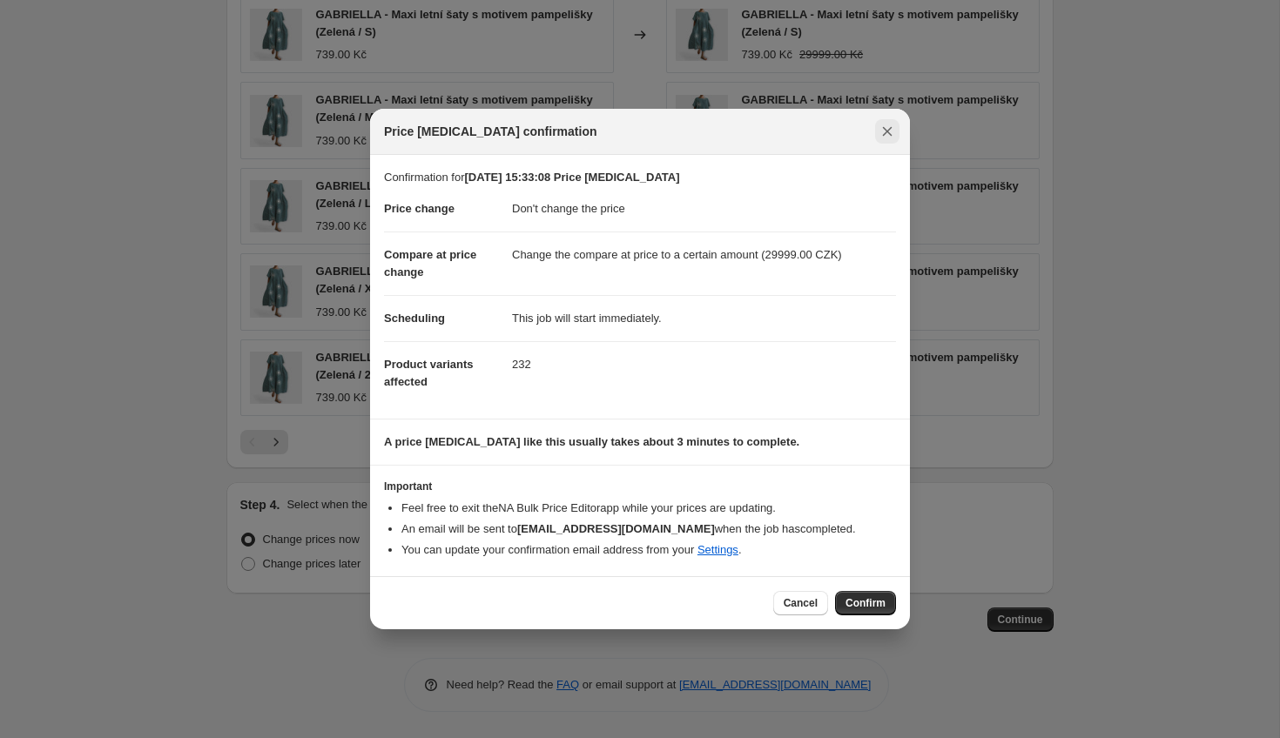
click at [884, 131] on icon "Close" at bounding box center [887, 131] width 17 height 17
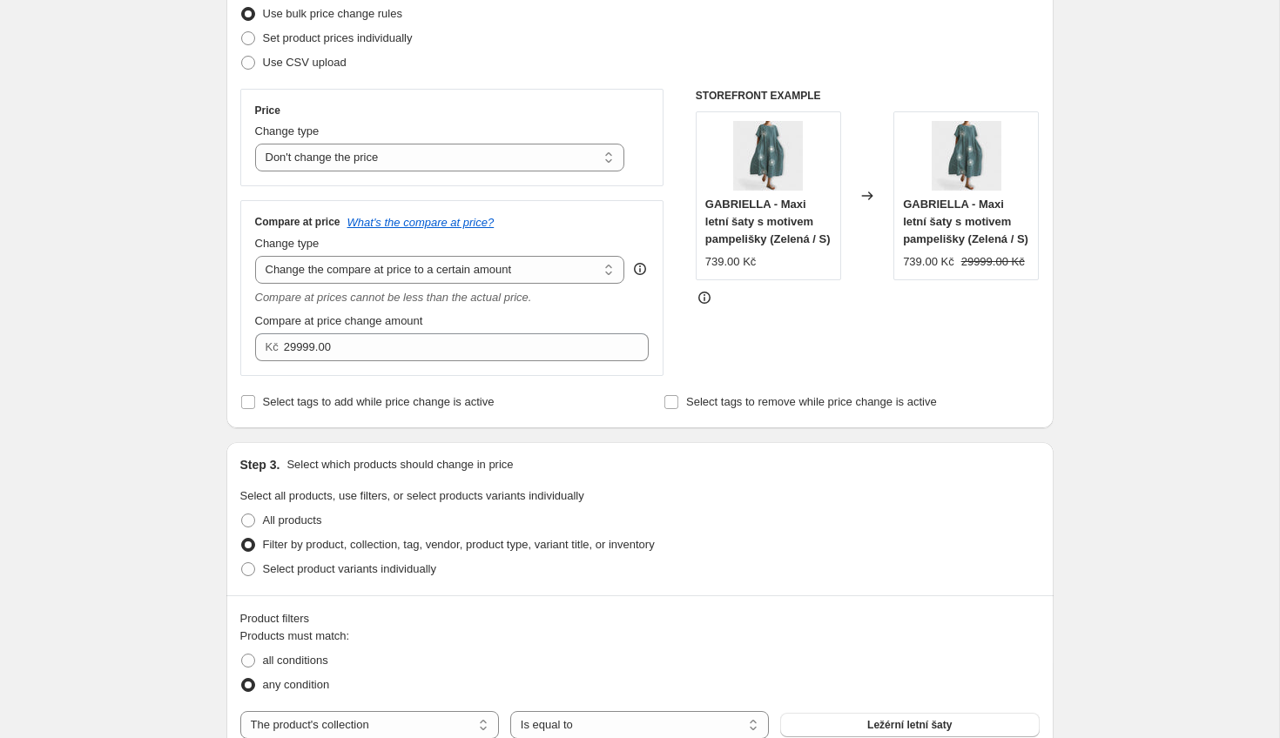
scroll to position [169, 0]
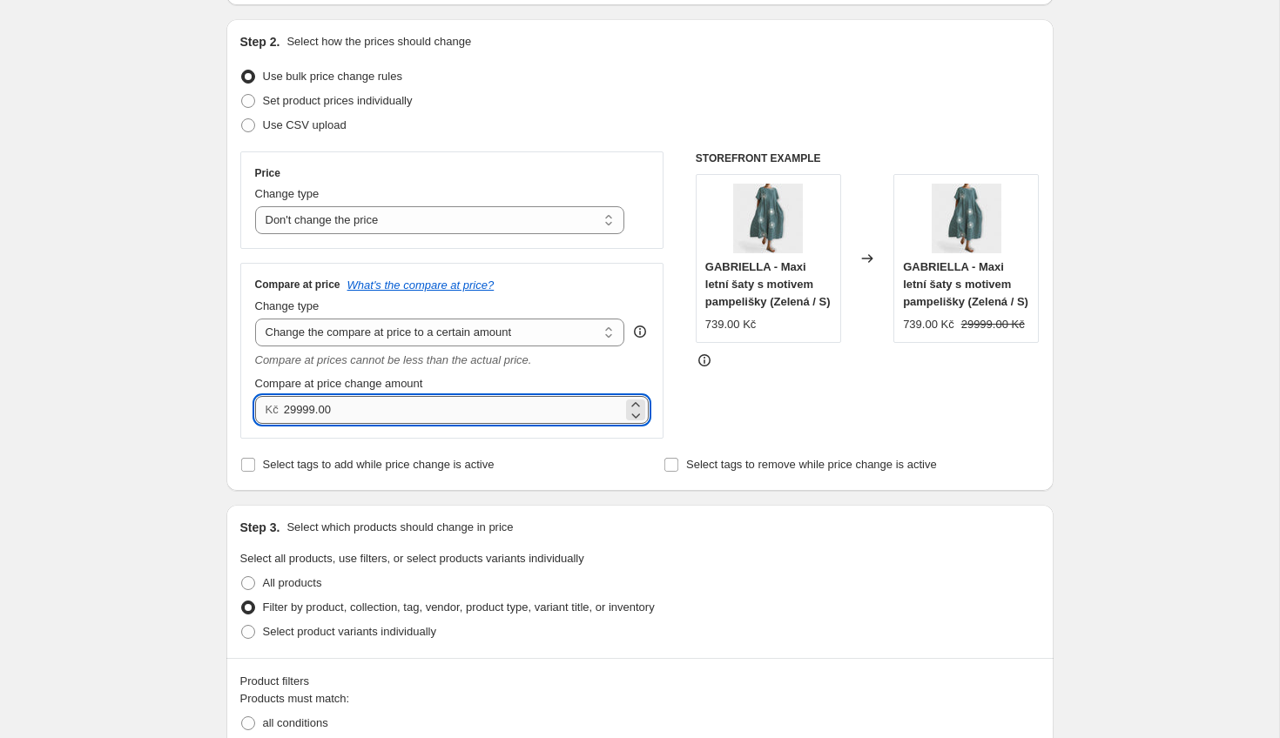
click at [310, 408] on input "29999.00" at bounding box center [453, 410] width 339 height 28
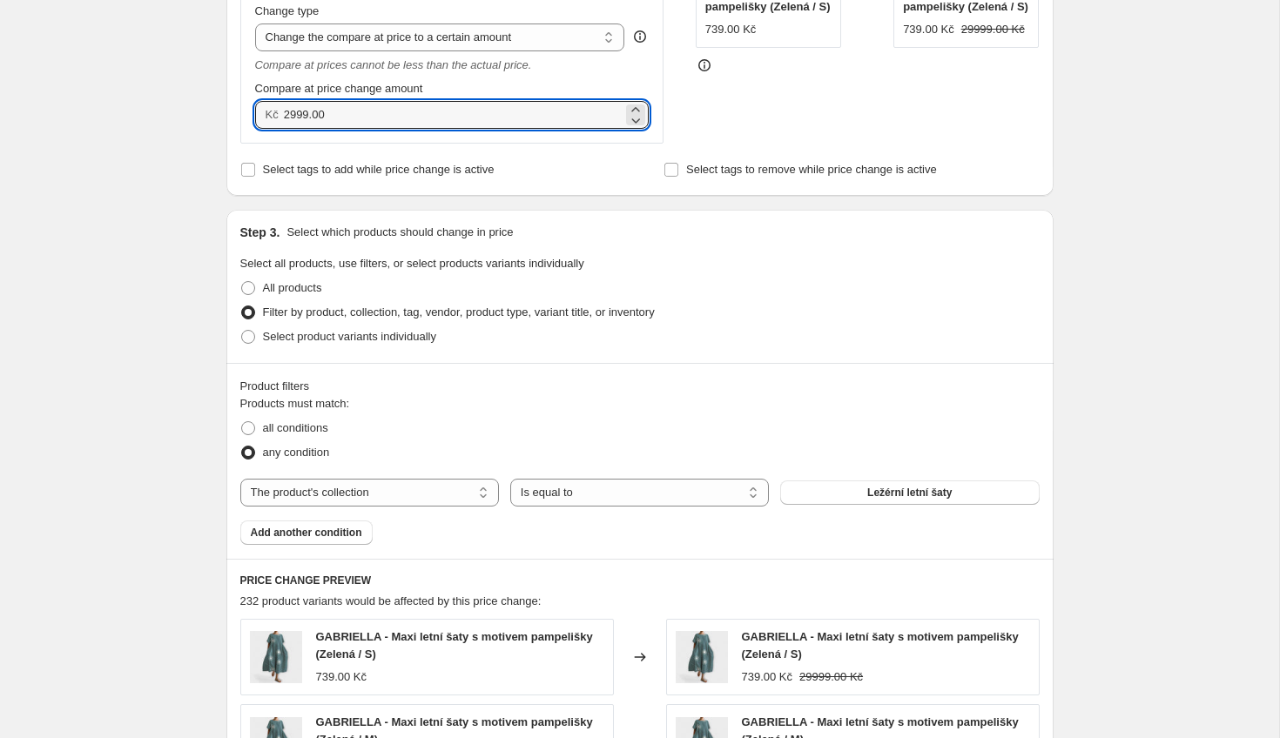
scroll to position [1087, 0]
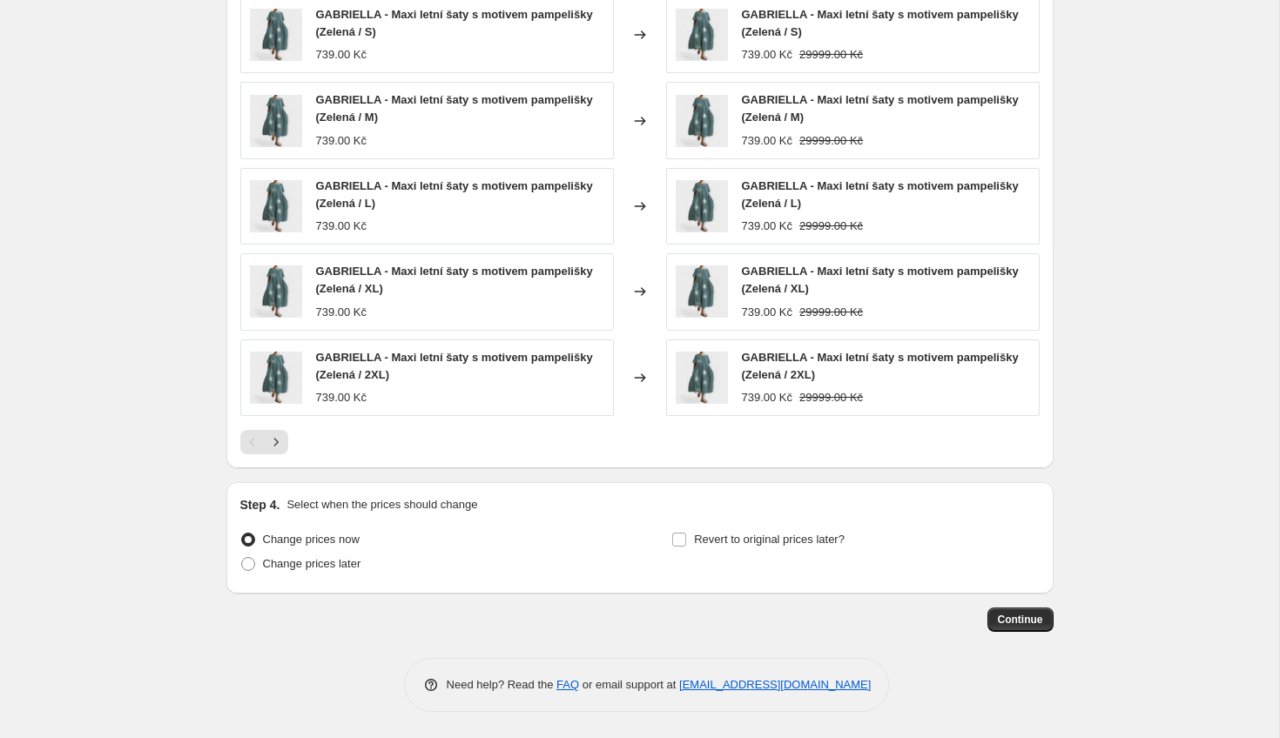
type input "2999.00"
click at [1028, 620] on span "Continue" at bounding box center [1020, 620] width 45 height 14
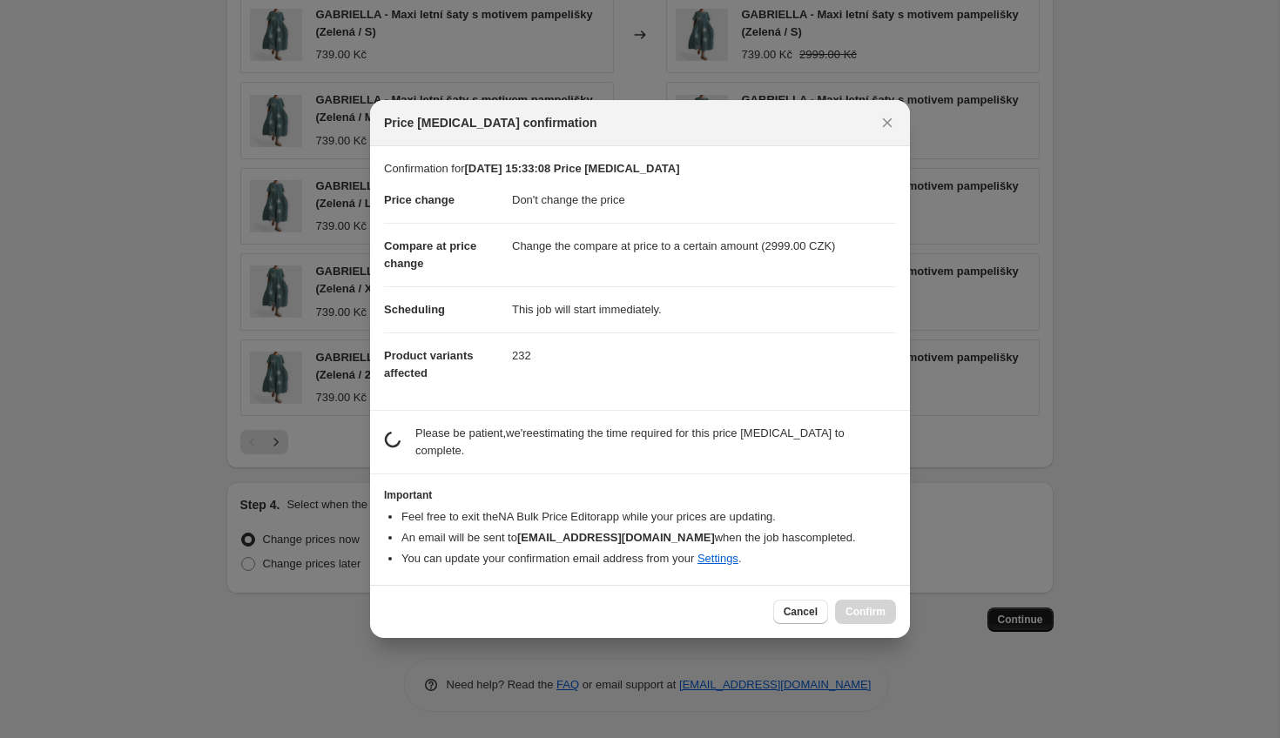
scroll to position [0, 0]
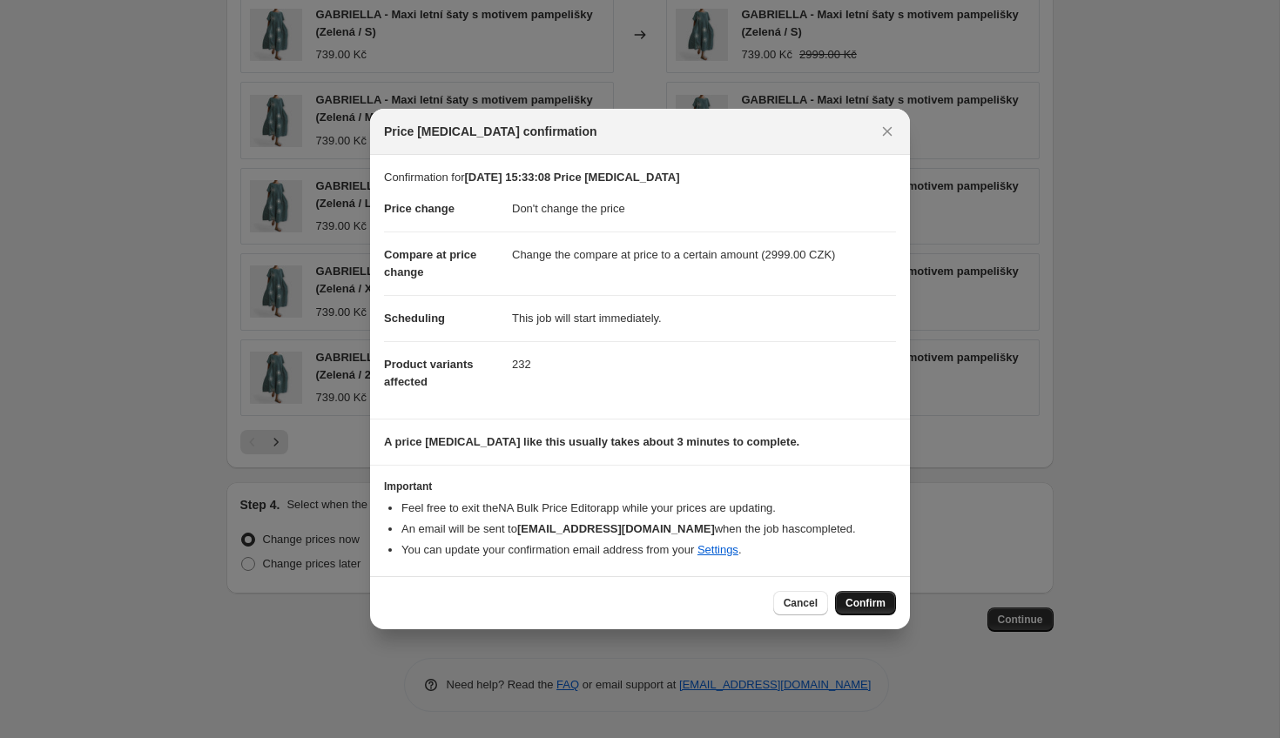
click at [872, 608] on span "Confirm" at bounding box center [865, 603] width 40 height 14
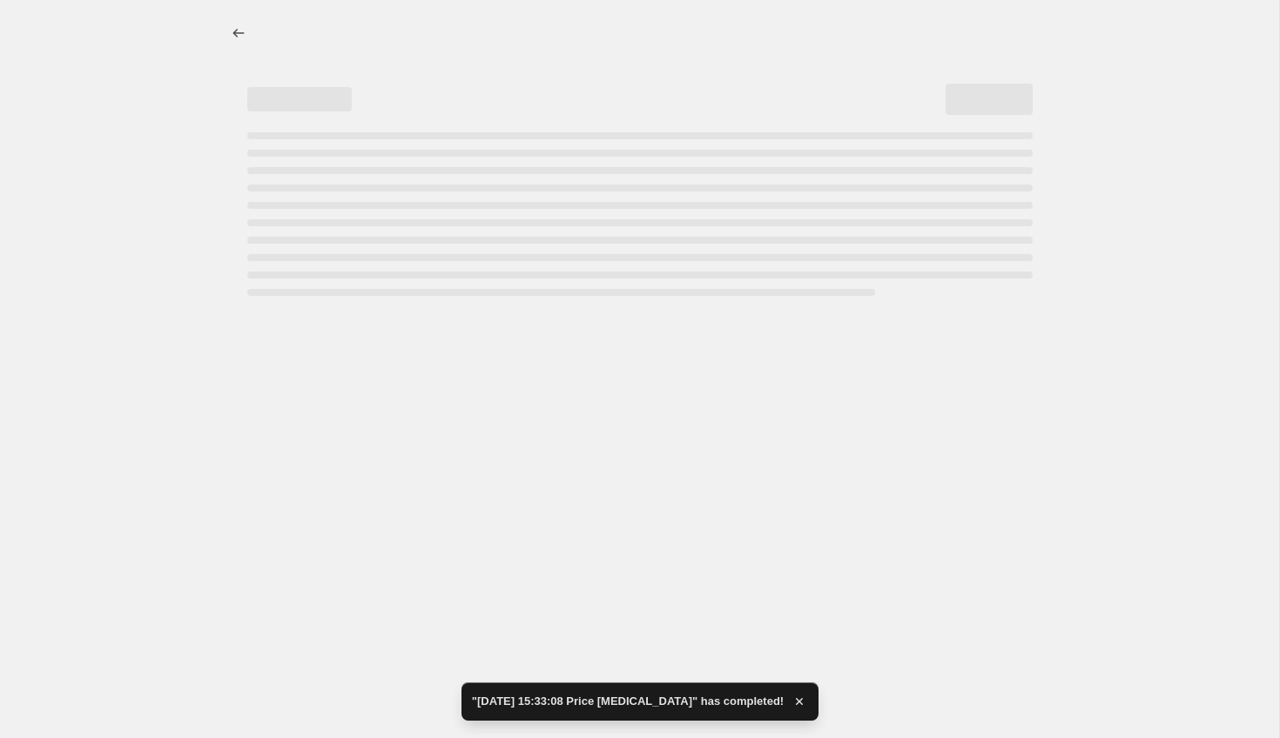
select select "no_change"
select select "to"
select select "collection"
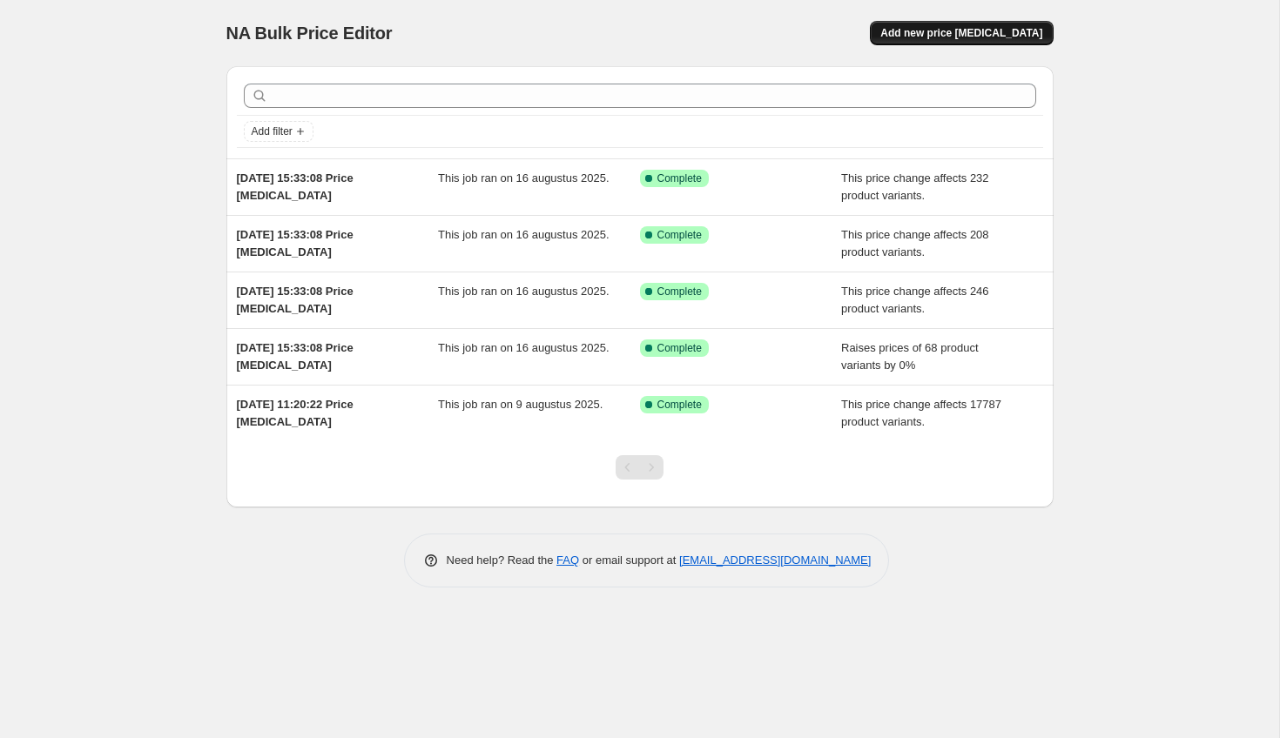
click at [959, 29] on span "Add new price [MEDICAL_DATA]" at bounding box center [961, 33] width 162 height 14
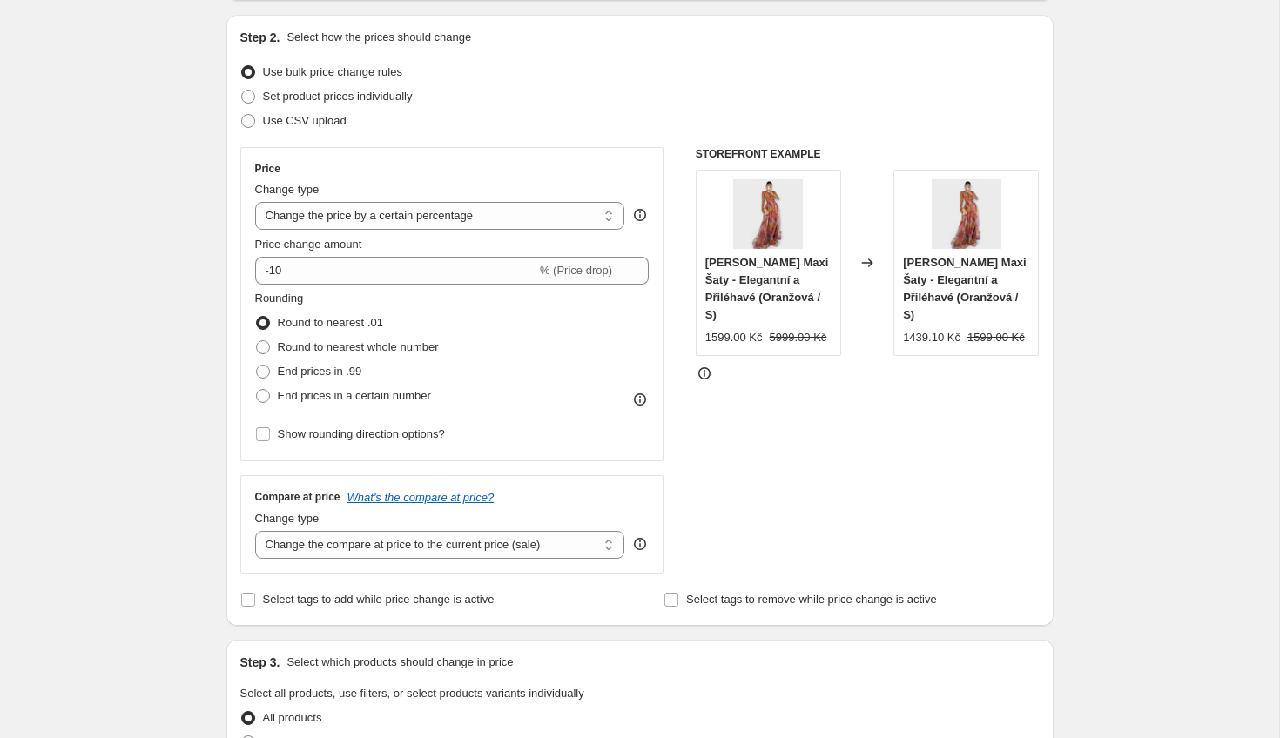
scroll to position [193, 0]
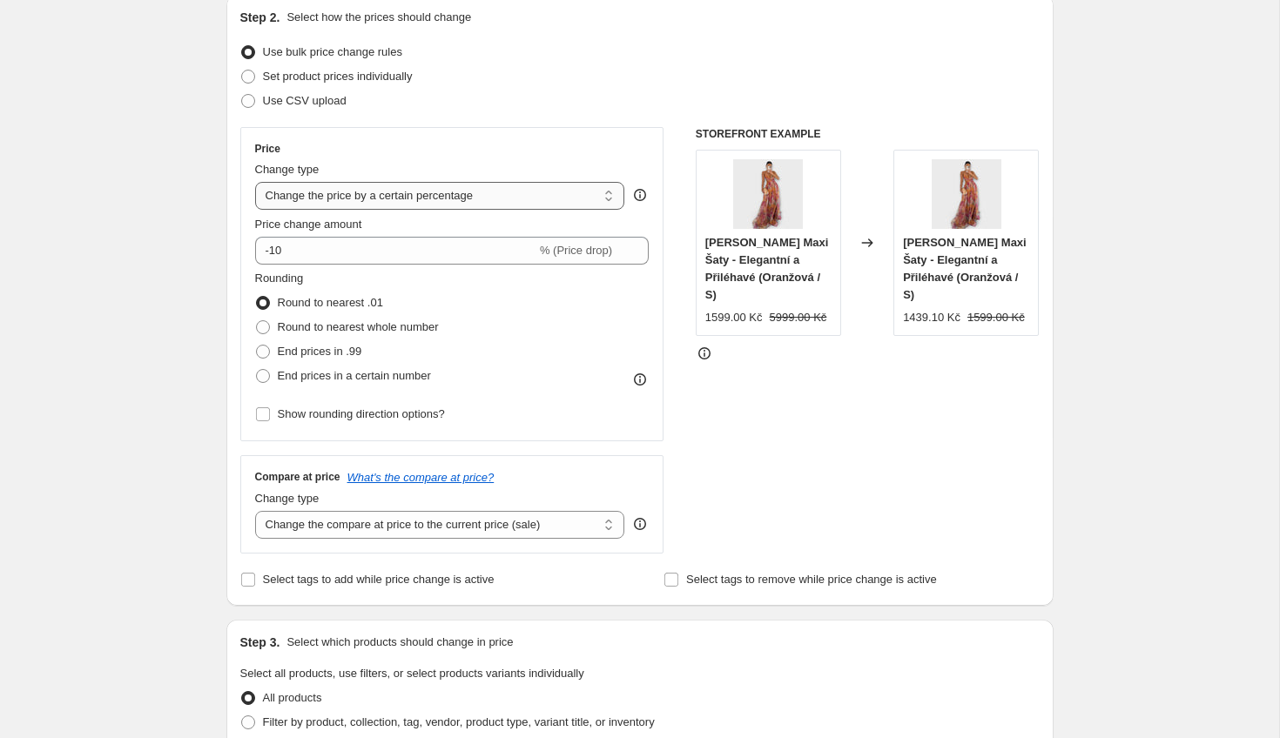
click at [398, 209] on select "Change the price to a certain amount Change the price by a certain amount Chang…" at bounding box center [440, 196] width 370 height 28
select select "no_change"
click at [255, 182] on select "Change the price to a certain amount Change the price by a certain amount Chang…" at bounding box center [440, 196] width 370 height 28
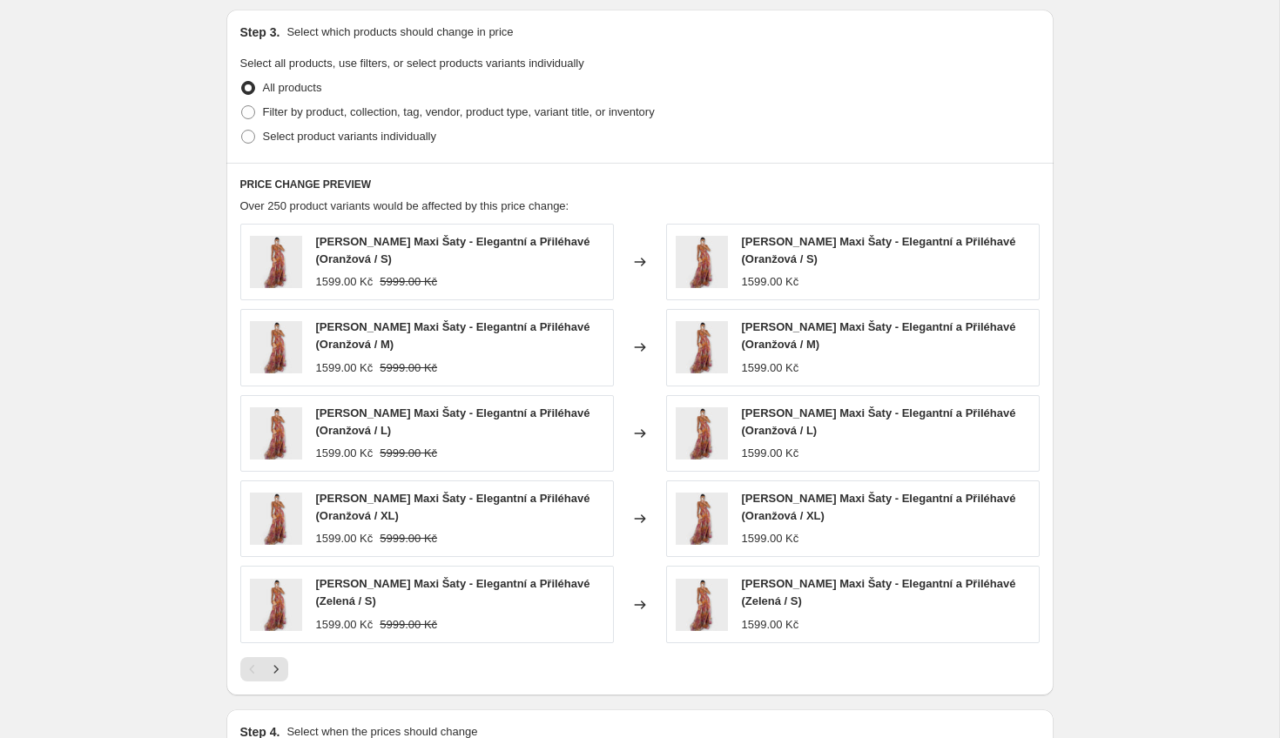
scroll to position [488, 0]
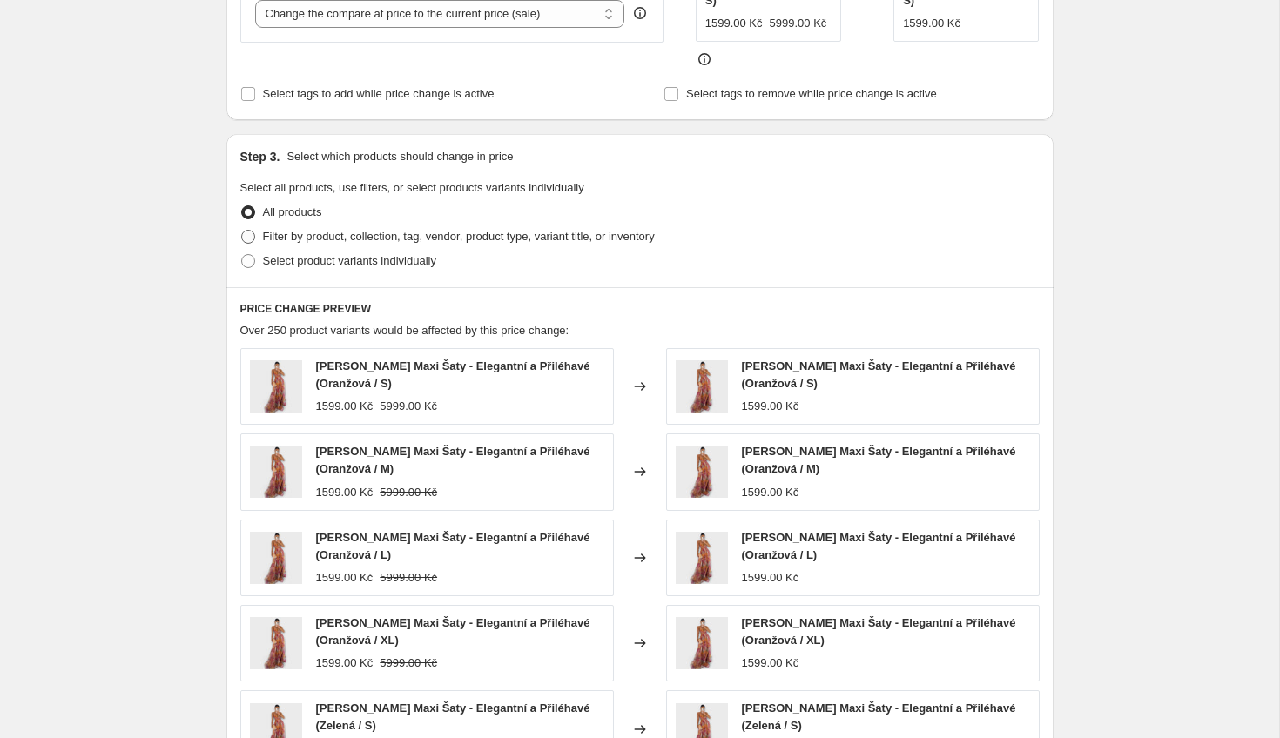
click at [340, 240] on span "Filter by product, collection, tag, vendor, product type, variant title, or inv…" at bounding box center [459, 236] width 392 height 13
click at [242, 231] on input "Filter by product, collection, tag, vendor, product type, variant title, or inv…" at bounding box center [241, 230] width 1 height 1
radio input "true"
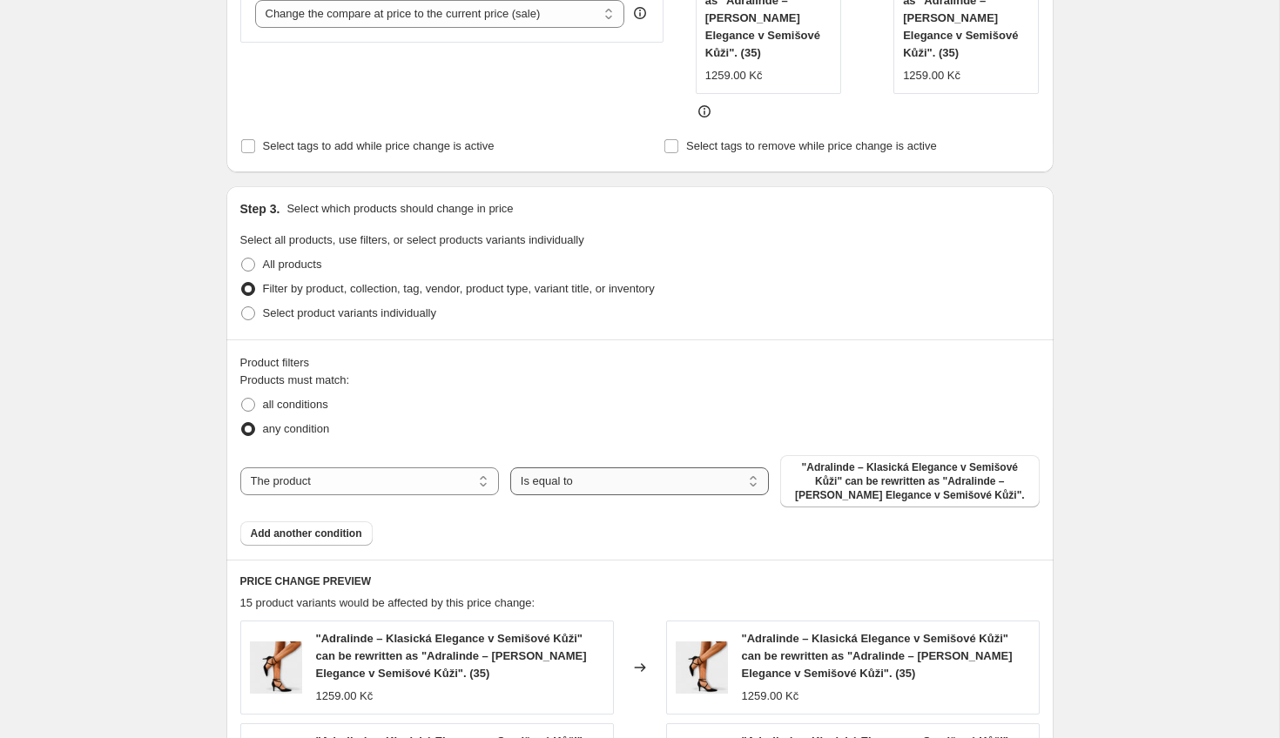
click at [585, 468] on select "Is equal to Is not equal to" at bounding box center [639, 482] width 259 height 28
click at [443, 469] on select "The product The product's collection The product's tag The product's vendor The…" at bounding box center [369, 482] width 259 height 28
select select "collection"
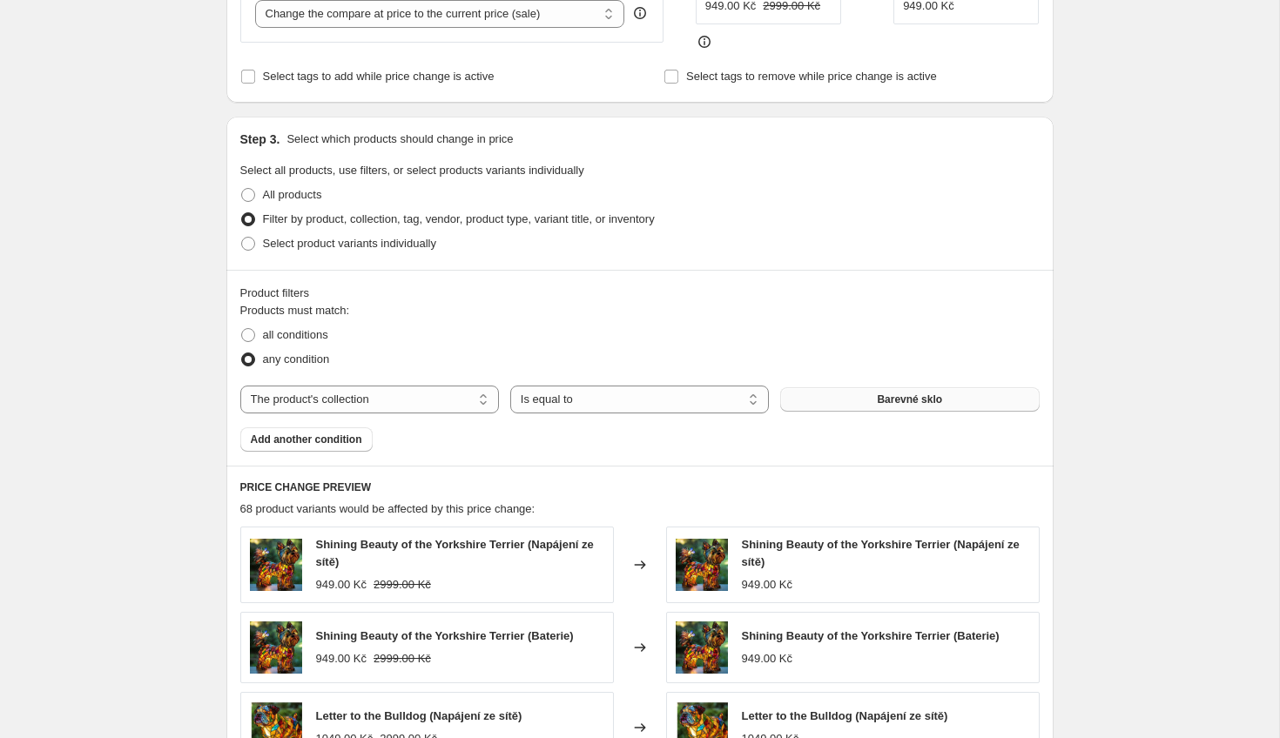
click at [935, 401] on span "Barevné sklo" at bounding box center [909, 400] width 65 height 14
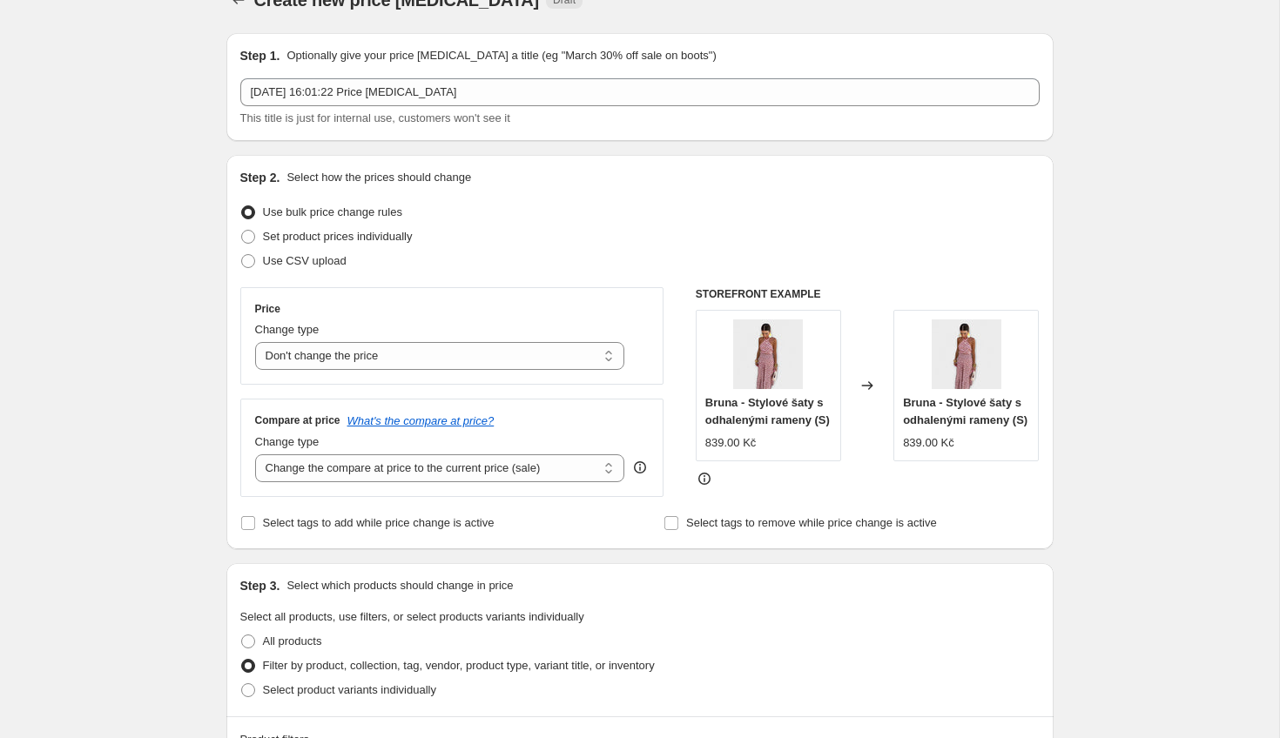
scroll to position [43, 0]
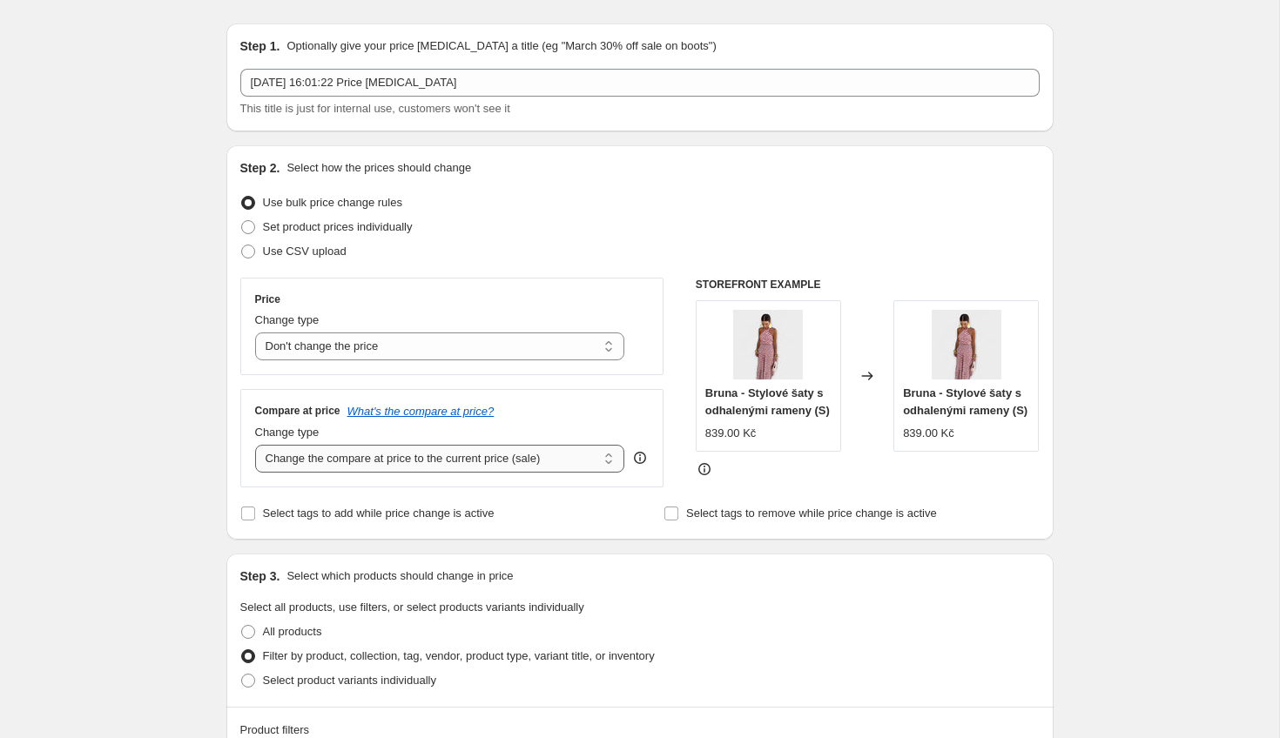
click at [394, 462] on select "Change the compare at price to the current price (sale) Change the compare at p…" at bounding box center [440, 459] width 370 height 28
select select "to"
click at [255, 445] on select "Change the compare at price to the current price (sale) Change the compare at p…" at bounding box center [440, 459] width 370 height 28
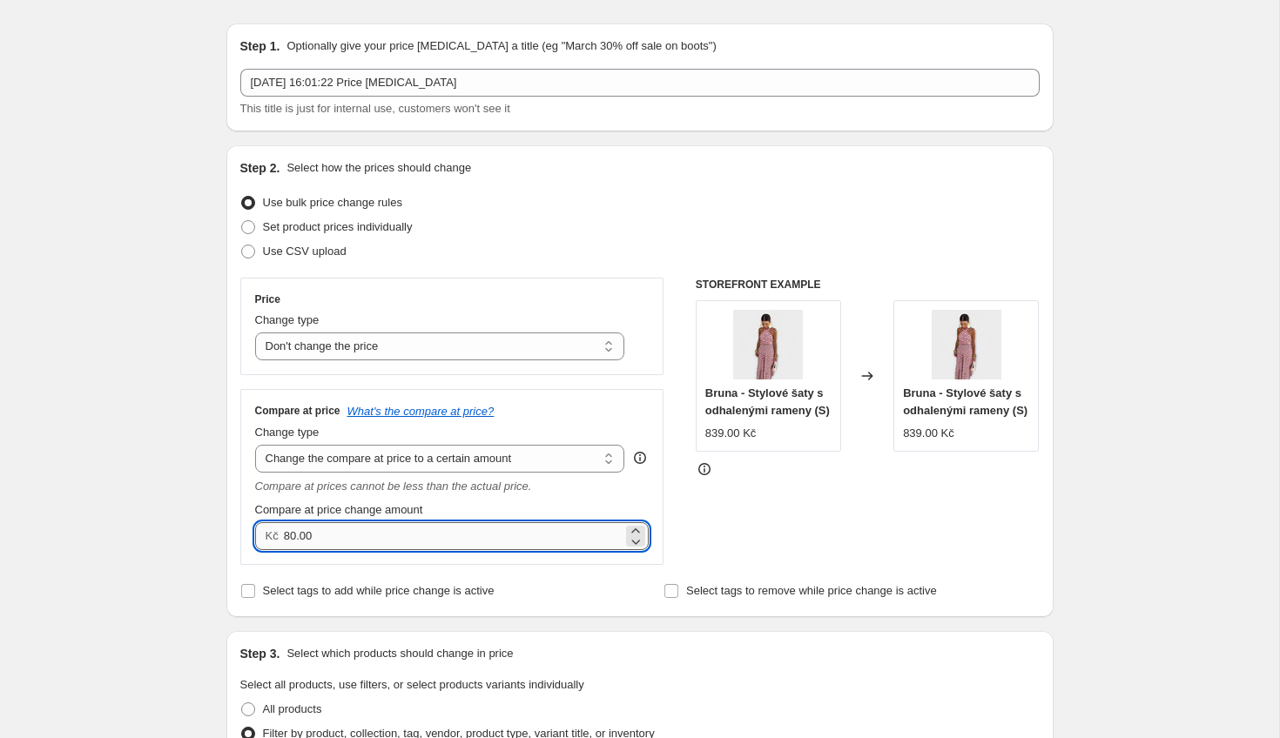
click at [295, 534] on input "80.00" at bounding box center [453, 536] width 339 height 28
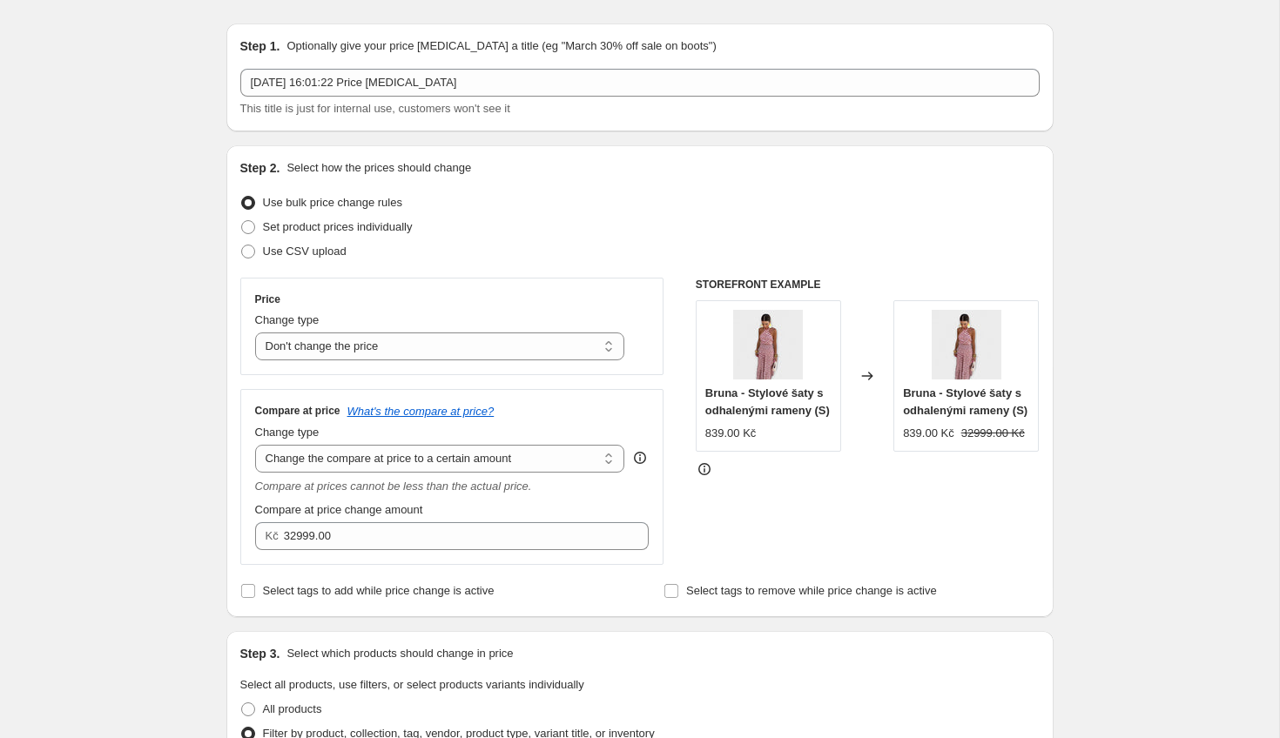
click at [595, 582] on div "Select tags to add while price change is active" at bounding box center [427, 591] width 375 height 24
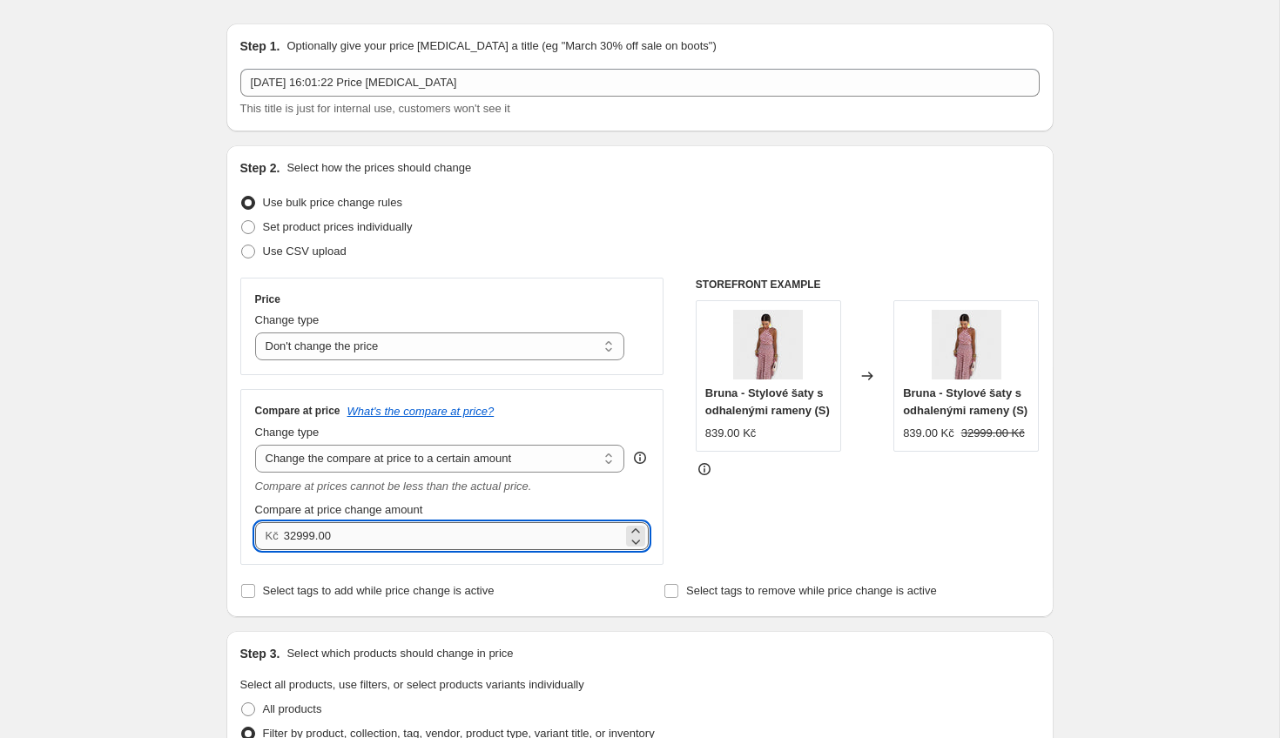
click at [297, 536] on input "32999.00" at bounding box center [453, 536] width 339 height 28
type input "3499.00"
click at [611, 599] on div "Select tags to add while price change is active" at bounding box center [427, 591] width 375 height 24
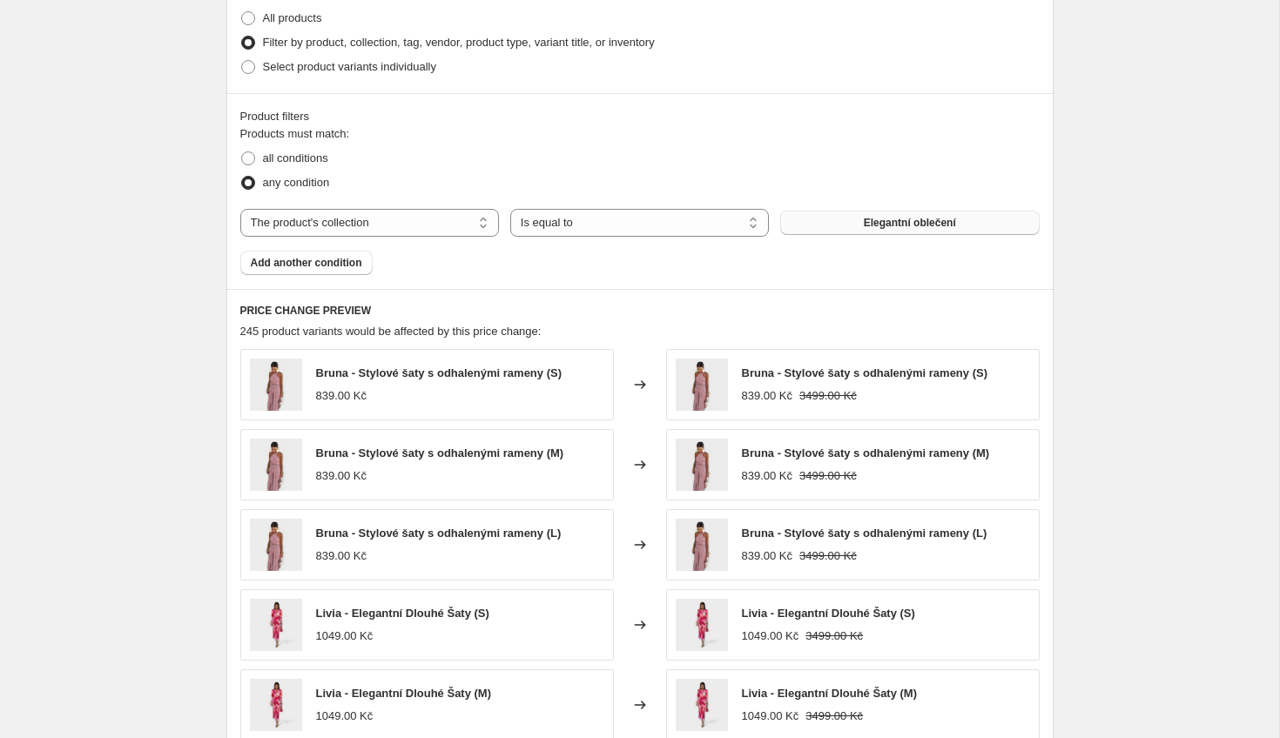
scroll to position [1059, 0]
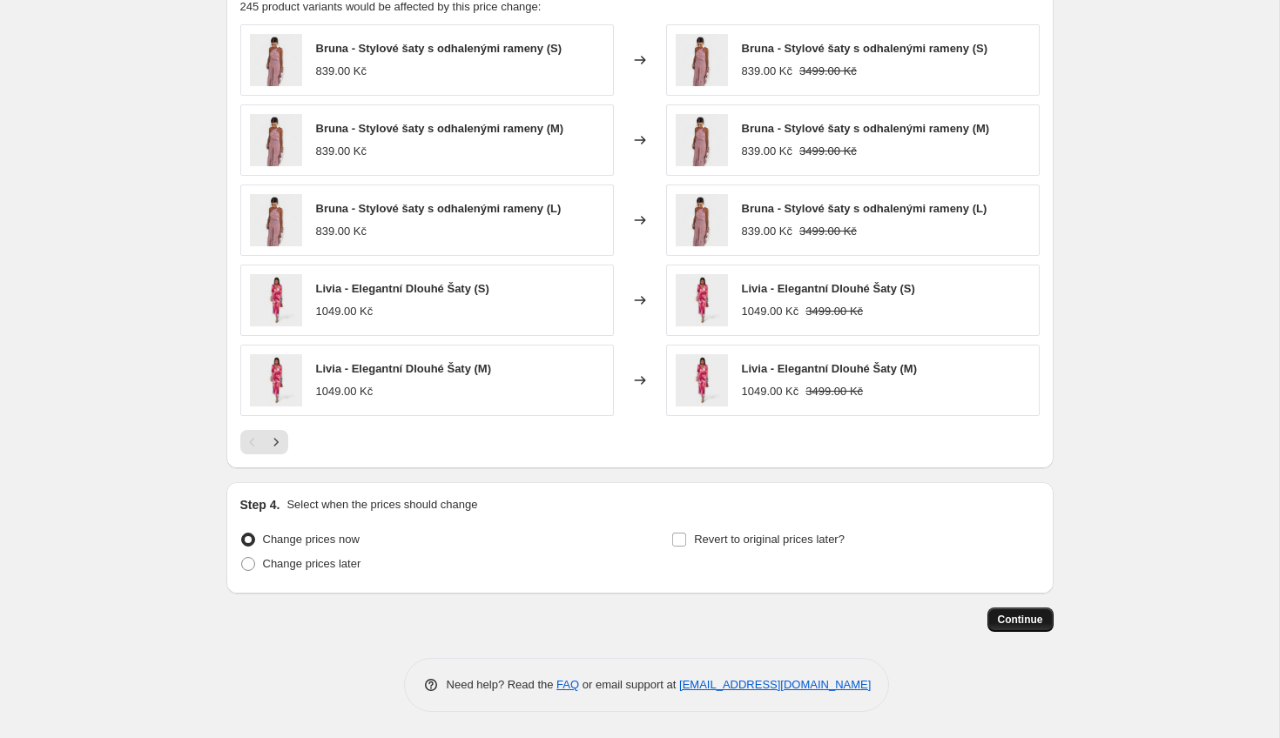
click at [1033, 616] on span "Continue" at bounding box center [1020, 620] width 45 height 14
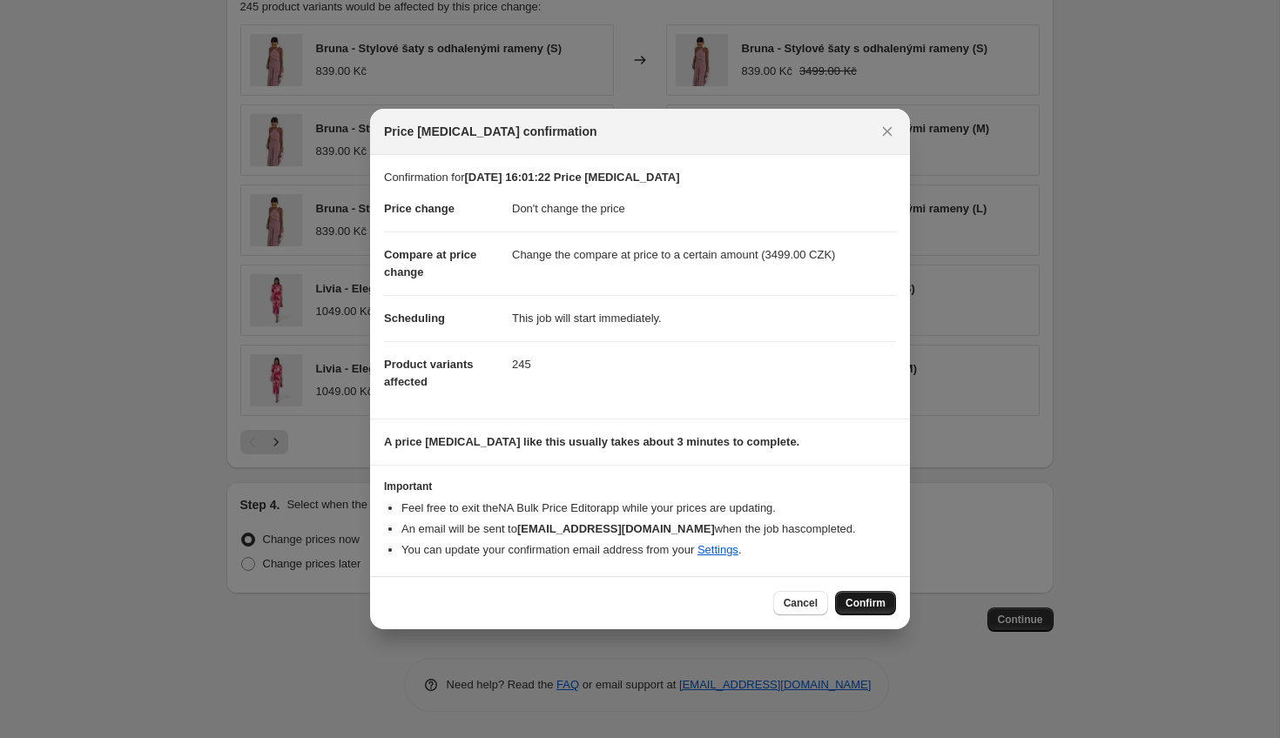
click at [871, 609] on span "Confirm" at bounding box center [865, 603] width 40 height 14
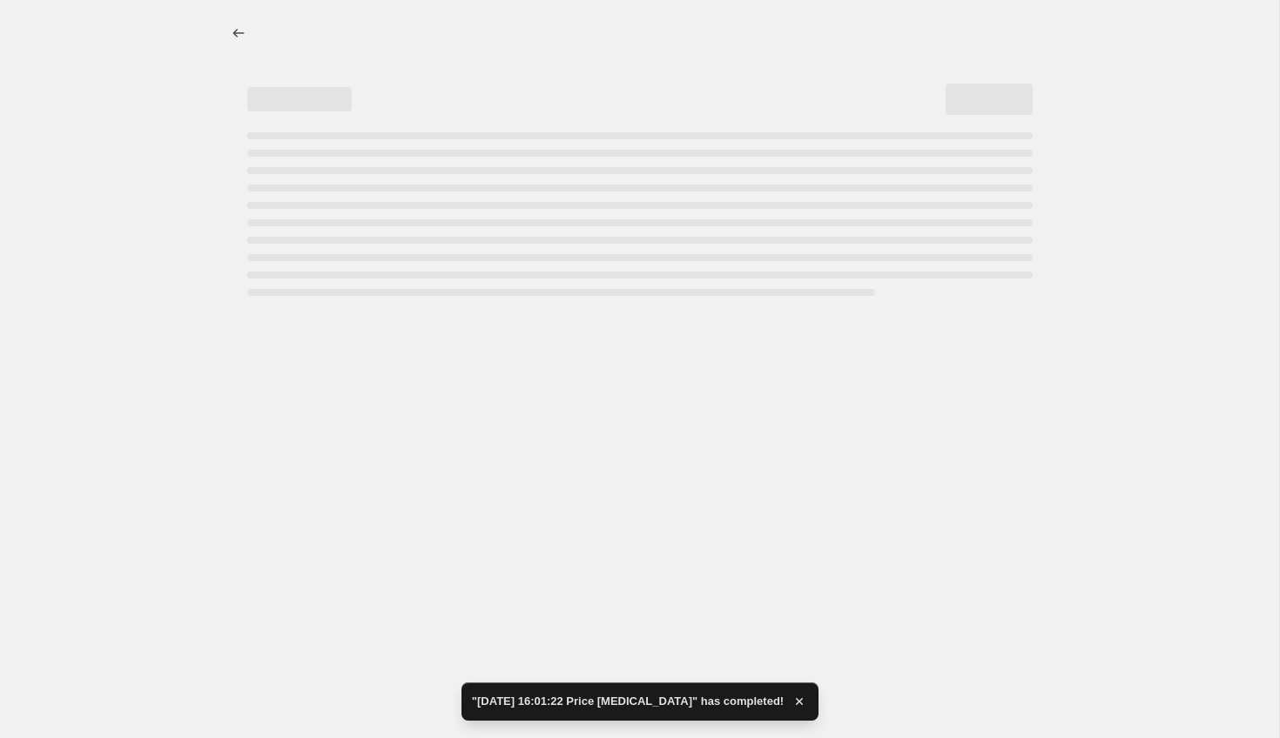
select select "no_change"
select select "to"
select select "collection"
